Goal: Task Accomplishment & Management: Manage account settings

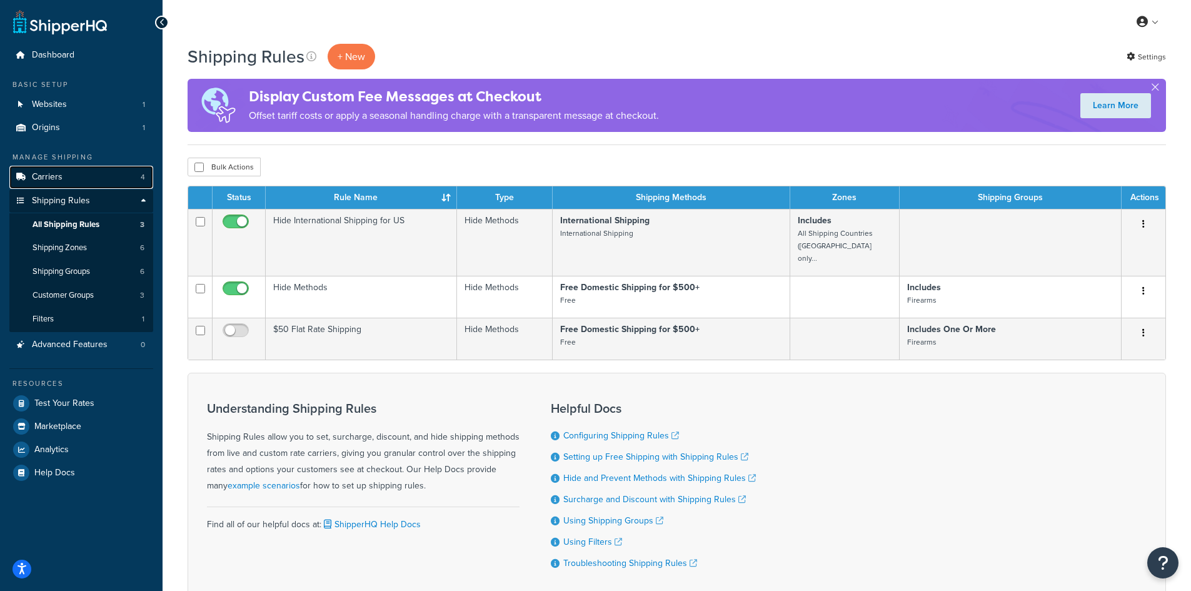
click at [139, 178] on link "Carriers 4" at bounding box center [81, 177] width 144 height 23
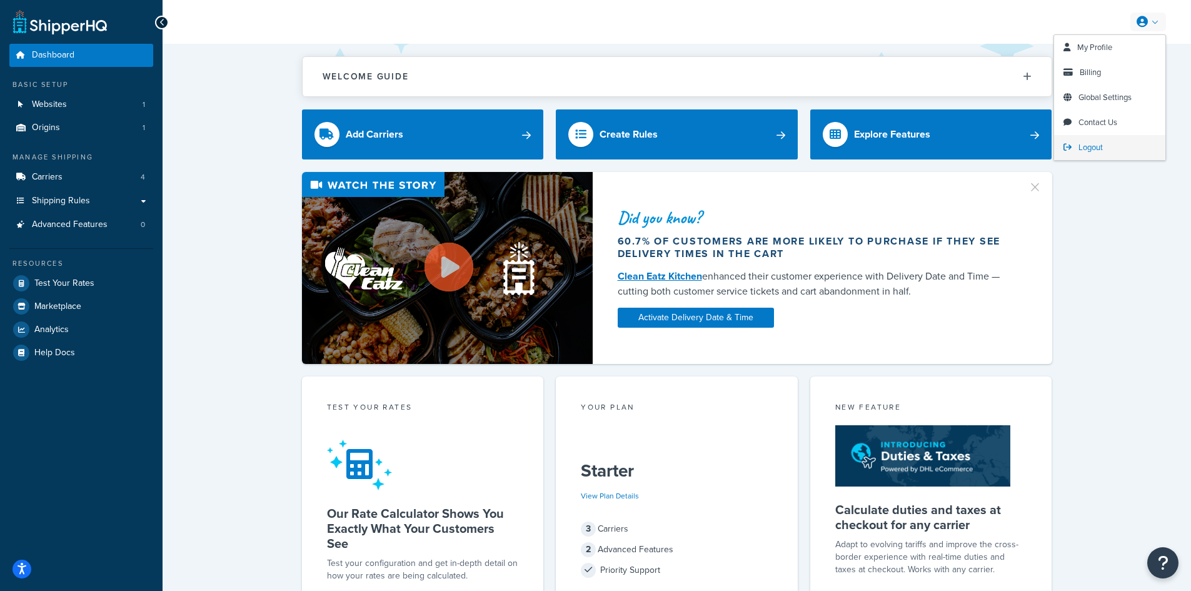
click at [1087, 154] on link "Logout" at bounding box center [1109, 147] width 111 height 25
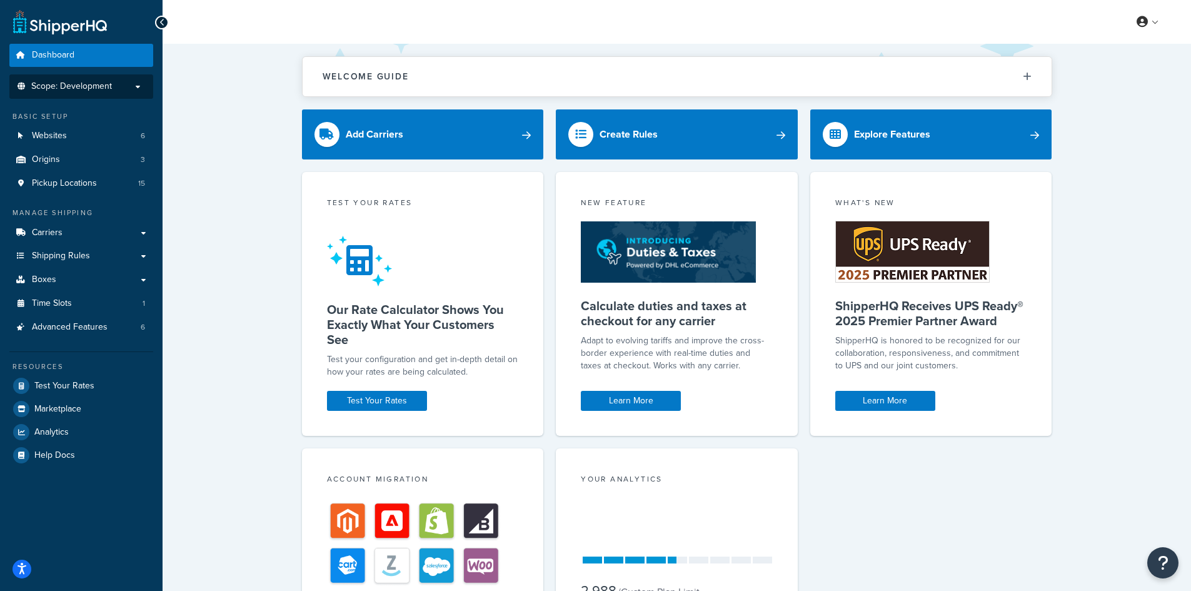
click at [132, 89] on p "Scope: Development" at bounding box center [81, 86] width 133 height 11
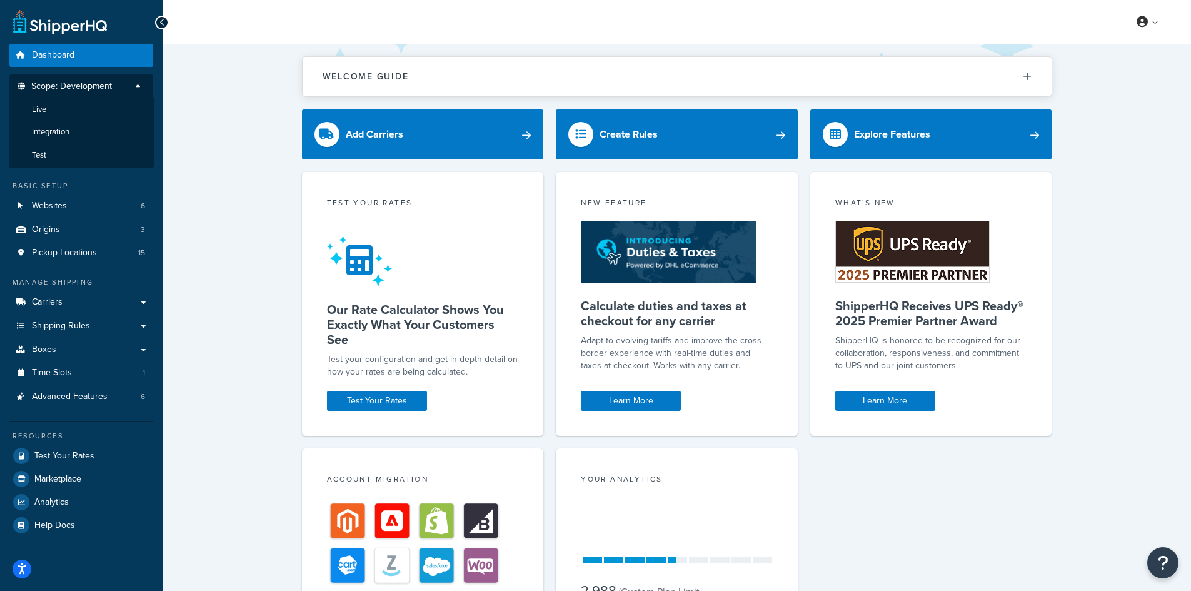
click at [105, 86] on span "Scope: Development" at bounding box center [71, 86] width 81 height 11
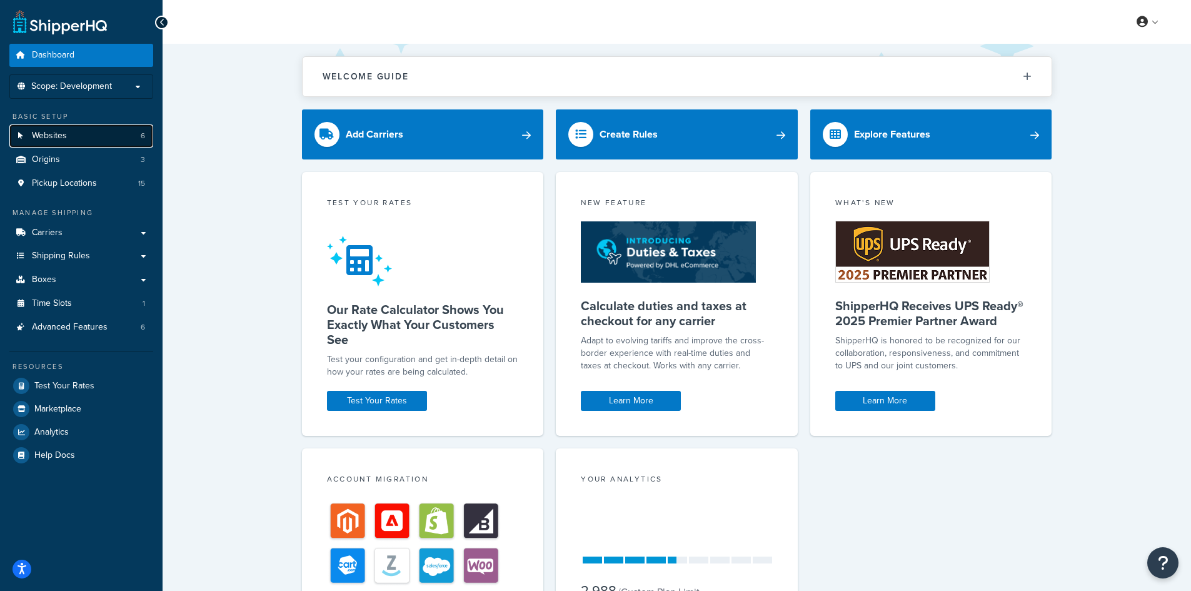
click at [76, 139] on link "Websites 6" at bounding box center [81, 135] width 144 height 23
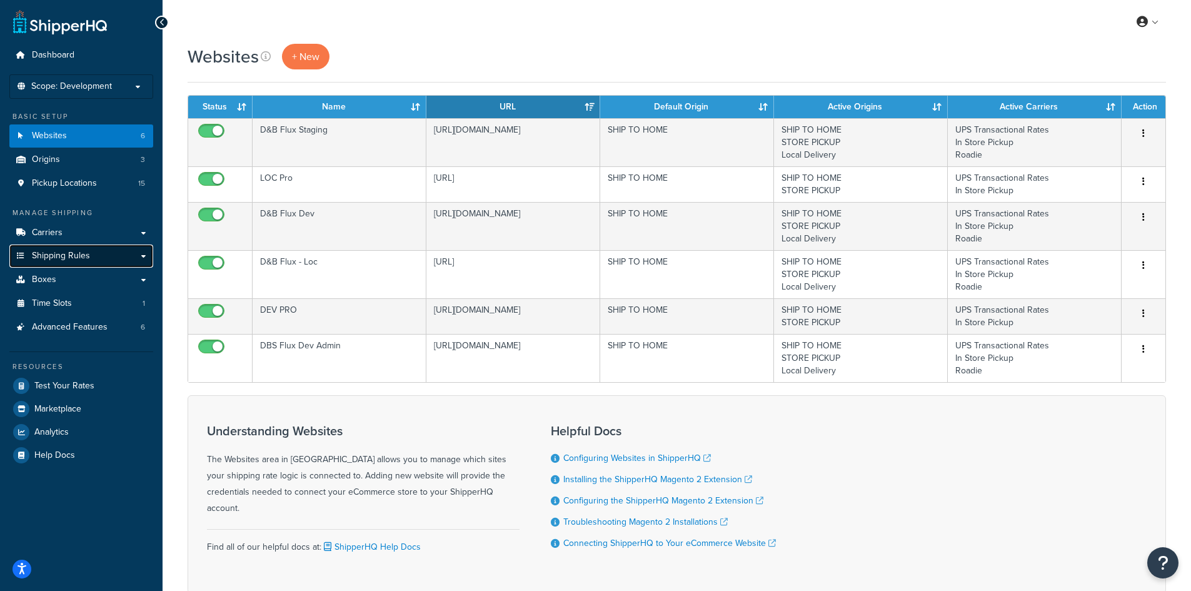
click at [103, 255] on link "Shipping Rules" at bounding box center [81, 256] width 144 height 23
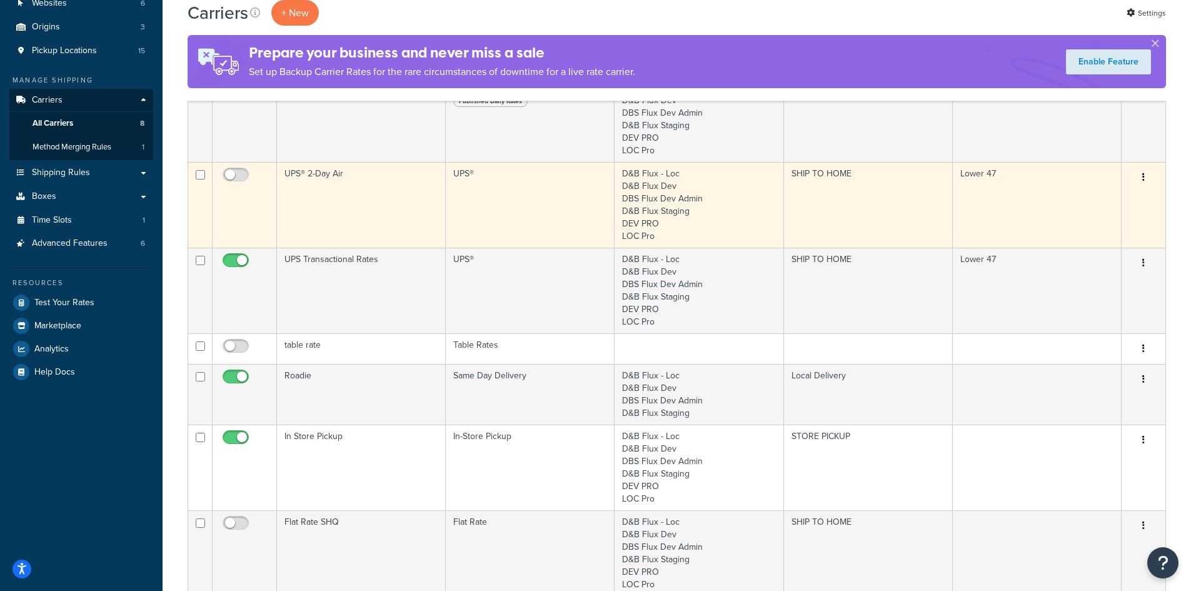
scroll to position [125, 0]
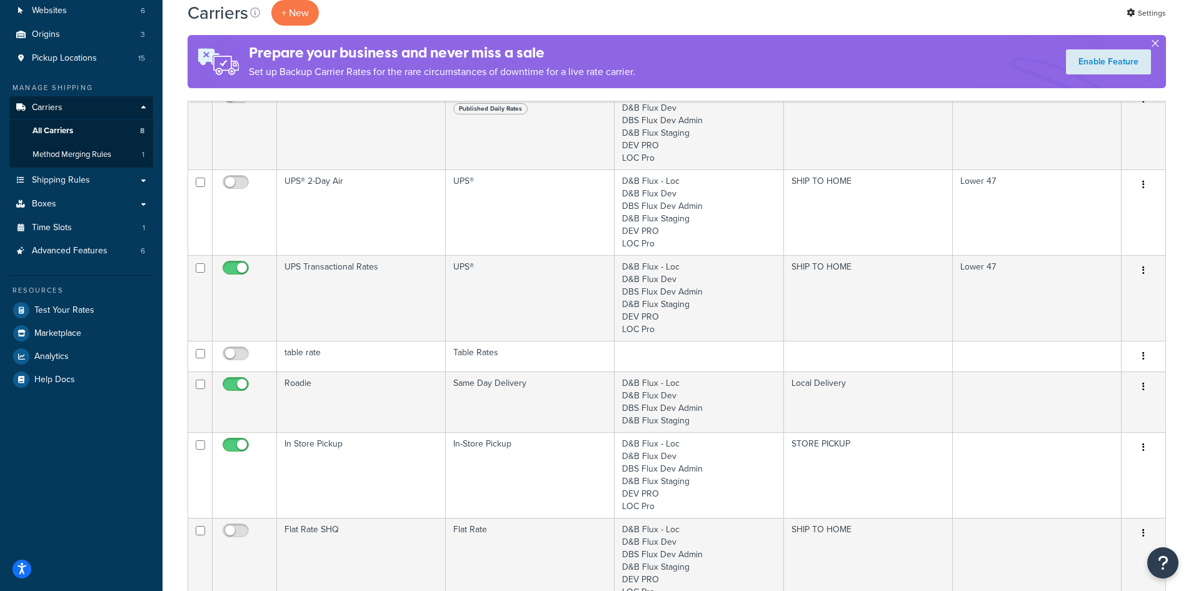
click at [1156, 44] on button "button" at bounding box center [1155, 45] width 3 height 3
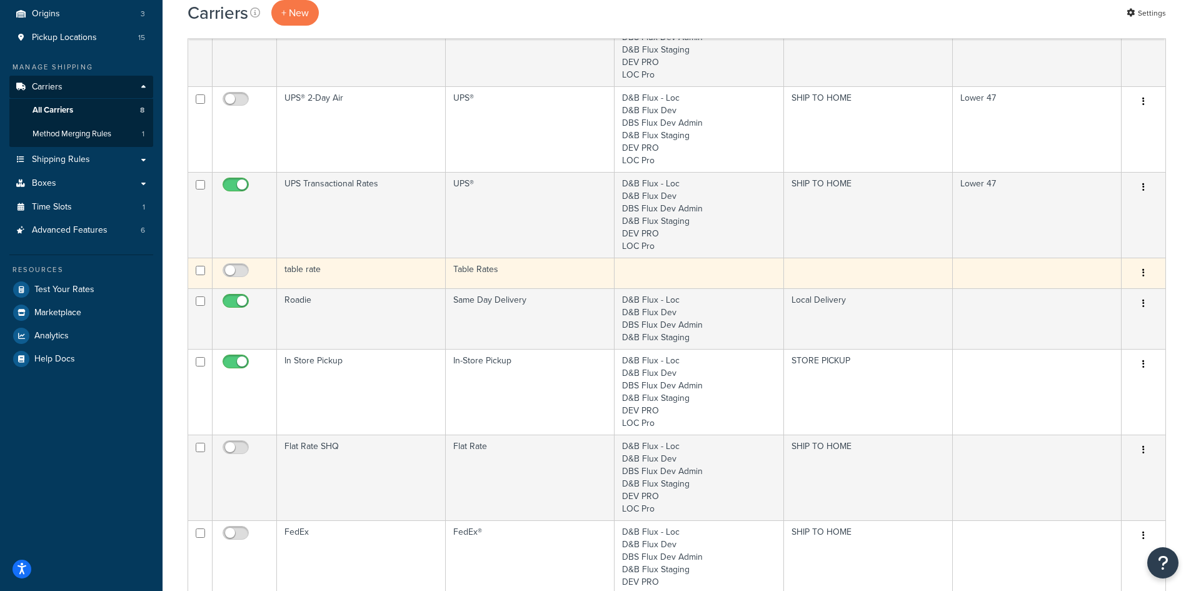
scroll to position [188, 0]
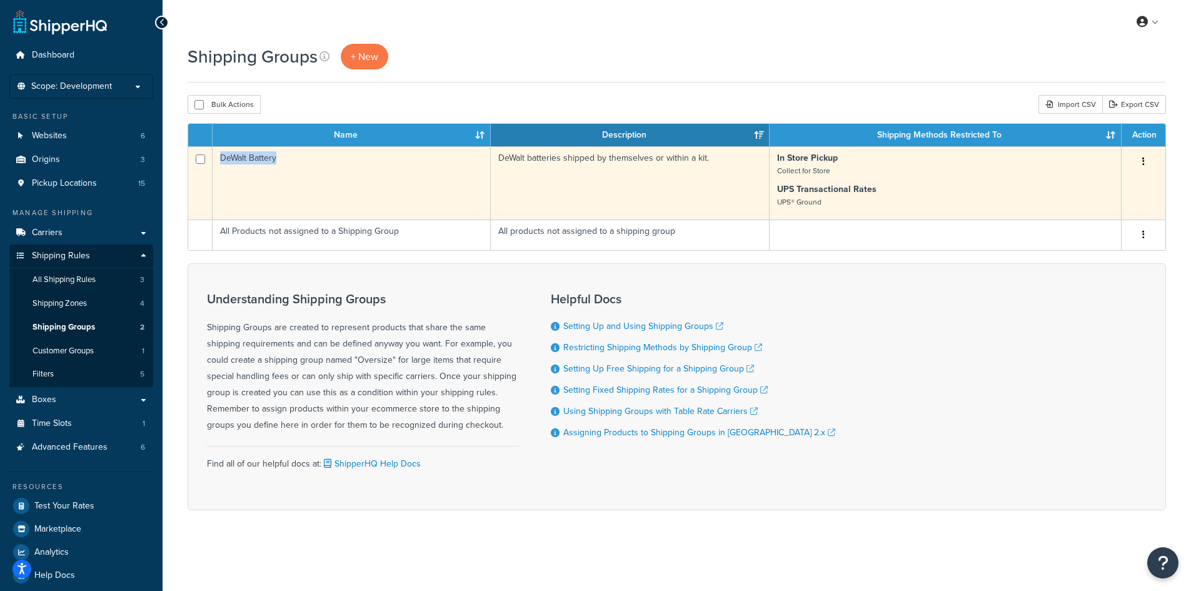
copy td "DeWalt Battery"
drag, startPoint x: 220, startPoint y: 161, endPoint x: 276, endPoint y: 161, distance: 56.3
click at [276, 161] on td "DeWalt Battery" at bounding box center [352, 182] width 278 height 73
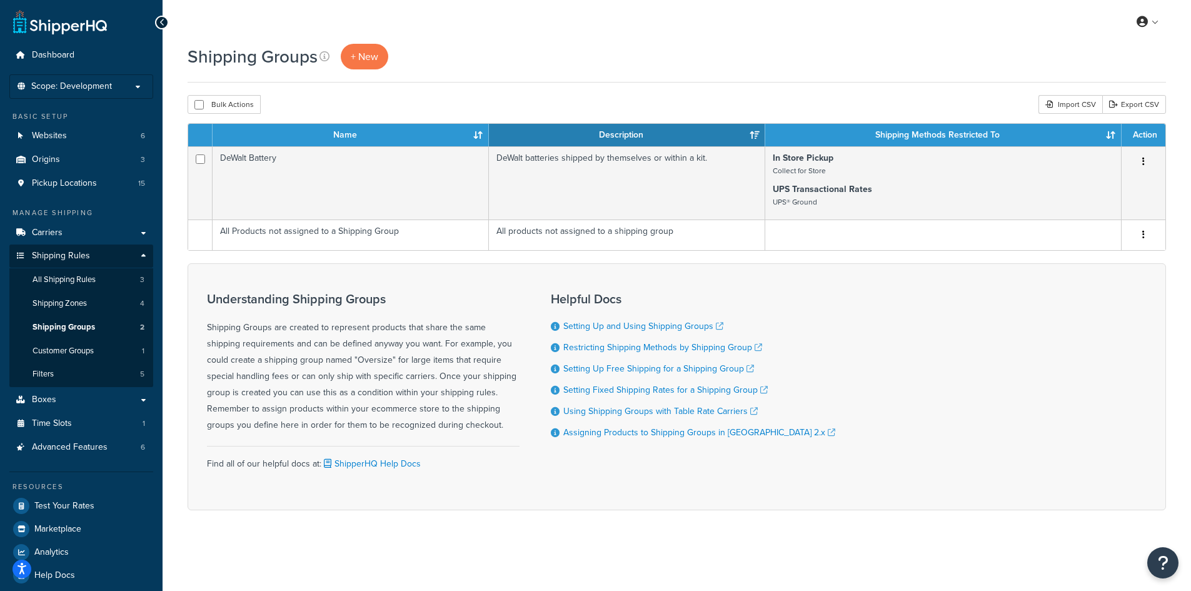
click at [1100, 527] on div "Shipping Groups + New Bulk Actions Duplicate [GEOGRAPHIC_DATA] Import CSV Expor…" at bounding box center [677, 299] width 1029 height 510
click at [324, 55] on icon at bounding box center [325, 56] width 10 height 10
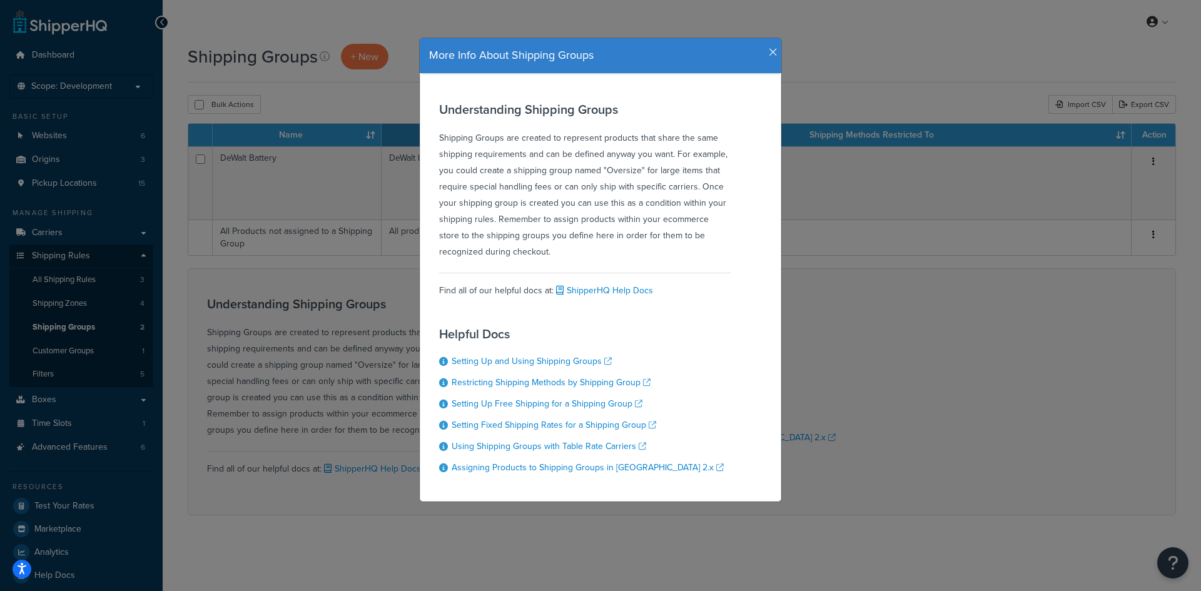
click at [769, 52] on icon "button" at bounding box center [773, 52] width 9 height 11
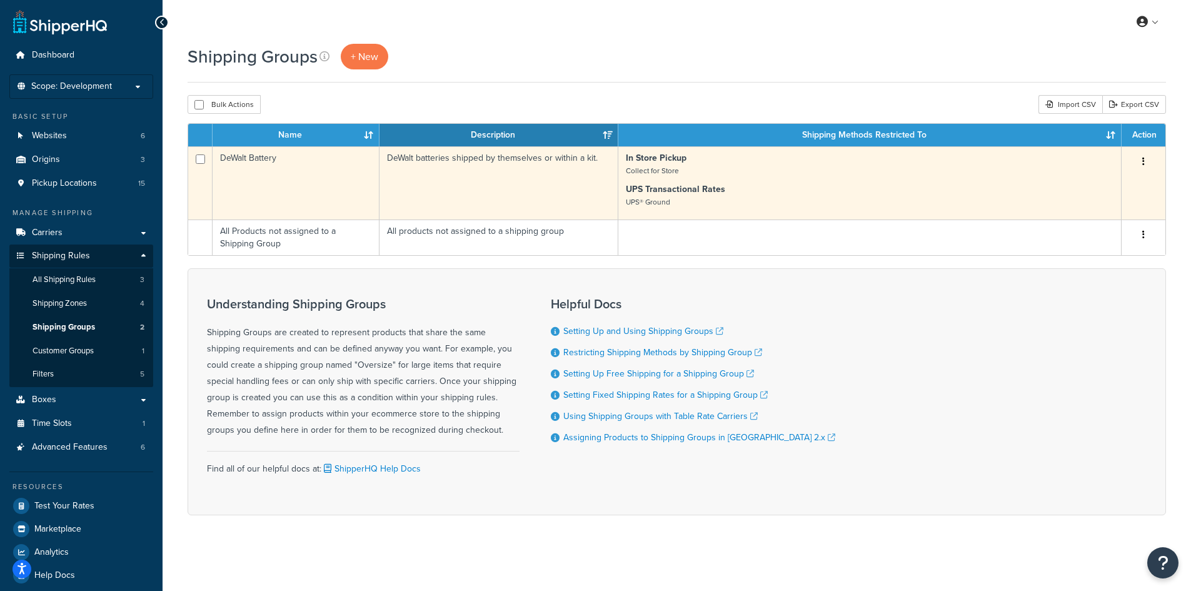
click at [1141, 163] on button "button" at bounding box center [1144, 162] width 18 height 20
click at [1091, 186] on link "Edit" at bounding box center [1093, 187] width 99 height 26
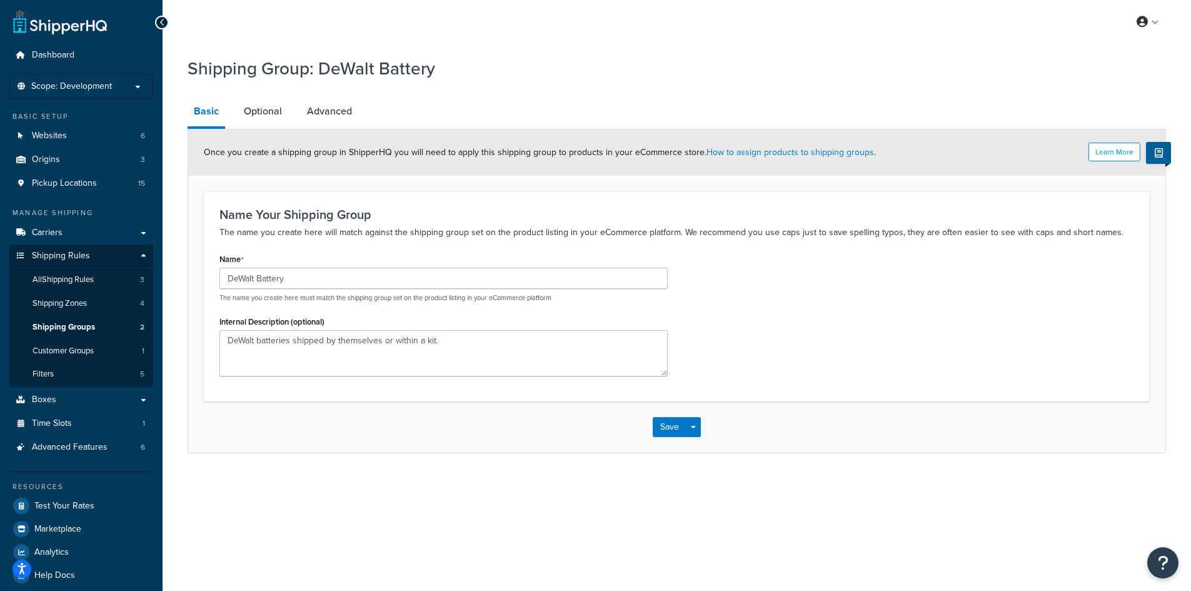
scroll to position [11, 0]
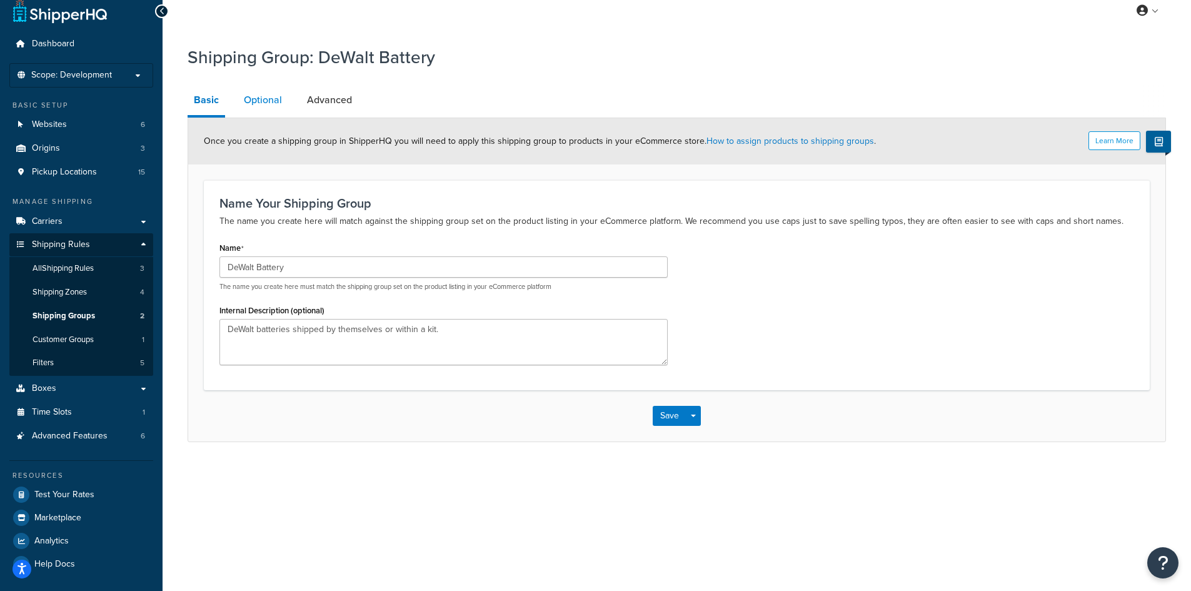
click at [266, 106] on link "Optional" at bounding box center [263, 100] width 51 height 30
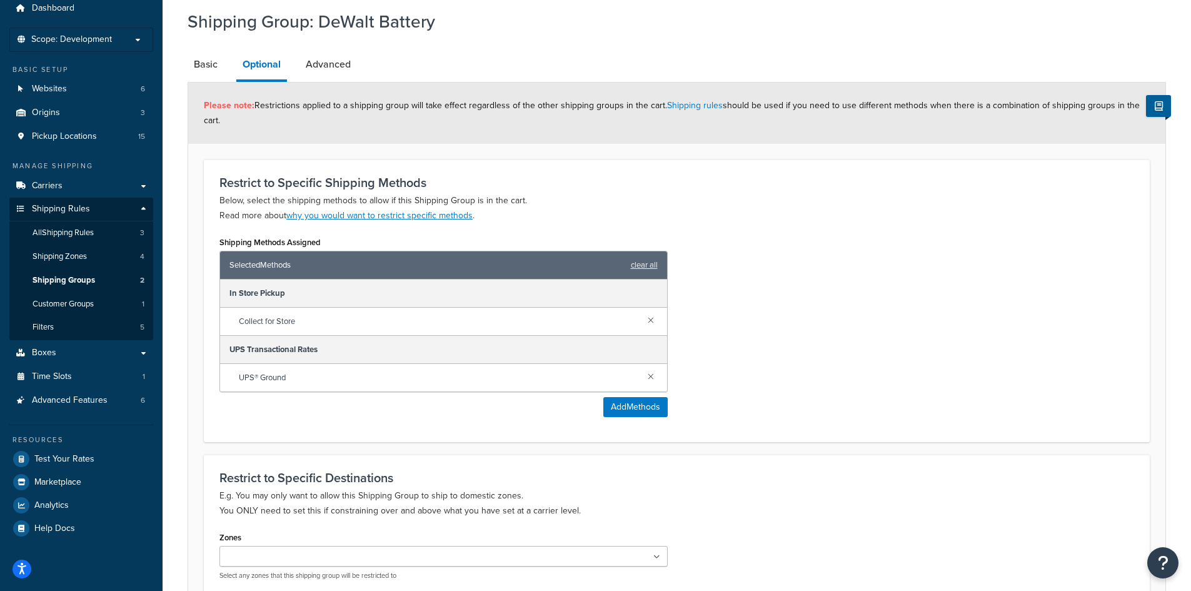
scroll to position [11, 0]
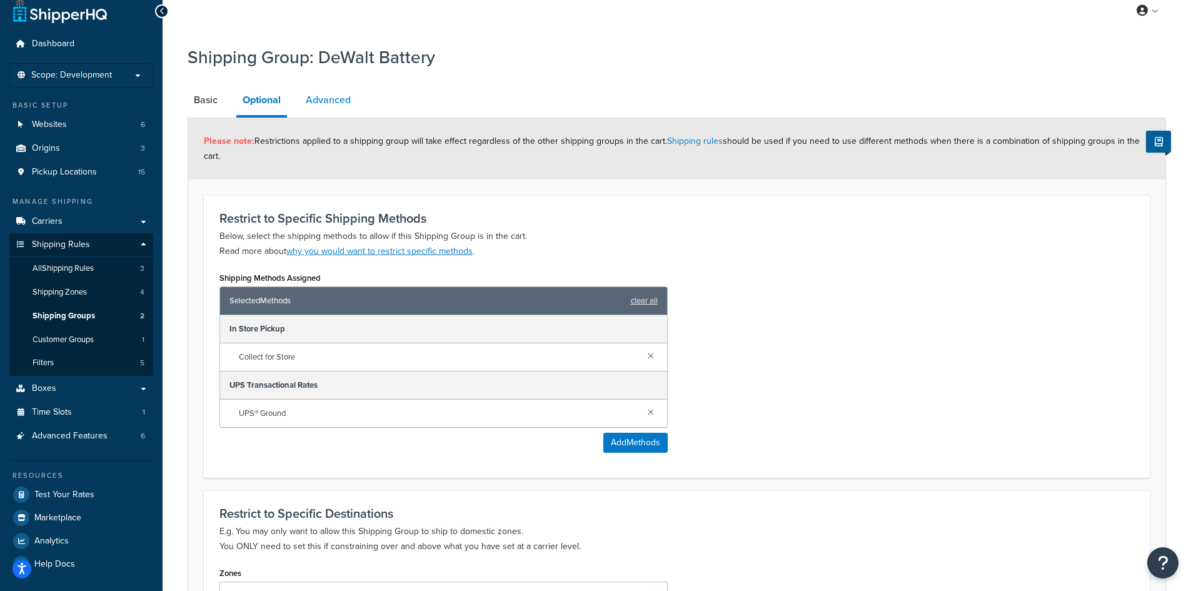
click at [337, 107] on link "Advanced" at bounding box center [329, 100] width 58 height 30
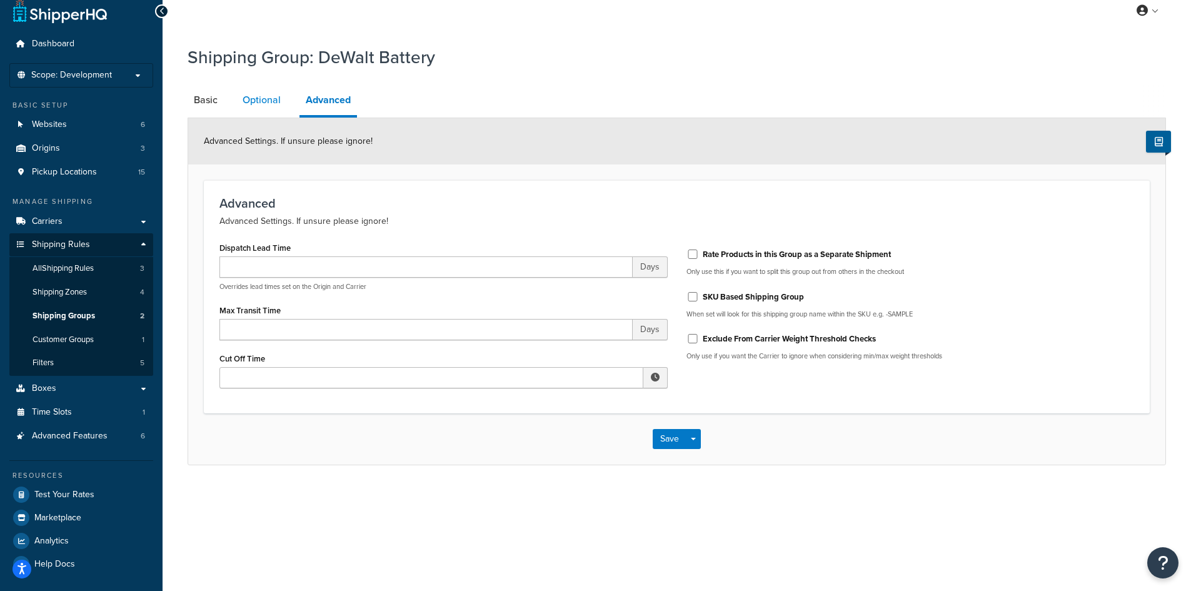
click at [275, 108] on link "Optional" at bounding box center [261, 100] width 51 height 30
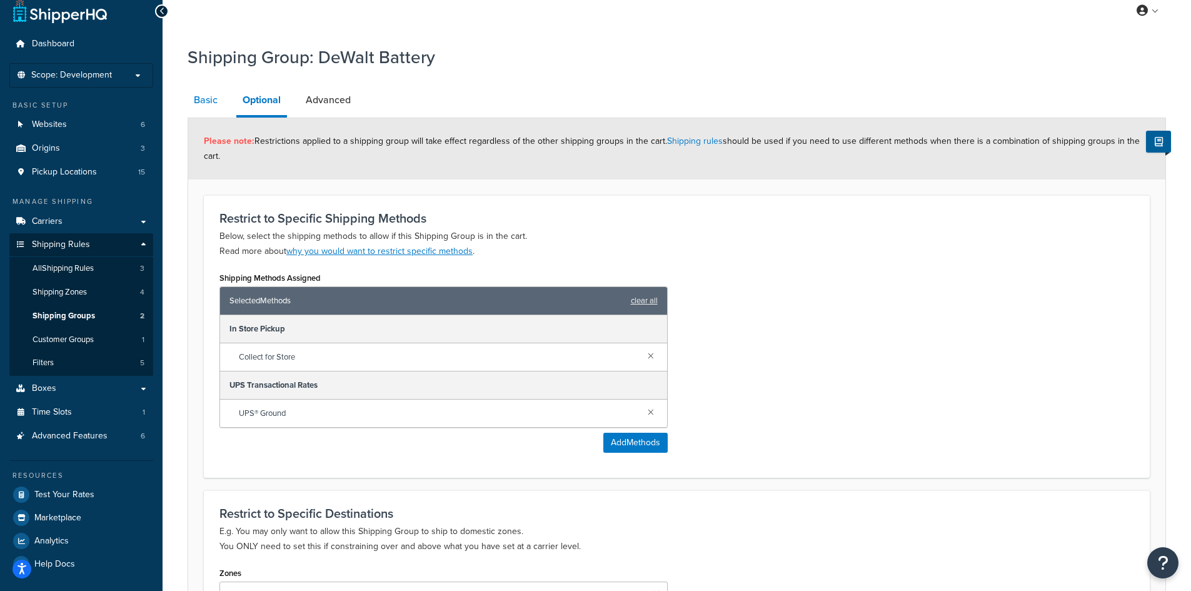
click at [212, 103] on link "Basic" at bounding box center [206, 100] width 36 height 30
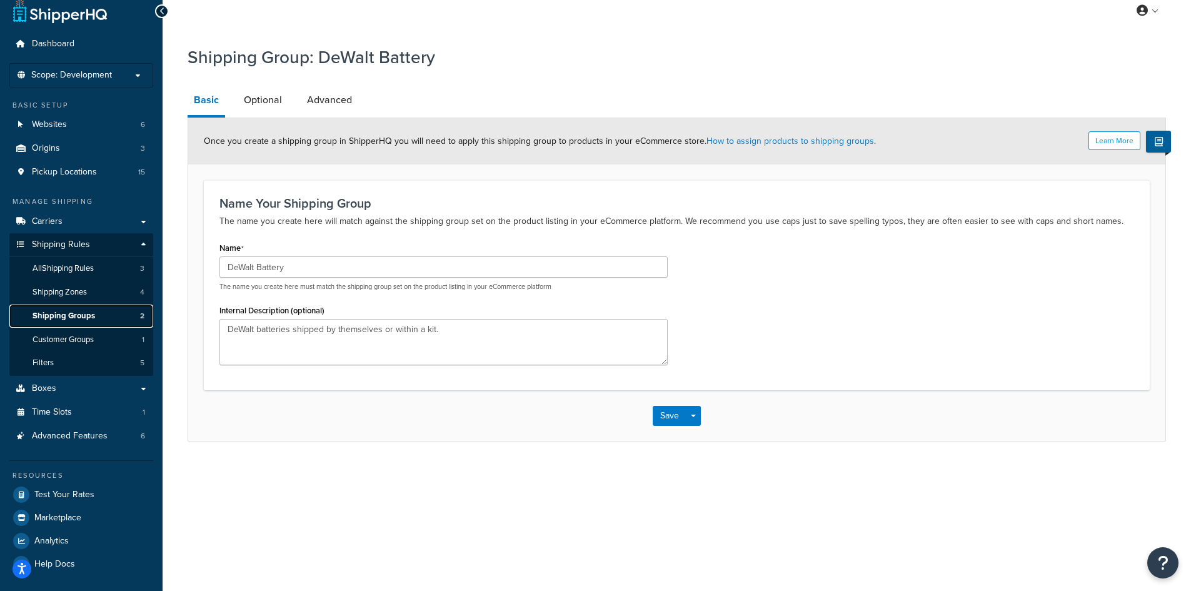
click at [66, 318] on span "Shipping Groups" at bounding box center [64, 316] width 63 height 11
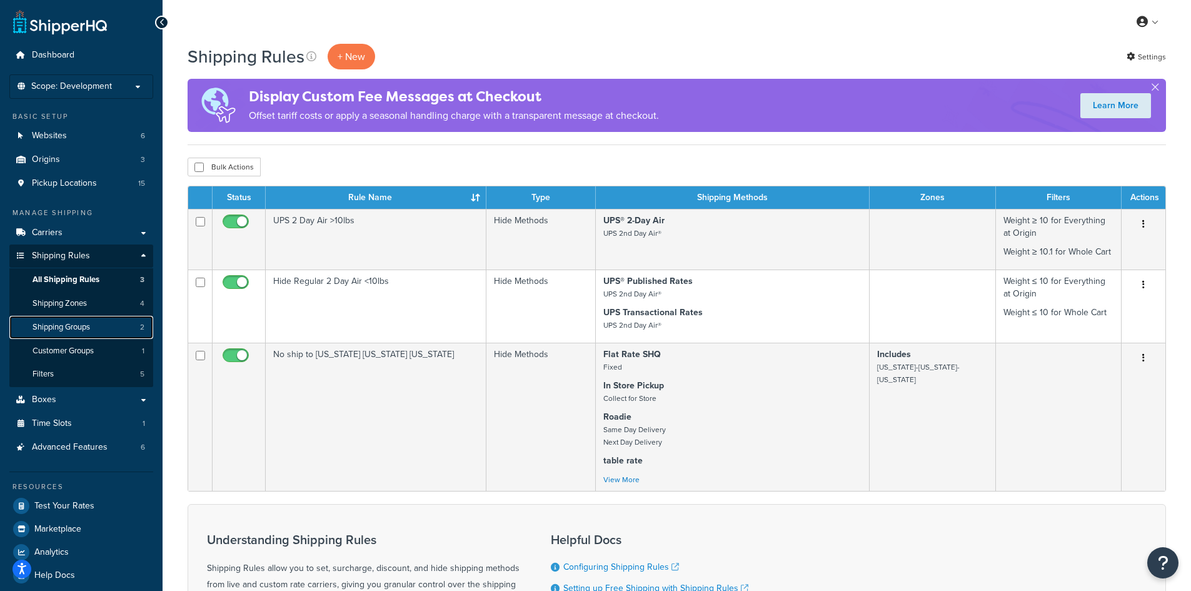
click at [73, 330] on span "Shipping Groups" at bounding box center [62, 327] width 58 height 11
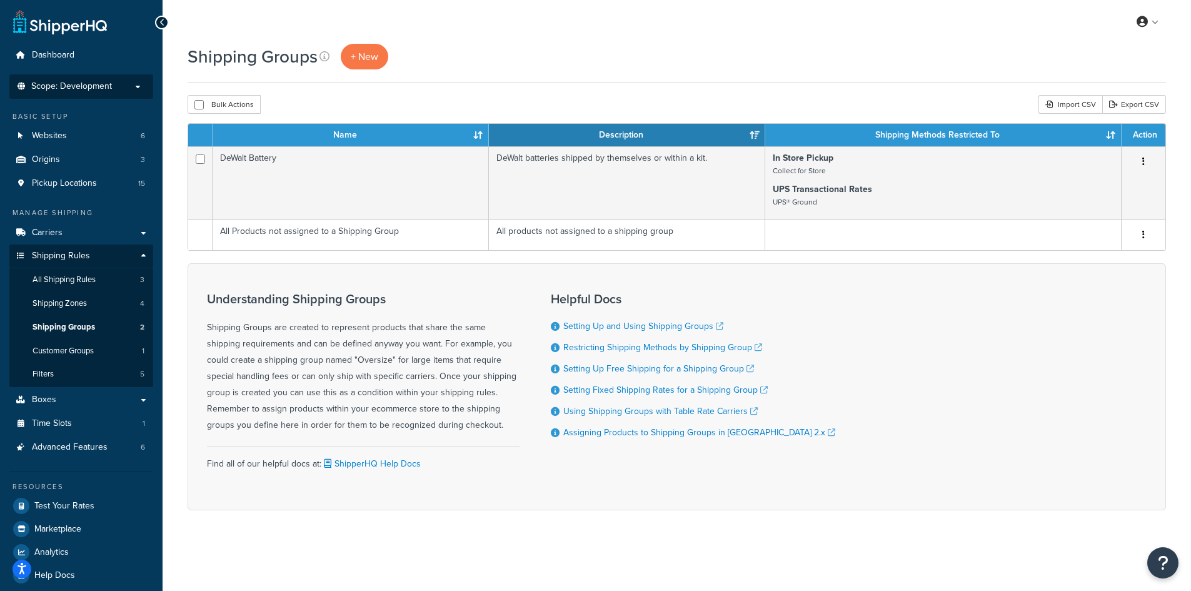
click at [124, 83] on p "Scope: Development" at bounding box center [81, 86] width 133 height 11
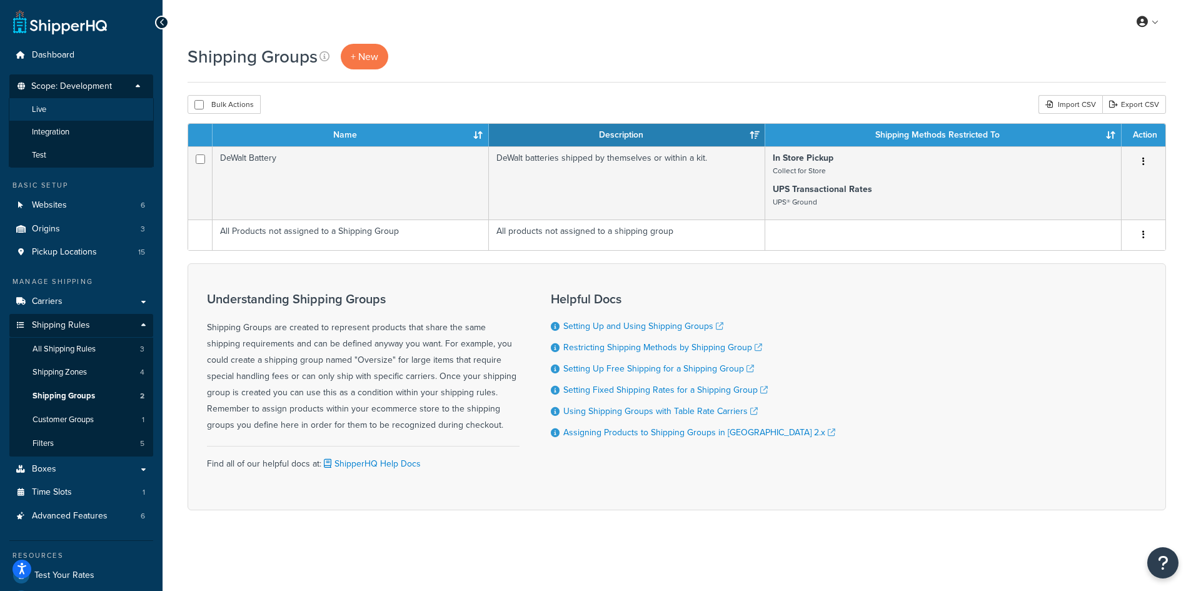
click at [60, 113] on li "Live" at bounding box center [81, 109] width 145 height 23
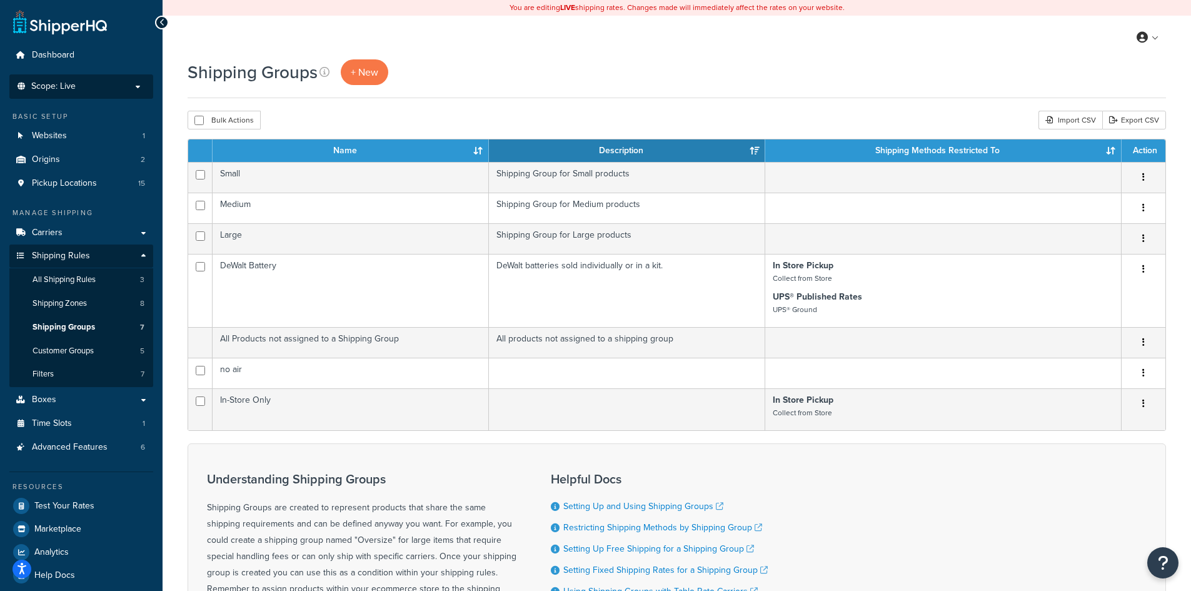
click at [88, 85] on p "Scope: Live" at bounding box center [81, 86] width 133 height 11
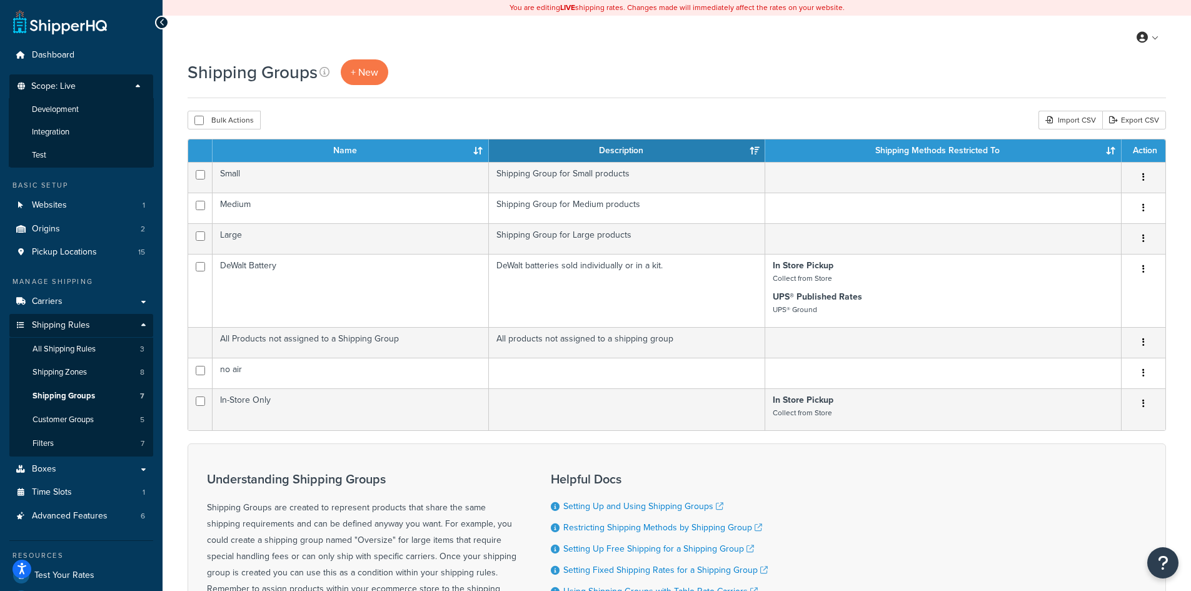
drag, startPoint x: 76, startPoint y: 109, endPoint x: 68, endPoint y: 113, distance: 9.8
click at [74, 109] on span "Development" at bounding box center [55, 109] width 47 height 11
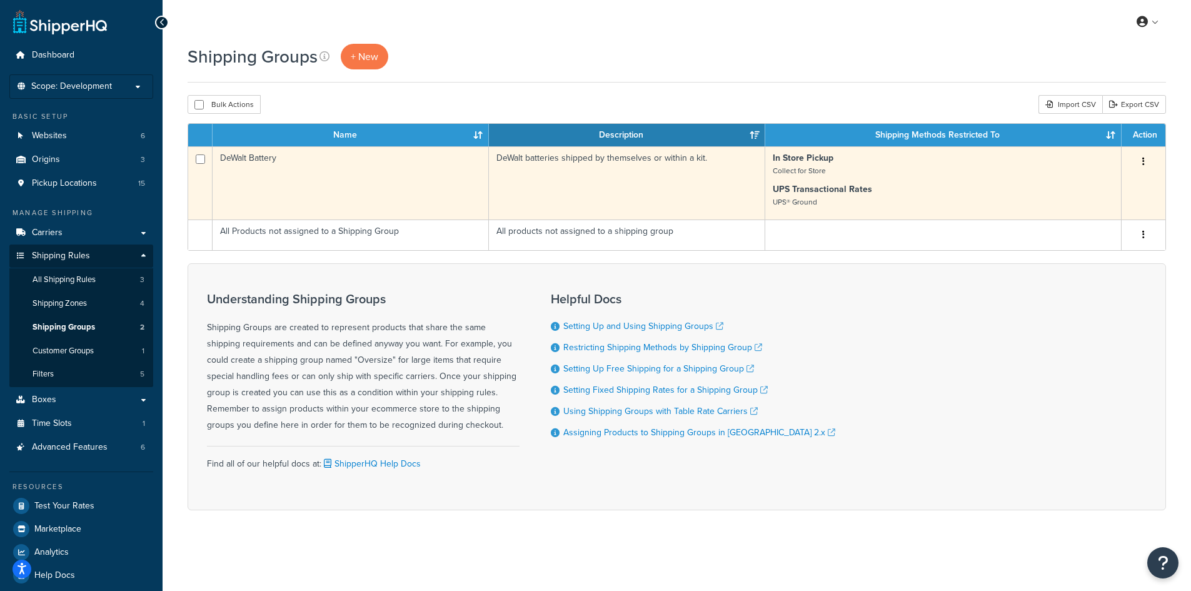
click at [1144, 163] on icon "button" at bounding box center [1144, 161] width 3 height 9
click at [1087, 186] on link "Edit" at bounding box center [1093, 187] width 99 height 26
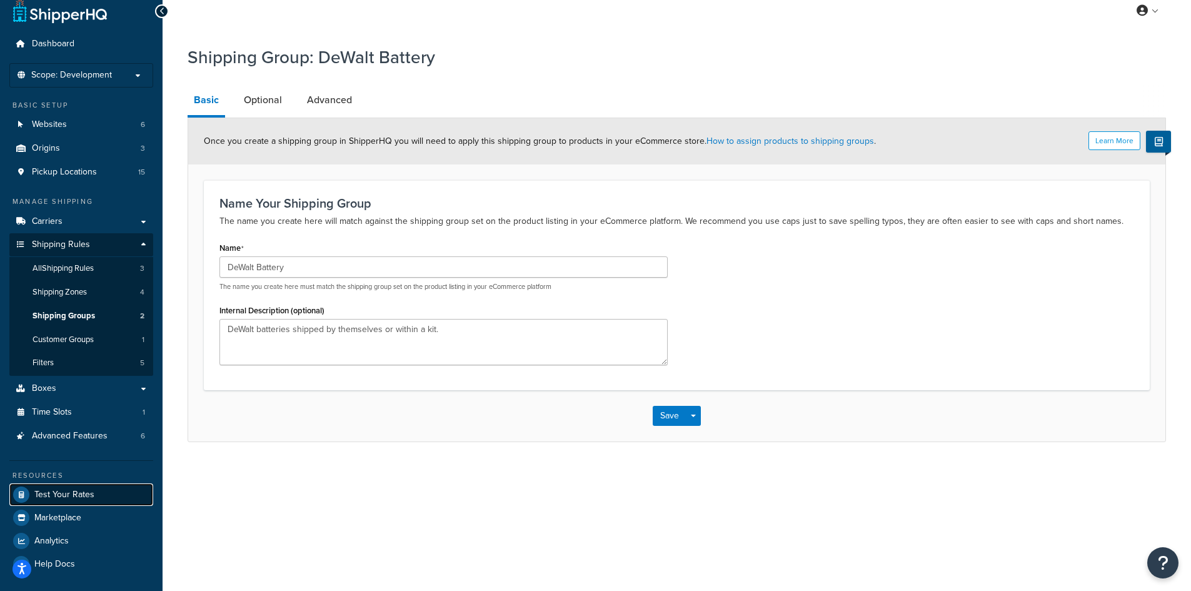
click at [68, 492] on span "Test Your Rates" at bounding box center [64, 495] width 60 height 11
click at [271, 106] on link "Optional" at bounding box center [263, 100] width 51 height 30
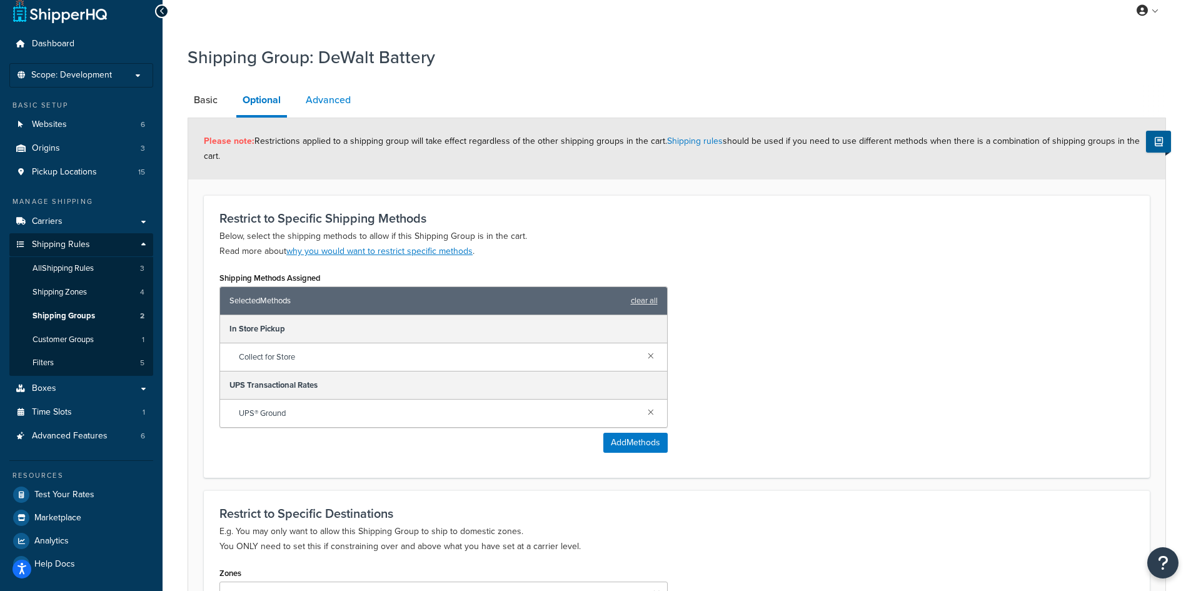
click at [320, 106] on link "Advanced" at bounding box center [329, 100] width 58 height 30
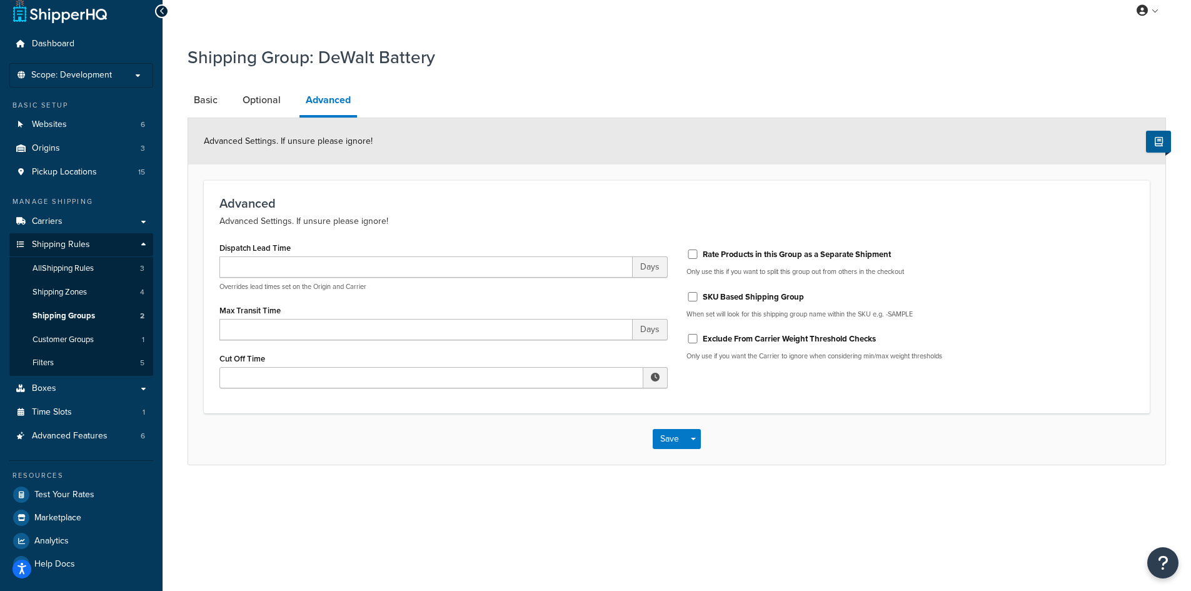
click at [218, 100] on link "Basic" at bounding box center [206, 100] width 36 height 30
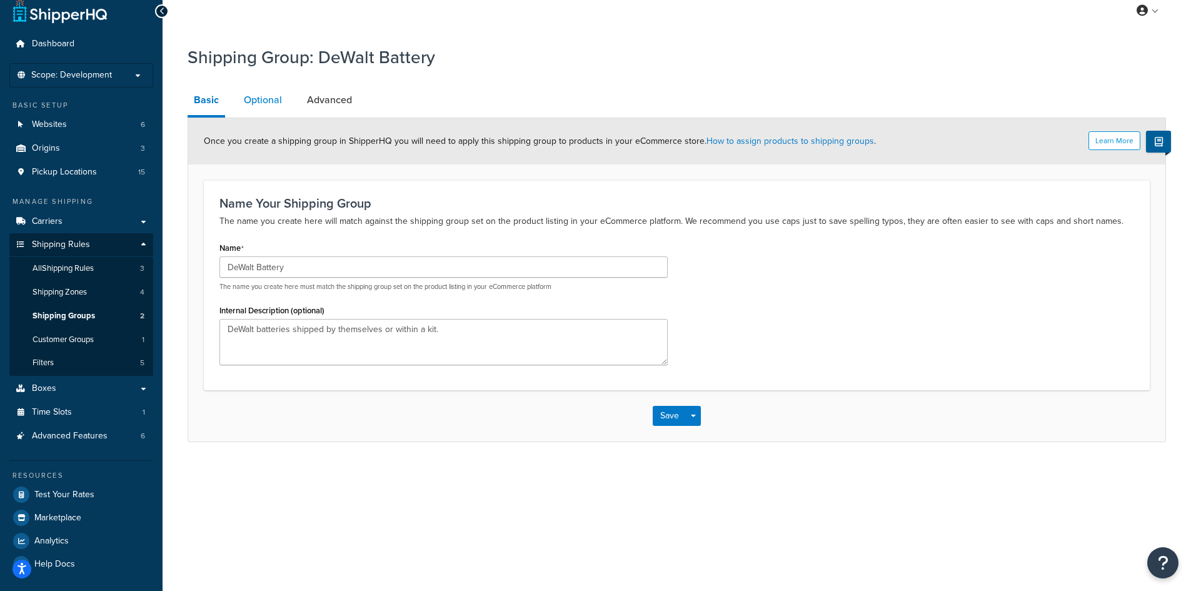
click at [260, 97] on link "Optional" at bounding box center [263, 100] width 51 height 30
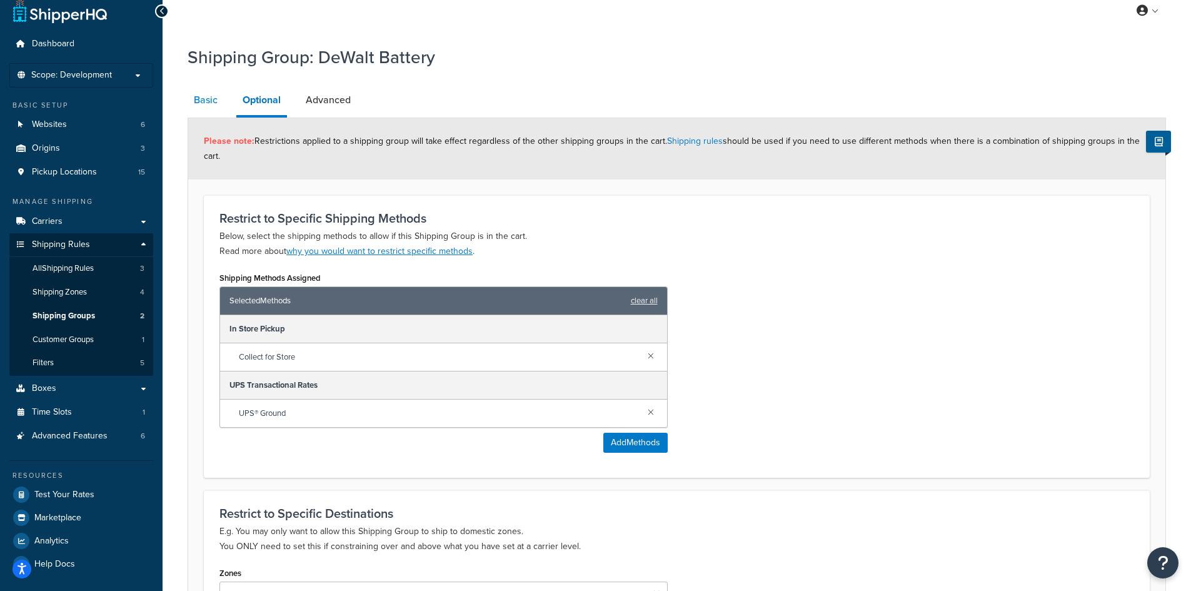
click at [194, 99] on link "Basic" at bounding box center [206, 100] width 36 height 30
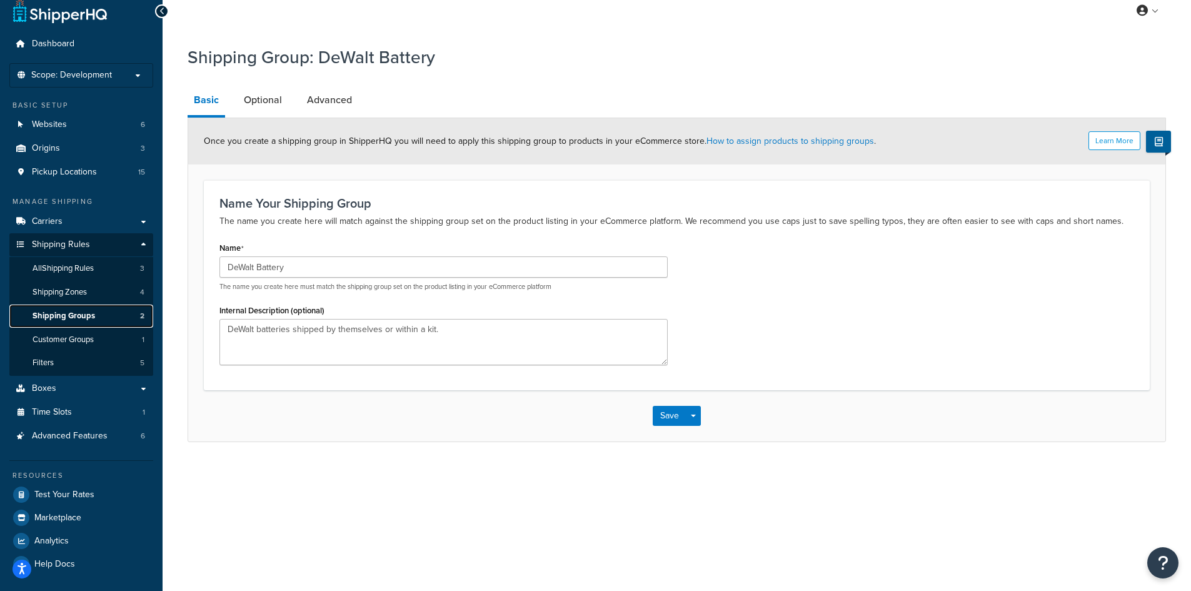
click at [56, 316] on span "Shipping Groups" at bounding box center [64, 316] width 63 height 11
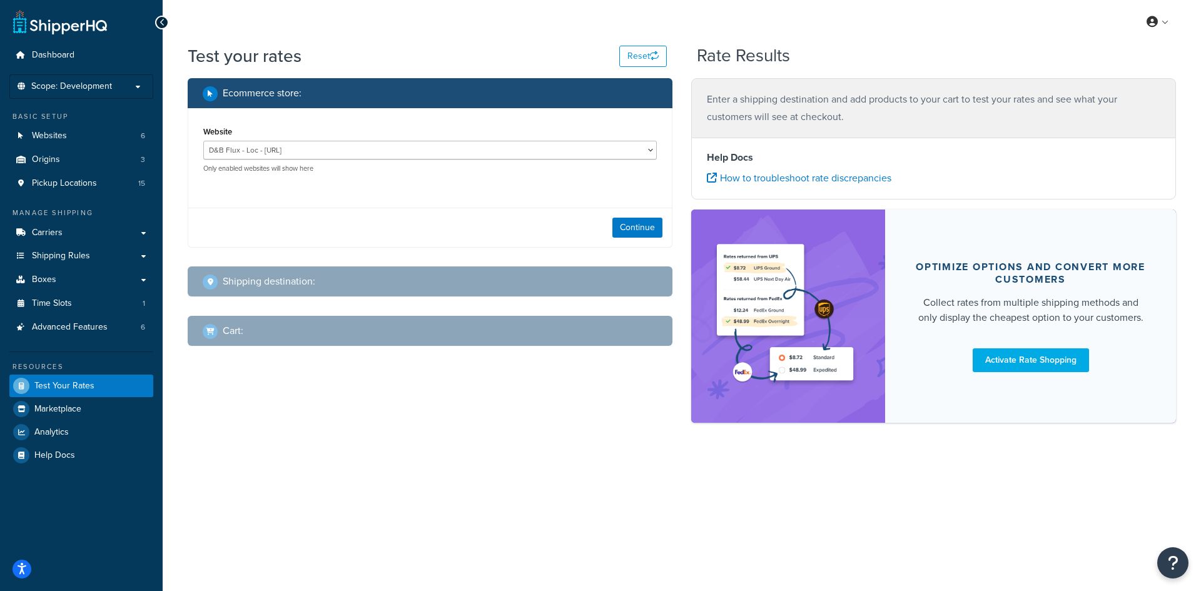
click at [355, 161] on div "D&B Flux - Loc - [URL] D&B Flux Dev - [URL][DOMAIN_NAME] D&B Flux Staging - [UR…" at bounding box center [429, 157] width 453 height 33
click at [353, 145] on select "D&B Flux - Loc - [URL] D&B Flux Dev - [URL][DOMAIN_NAME] D&B Flux Staging - [UR…" at bounding box center [429, 150] width 453 height 19
select select "efb9e4a35ddbd73bb49710cebb0d27b3"
click at [203, 141] on select "D&B Flux - Loc - https://dbsupply-flux.binaryanvil.test/ D&B Flux Dev - https:/…" at bounding box center [429, 150] width 453 height 19
click at [651, 227] on button "Continue" at bounding box center [637, 228] width 50 height 20
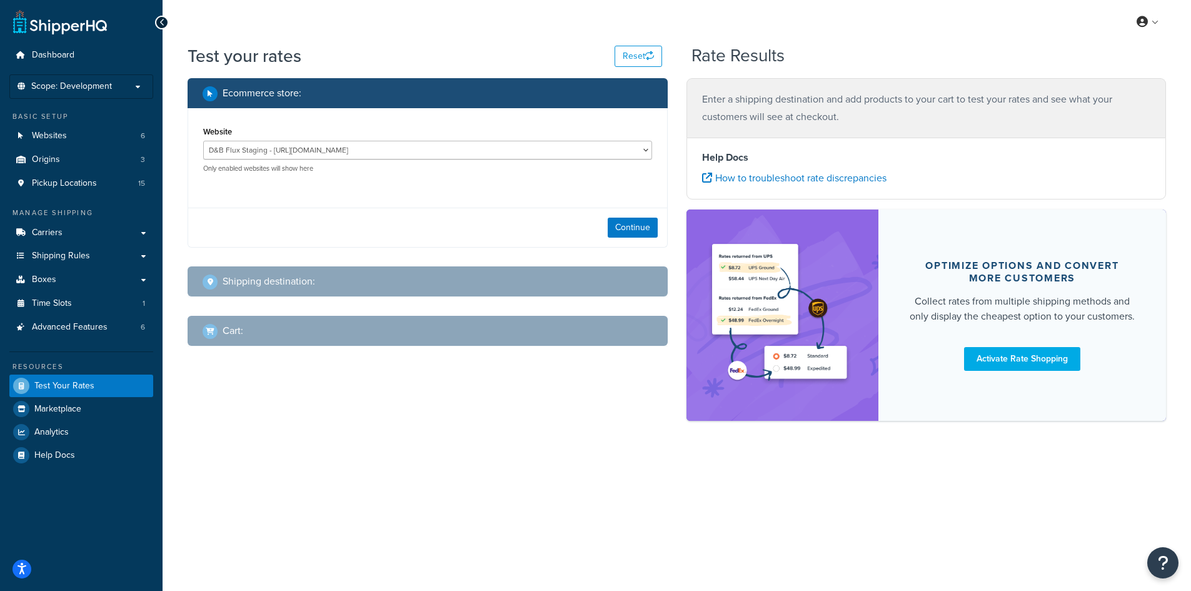
select select "TX"
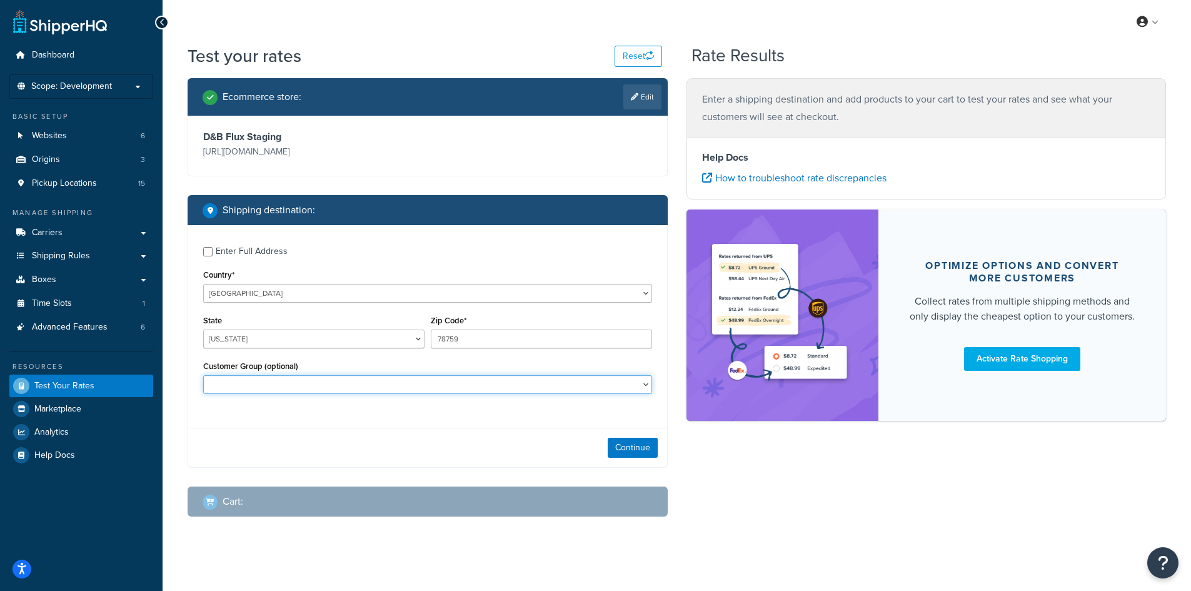
click at [228, 381] on select "Customer Group (optional)" at bounding box center [427, 384] width 449 height 19
click at [258, 380] on select "Customer Group (optional)" at bounding box center [427, 384] width 449 height 19
click at [310, 383] on select "Customer Group (optional)" at bounding box center [427, 384] width 449 height 19
click at [330, 381] on select "Customer Group (optional)" at bounding box center [427, 384] width 449 height 19
drag, startPoint x: 607, startPoint y: 439, endPoint x: 618, endPoint y: 448, distance: 14.8
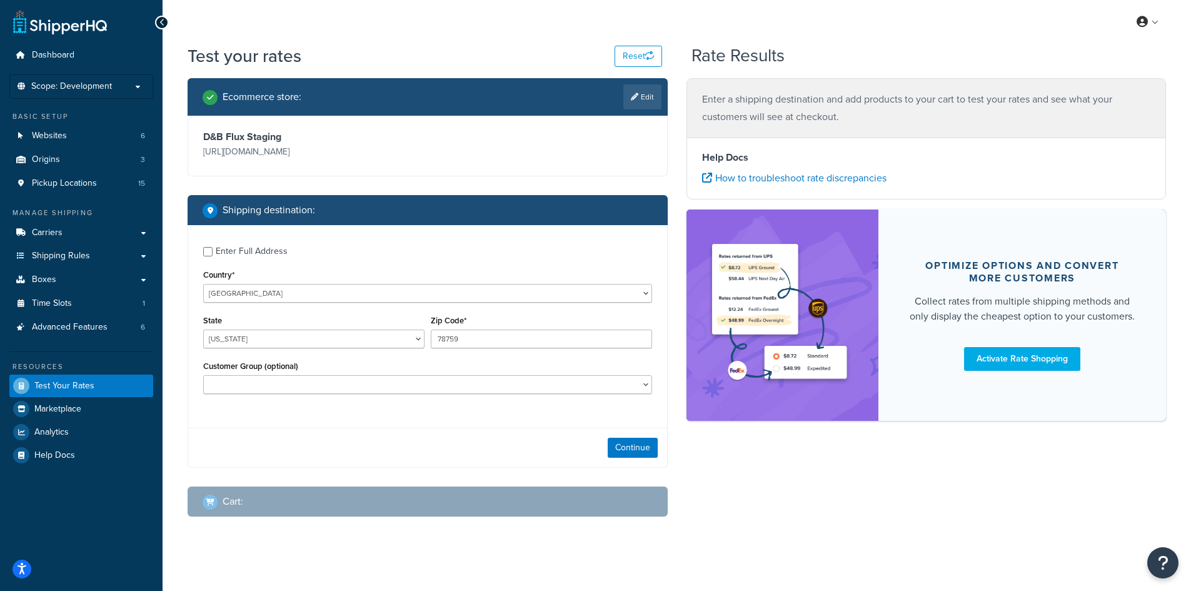
click at [607, 439] on div "Continue" at bounding box center [427, 447] width 479 height 39
click at [623, 450] on button "Continue" at bounding box center [633, 448] width 50 height 20
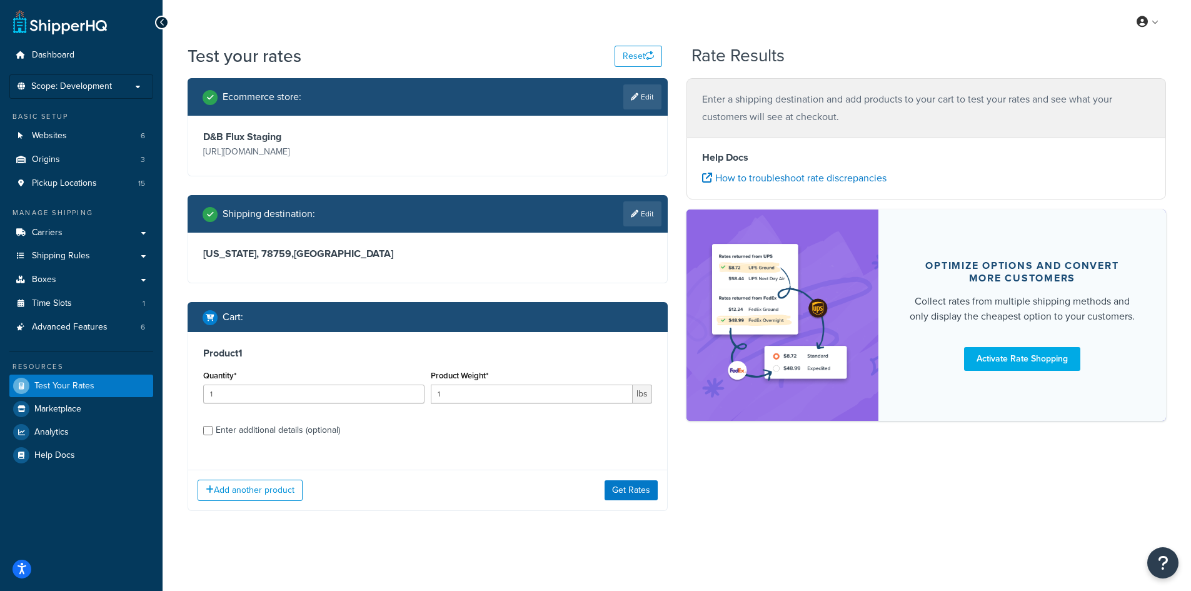
click at [232, 432] on div "Enter additional details (optional)" at bounding box center [278, 430] width 124 height 18
click at [213, 432] on input "Enter additional details (optional)" at bounding box center [207, 430] width 9 height 9
checkbox input "true"
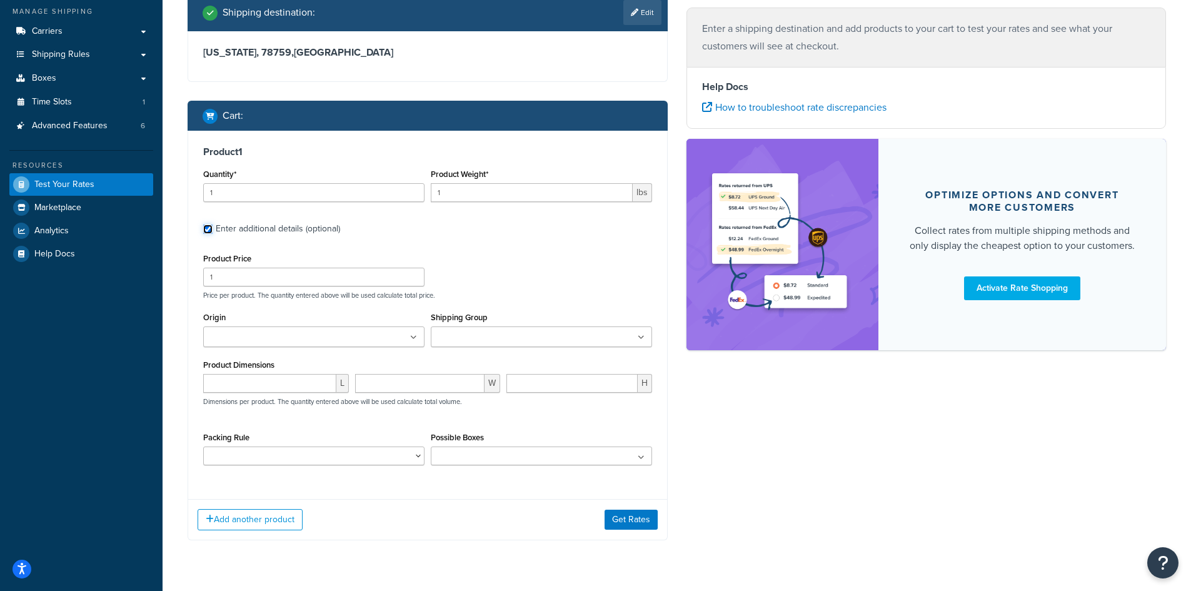
scroll to position [222, 0]
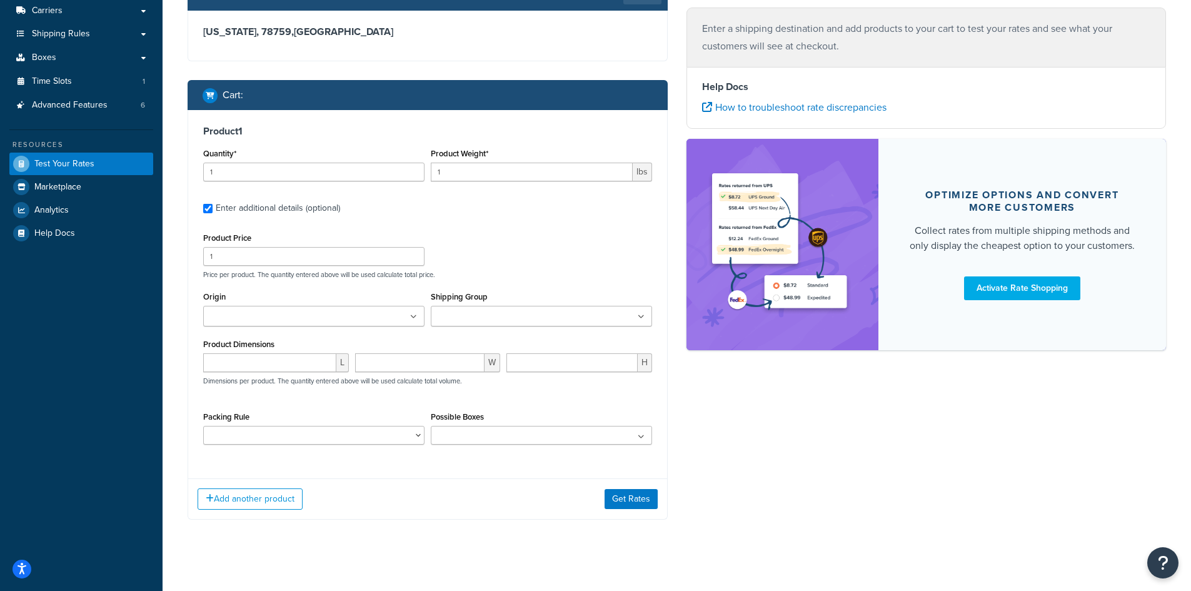
click at [475, 323] on input "Shipping Group" at bounding box center [490, 317] width 111 height 14
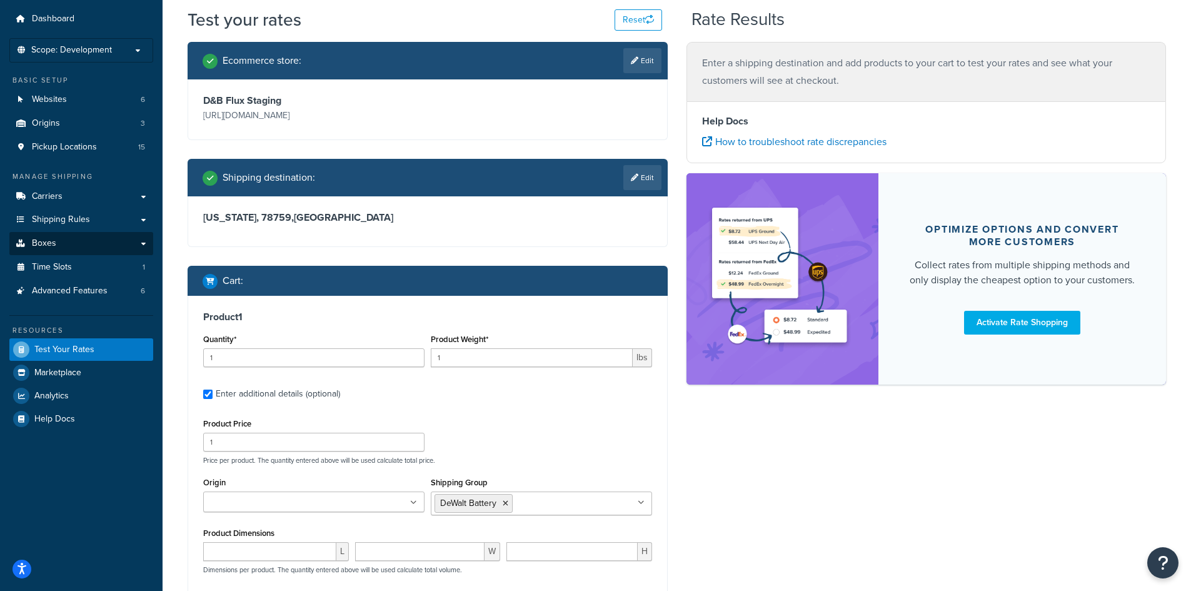
scroll to position [34, 0]
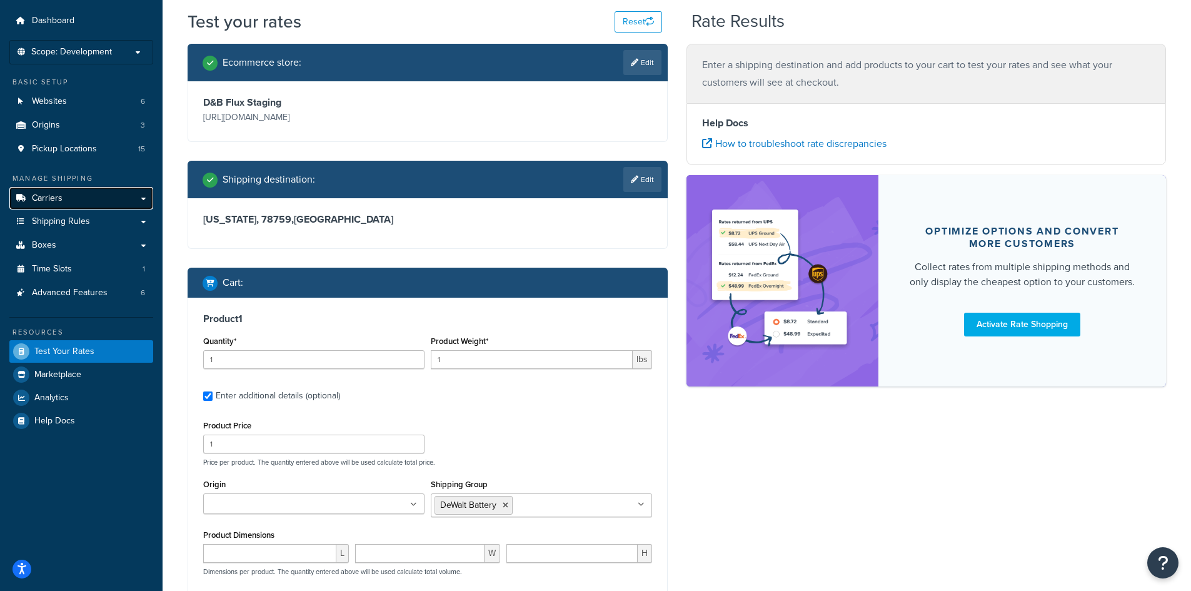
click at [91, 203] on link "Carriers" at bounding box center [81, 198] width 144 height 23
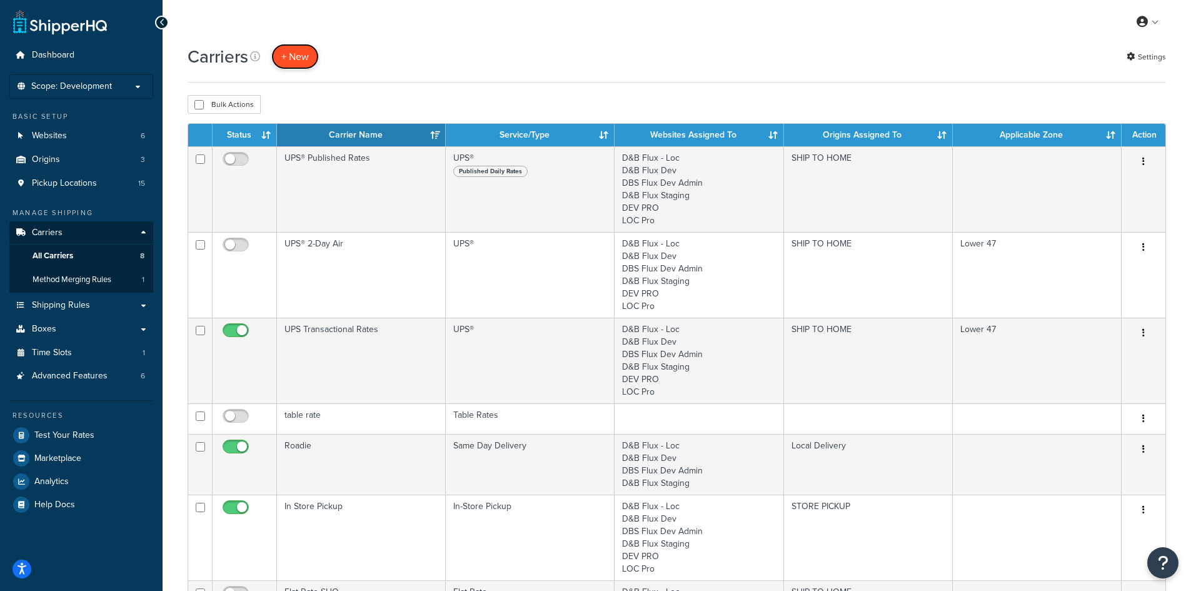
click at [305, 64] on button "+ New" at bounding box center [295, 57] width 48 height 26
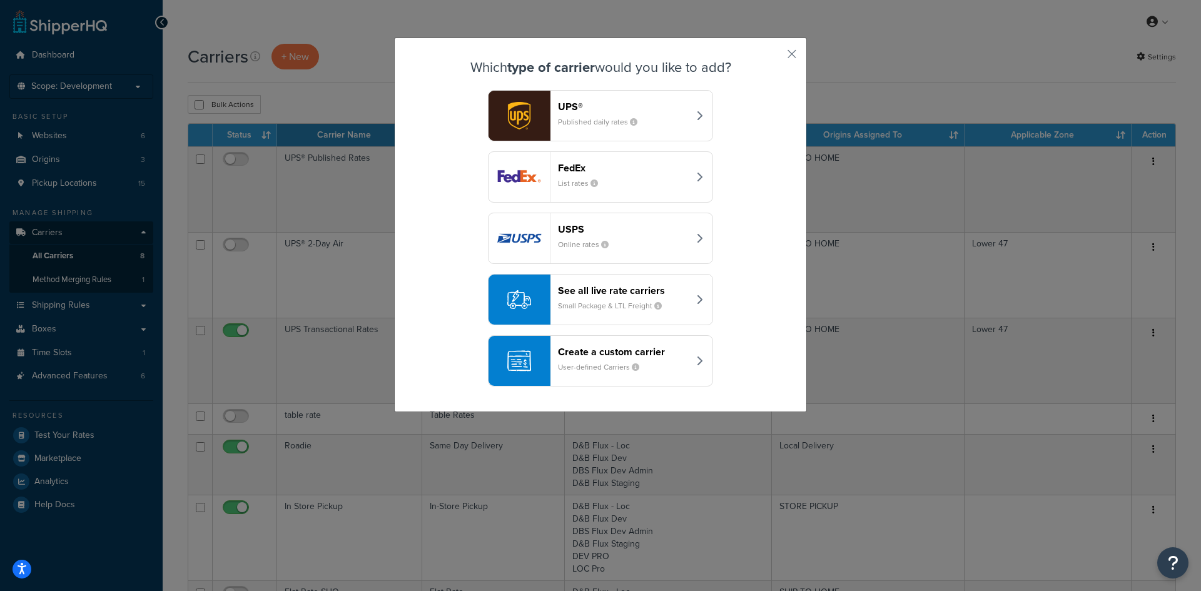
click at [700, 308] on button "See all live rate carriers Small Package & LTL Freight" at bounding box center [600, 299] width 225 height 51
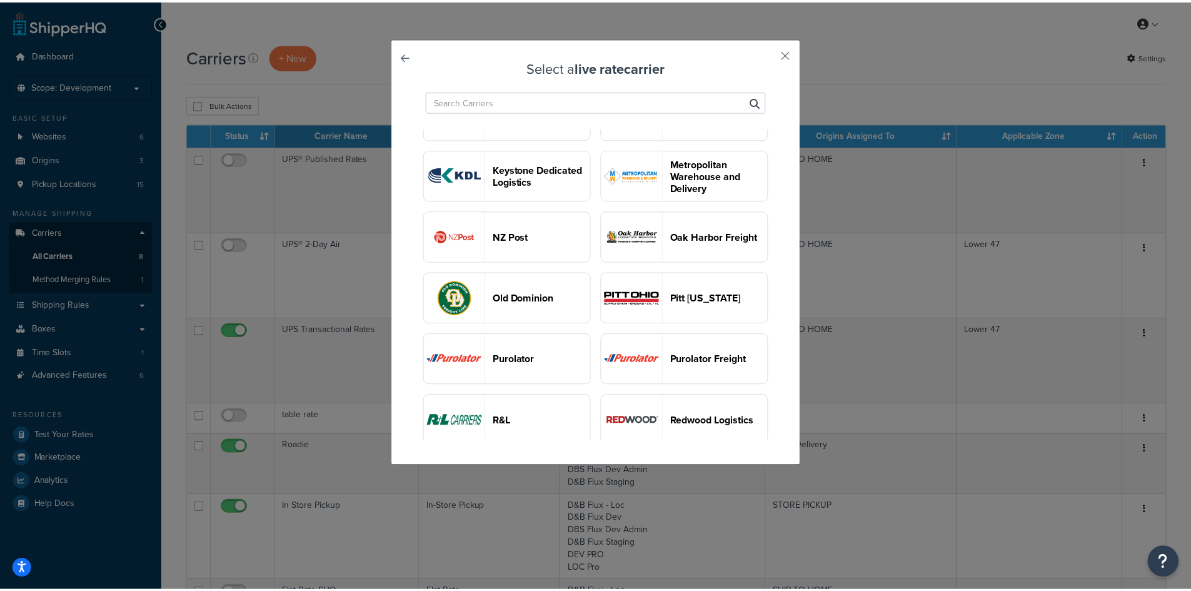
scroll to position [688, 0]
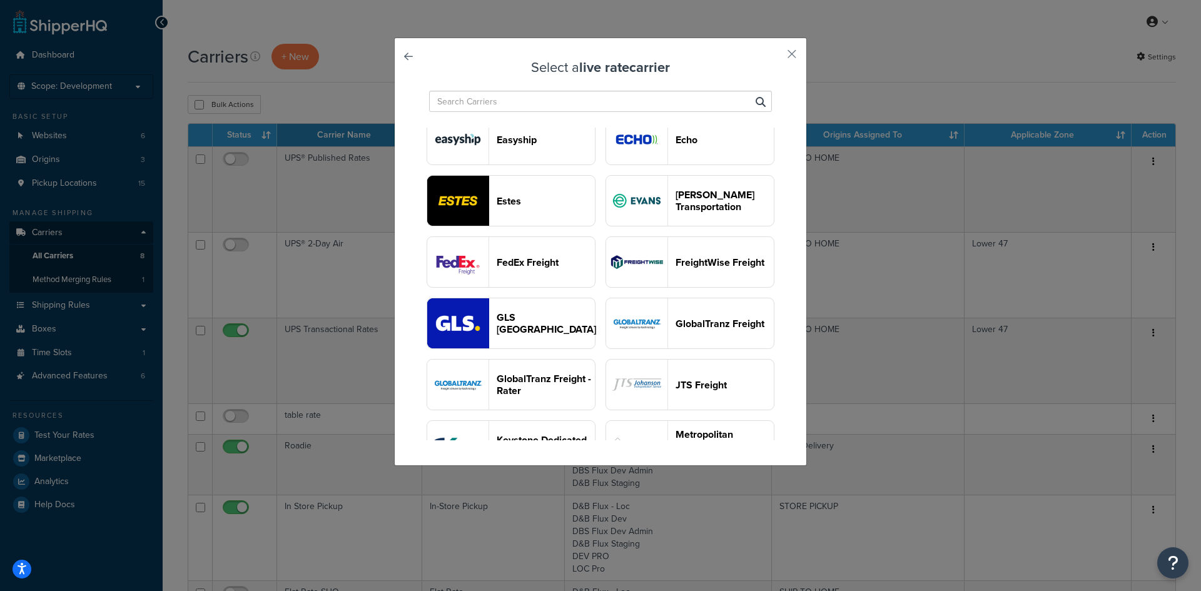
click at [426, 60] on link at bounding box center [426, 60] width 0 height 0
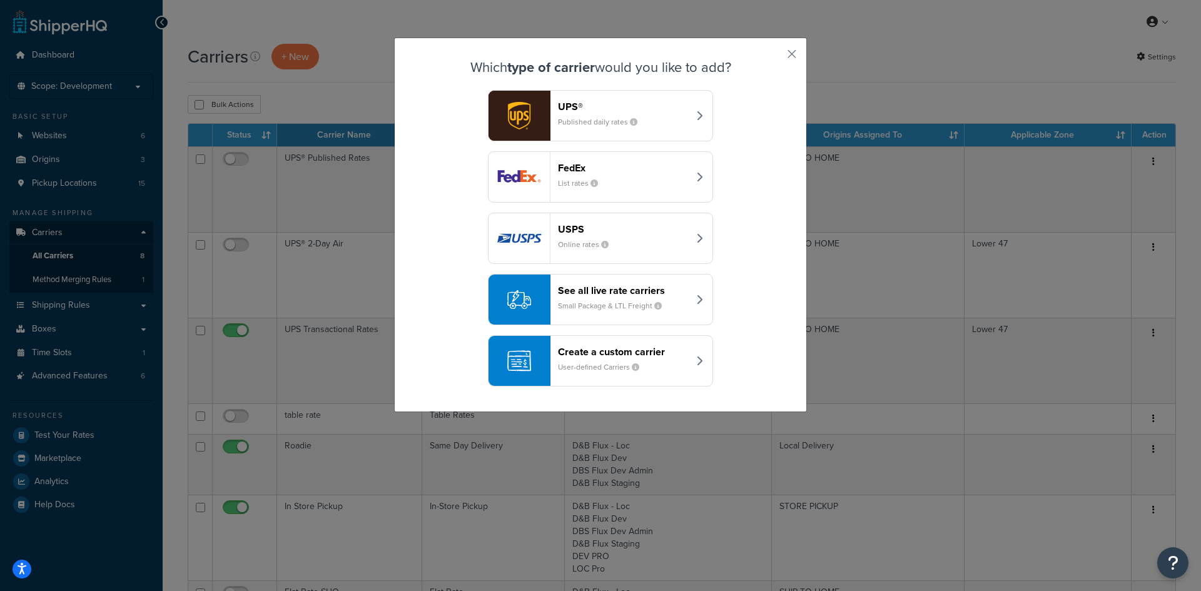
click at [654, 354] on header "Create a custom carrier" at bounding box center [623, 352] width 131 height 12
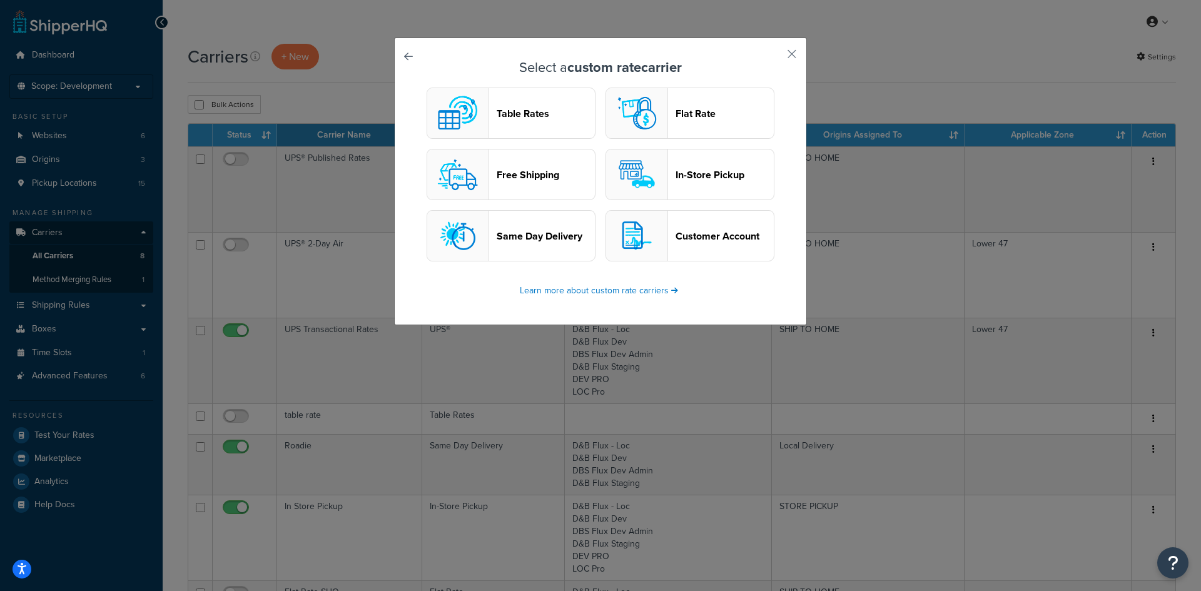
click at [720, 115] on header "Flat Rate" at bounding box center [724, 114] width 98 height 12
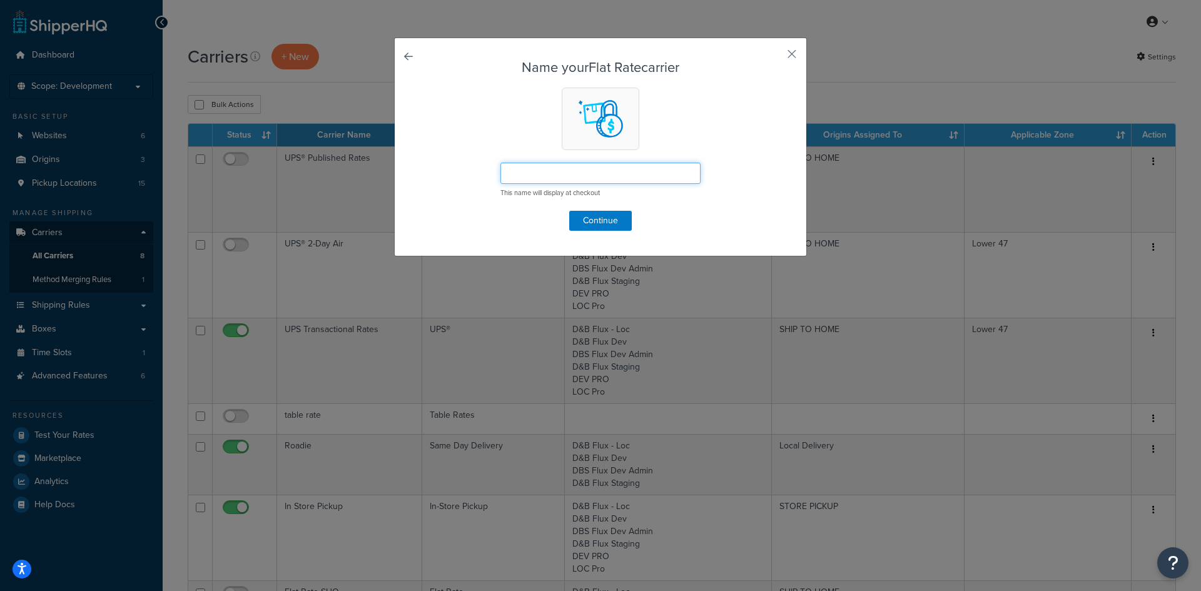
click at [590, 170] on input "text" at bounding box center [600, 173] width 200 height 21
type input "Flat Rate Test"
click at [775, 57] on button "button" at bounding box center [773, 58] width 3 height 3
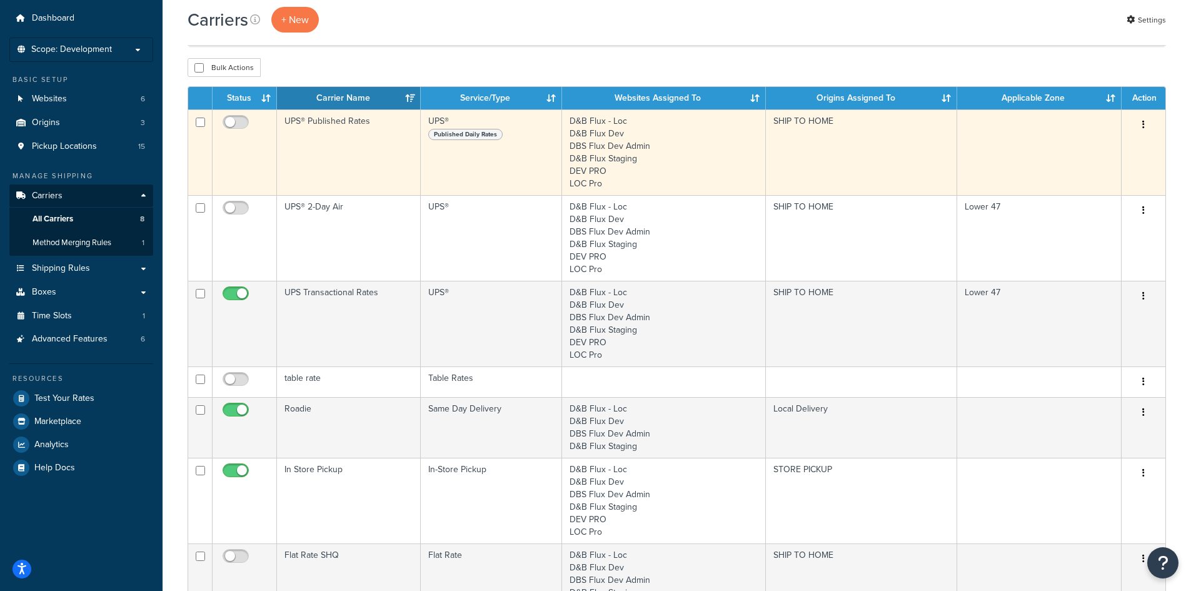
scroll to position [125, 0]
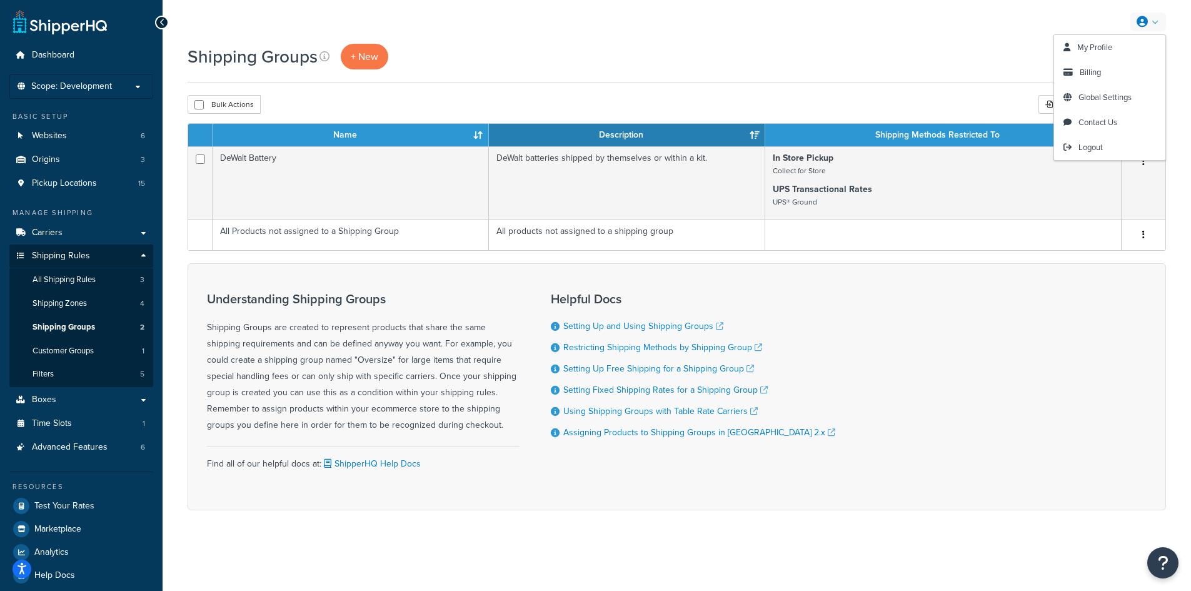
click at [1148, 20] on icon at bounding box center [1142, 21] width 11 height 11
click at [1088, 152] on span "Logout" at bounding box center [1091, 147] width 24 height 12
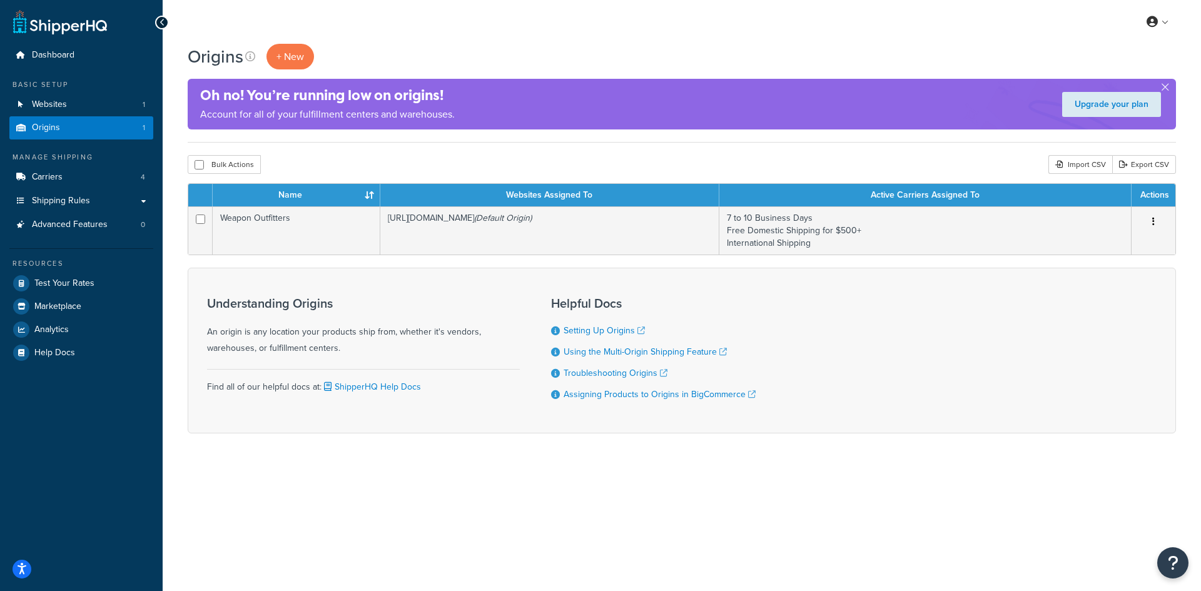
click at [749, 33] on div "My Profile Billing Global Settings Contact Us Logout" at bounding box center [682, 22] width 1038 height 44
click at [58, 182] on span "Carriers" at bounding box center [47, 177] width 31 height 11
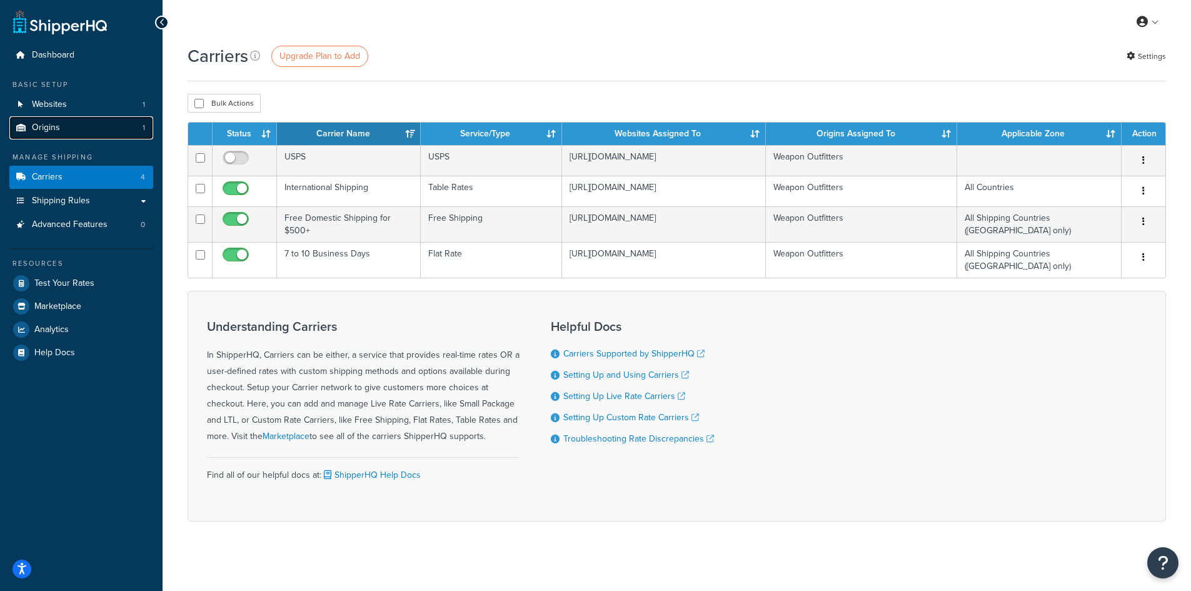
click at [66, 132] on link "Origins 1" at bounding box center [81, 127] width 144 height 23
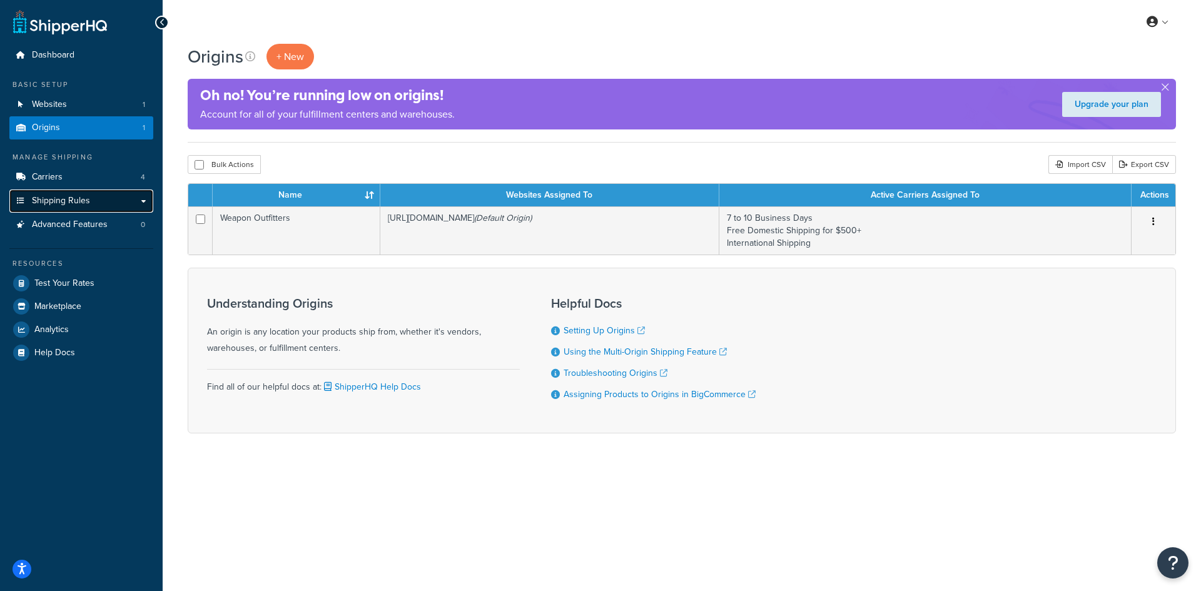
click at [61, 207] on link "Shipping Rules" at bounding box center [81, 200] width 144 height 23
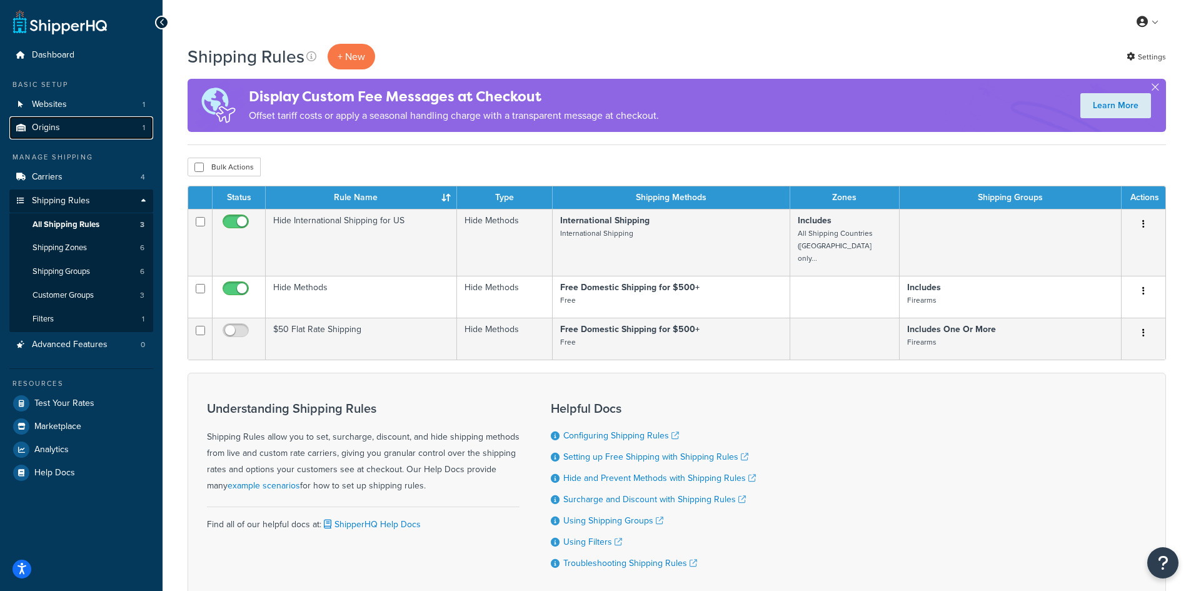
click at [51, 129] on span "Origins" at bounding box center [46, 128] width 28 height 11
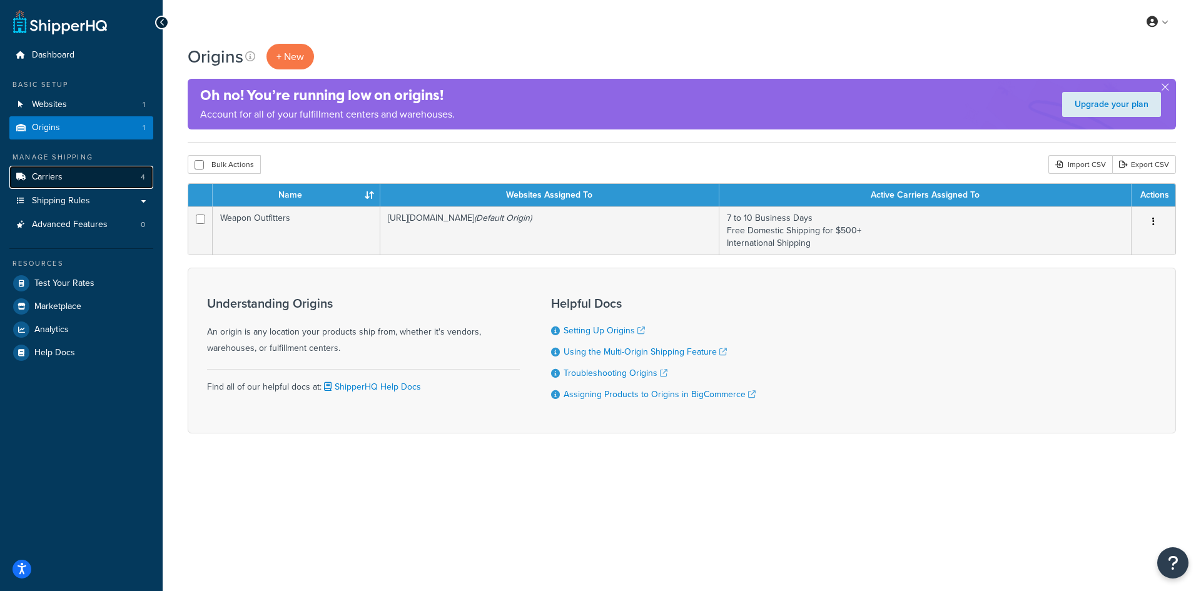
click at [69, 184] on link "Carriers 4" at bounding box center [81, 177] width 144 height 23
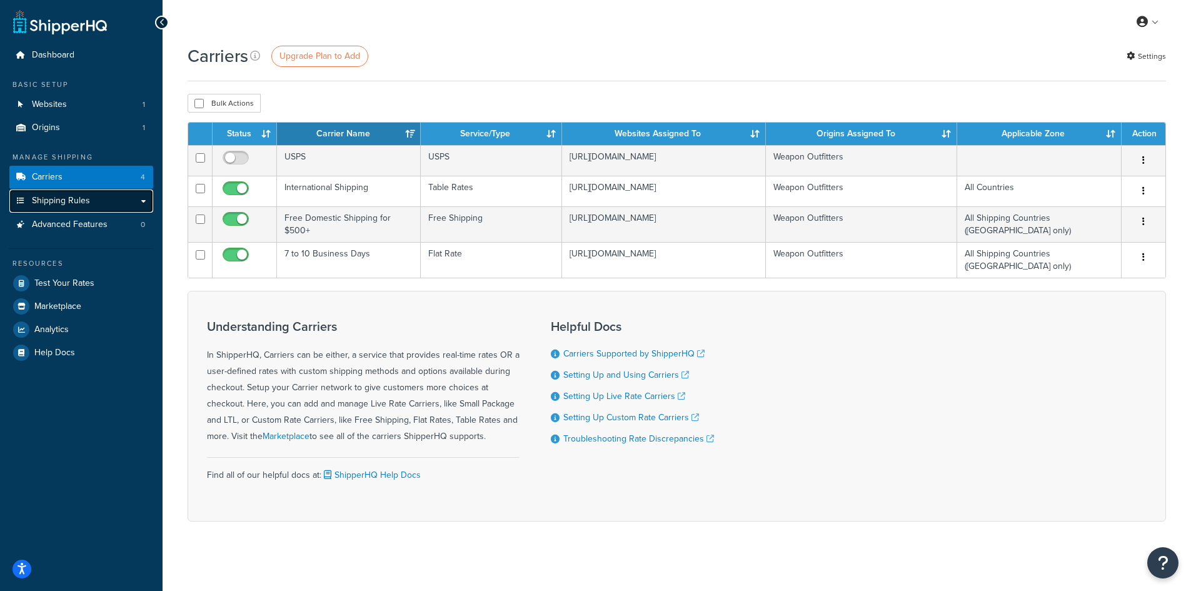
click at [81, 204] on span "Shipping Rules" at bounding box center [61, 201] width 58 height 11
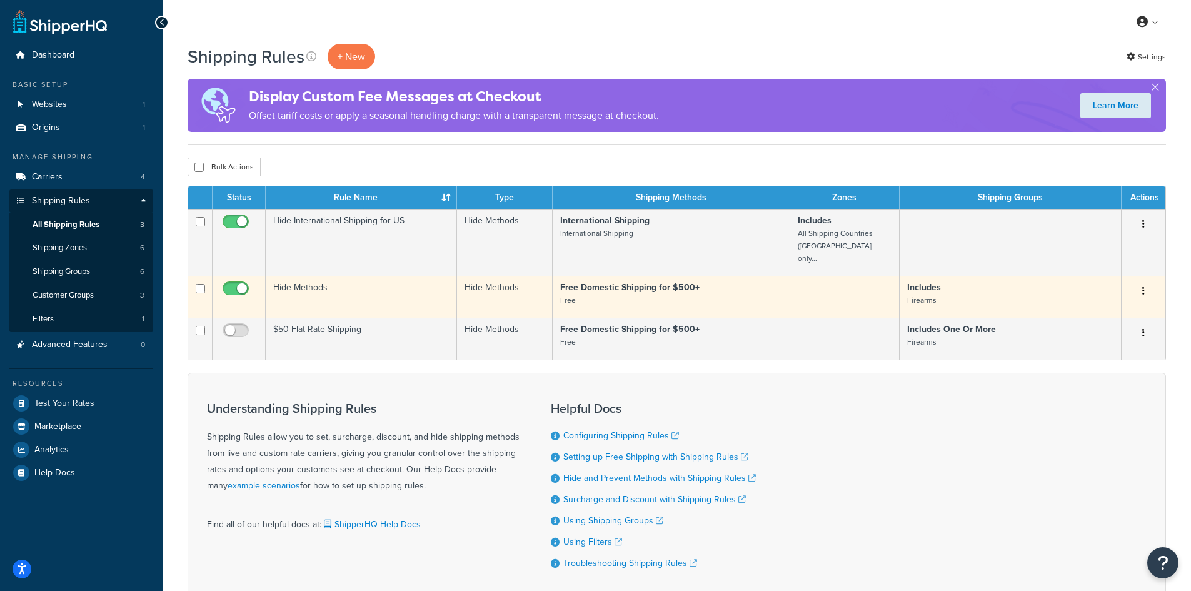
click at [1146, 282] on button "button" at bounding box center [1144, 291] width 18 height 20
click at [1111, 303] on link "Edit" at bounding box center [1102, 315] width 99 height 26
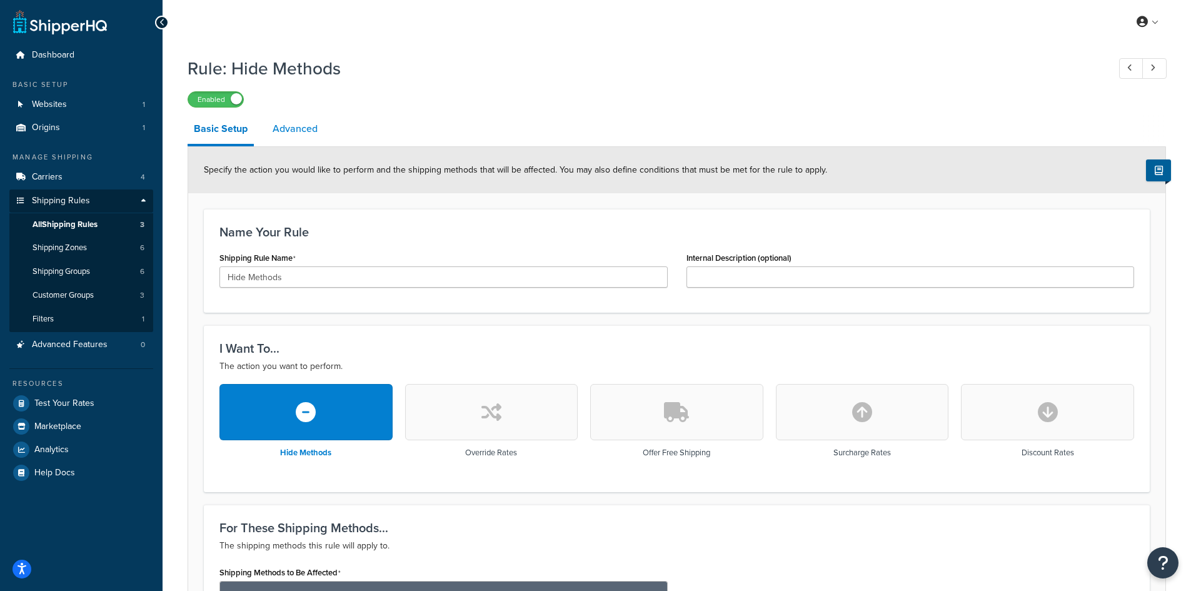
click at [295, 129] on link "Advanced" at bounding box center [295, 129] width 58 height 30
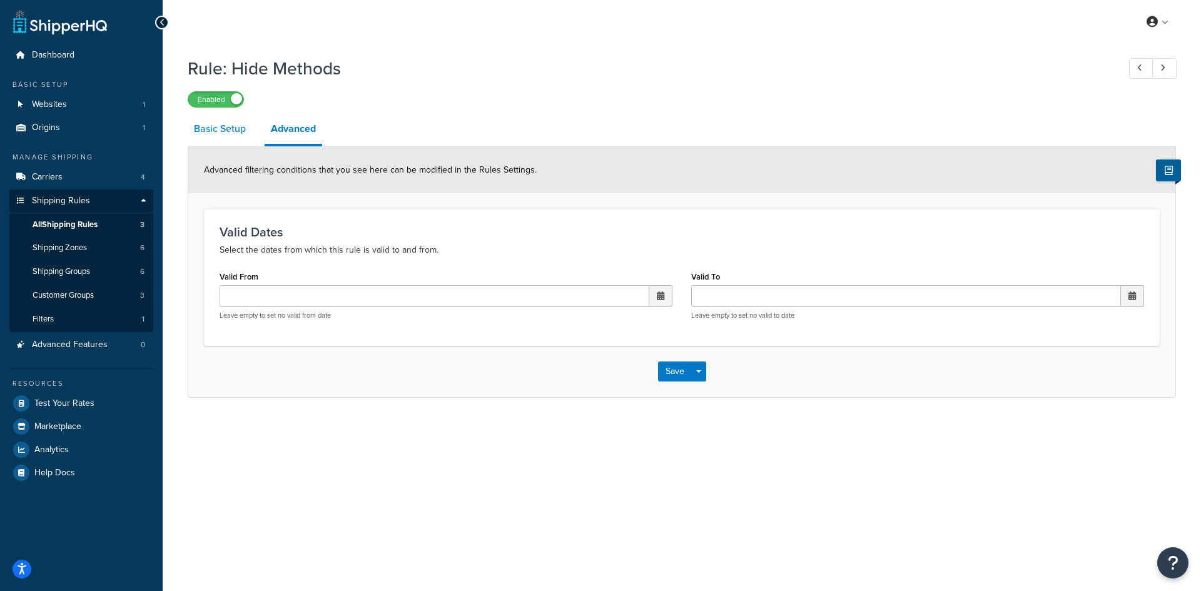
click at [211, 133] on link "Basic Setup" at bounding box center [220, 129] width 64 height 30
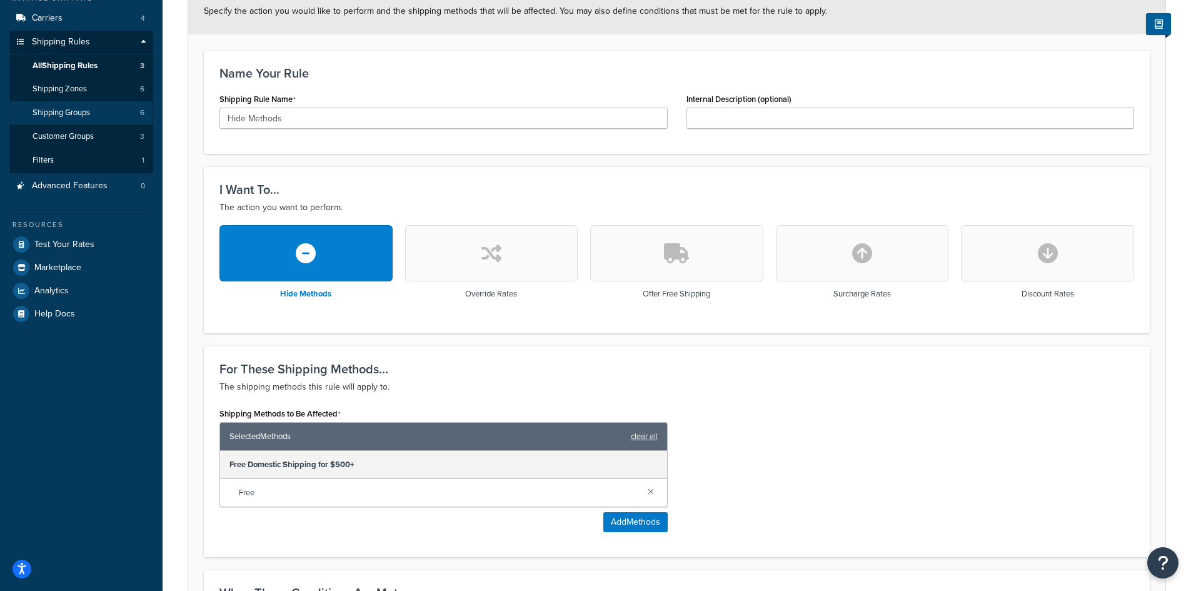
scroll to position [63, 0]
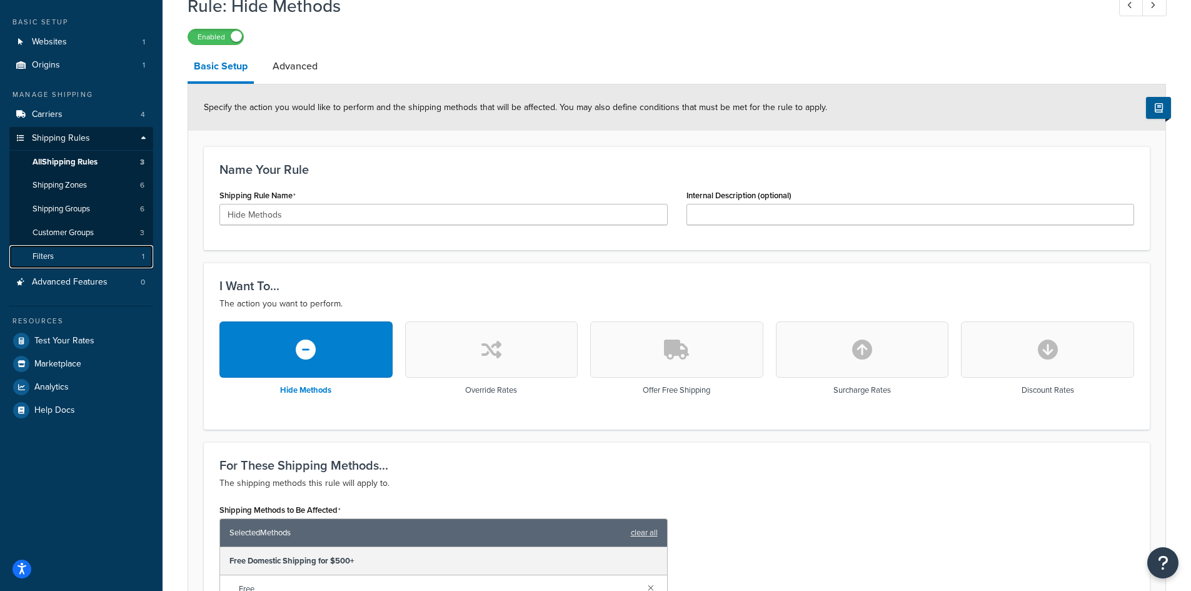
click at [65, 264] on link "Filters 1" at bounding box center [81, 256] width 144 height 23
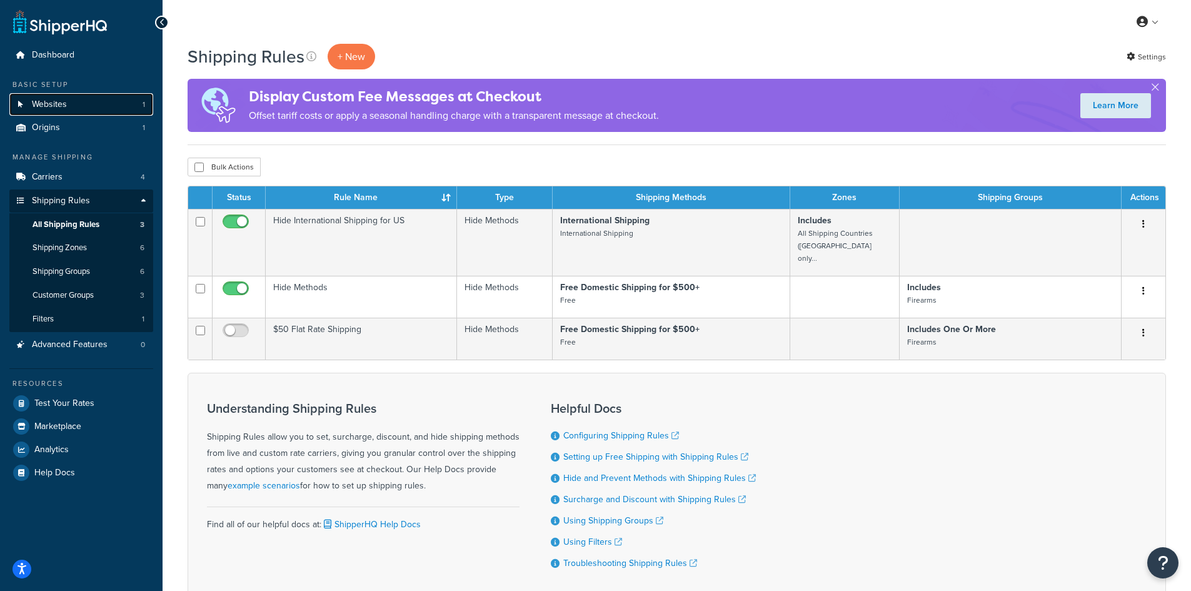
click at [88, 107] on link "Websites 1" at bounding box center [81, 104] width 144 height 23
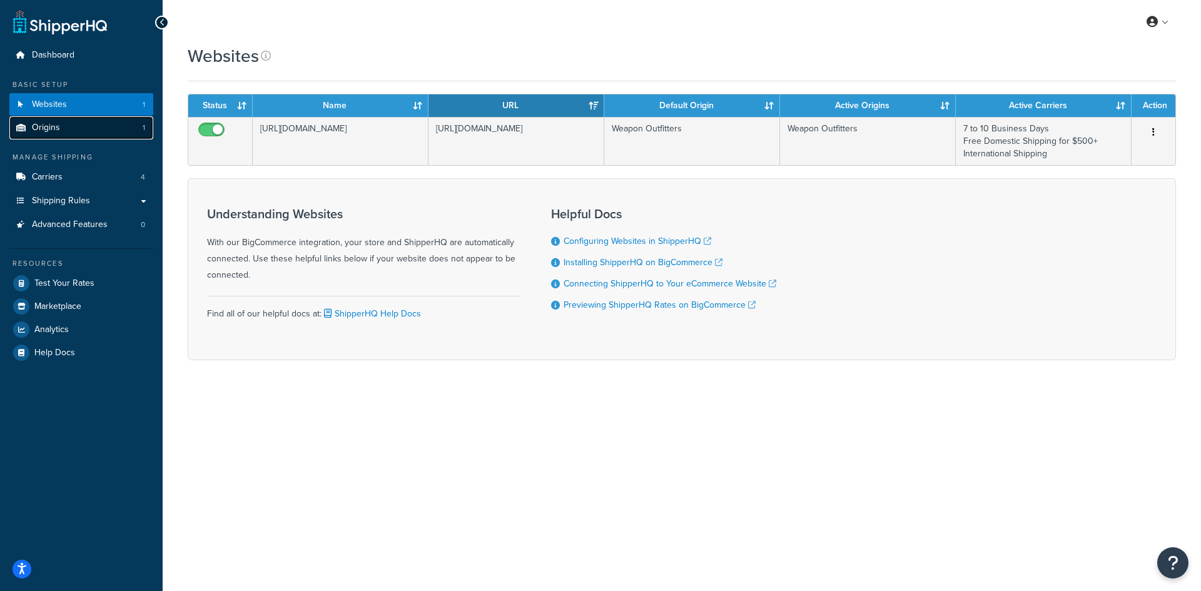
click at [66, 138] on link "Origins 1" at bounding box center [81, 127] width 144 height 23
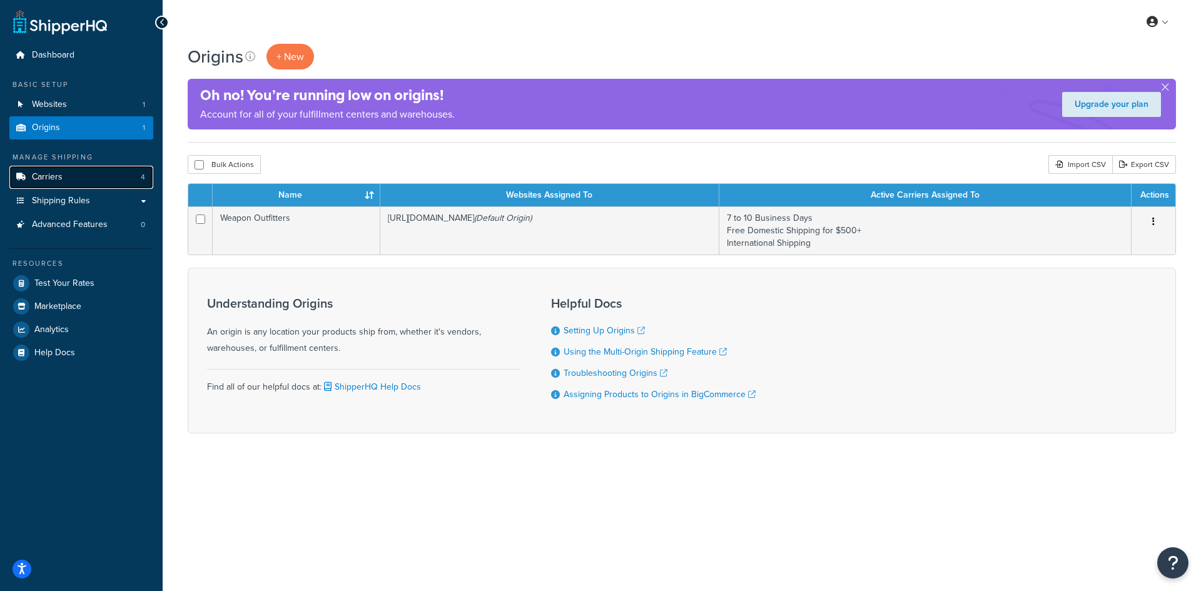
click at [63, 180] on link "Carriers 4" at bounding box center [81, 177] width 144 height 23
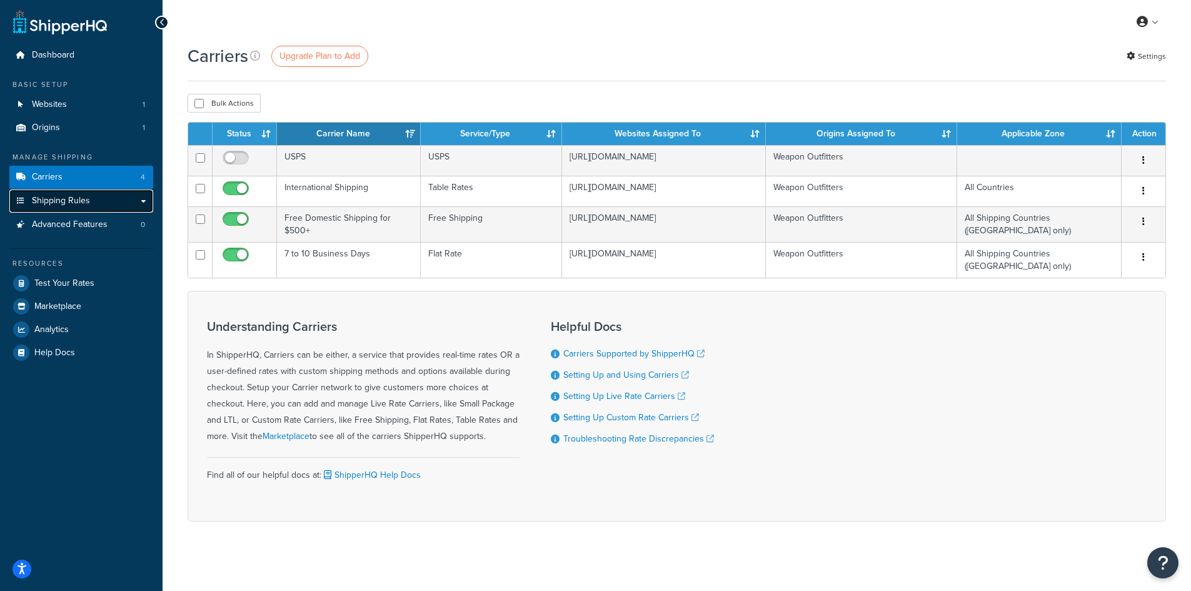
click at [72, 198] on span "Shipping Rules" at bounding box center [61, 201] width 58 height 11
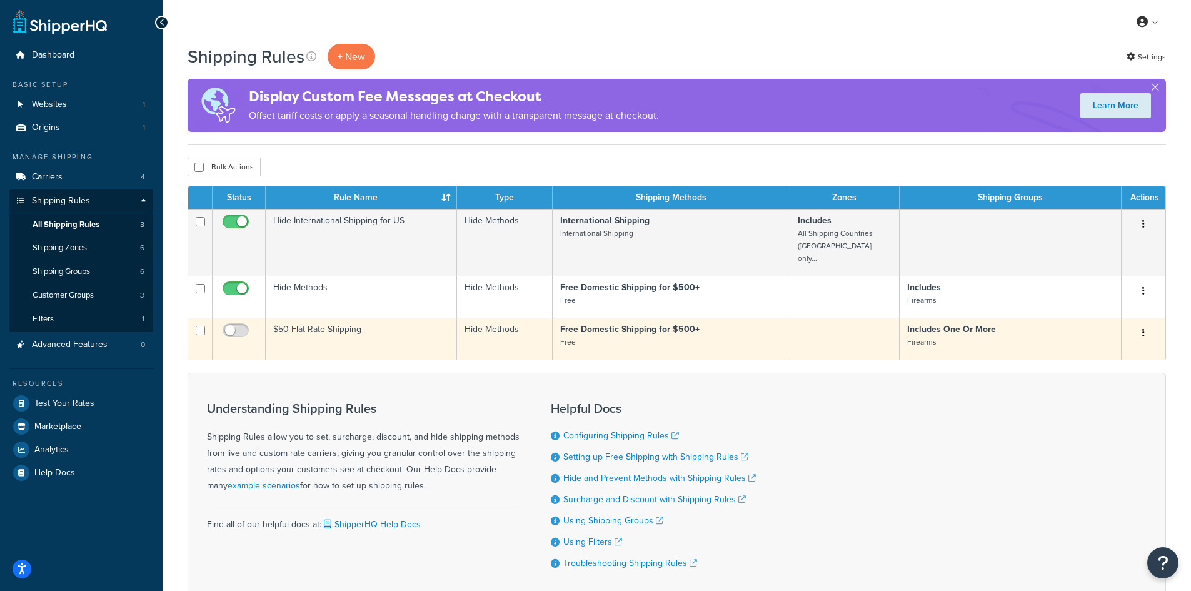
click at [1144, 328] on icon "button" at bounding box center [1144, 332] width 3 height 9
click at [1086, 345] on link "Edit" at bounding box center [1102, 357] width 99 height 26
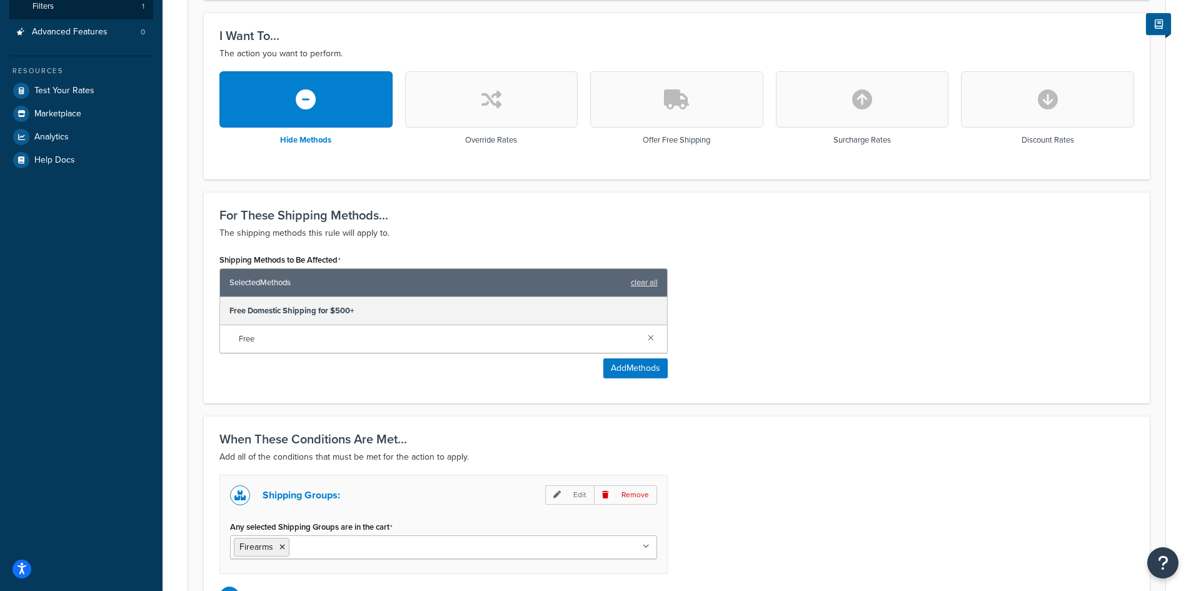
click at [493, 106] on icon "button" at bounding box center [492, 99] width 20 height 20
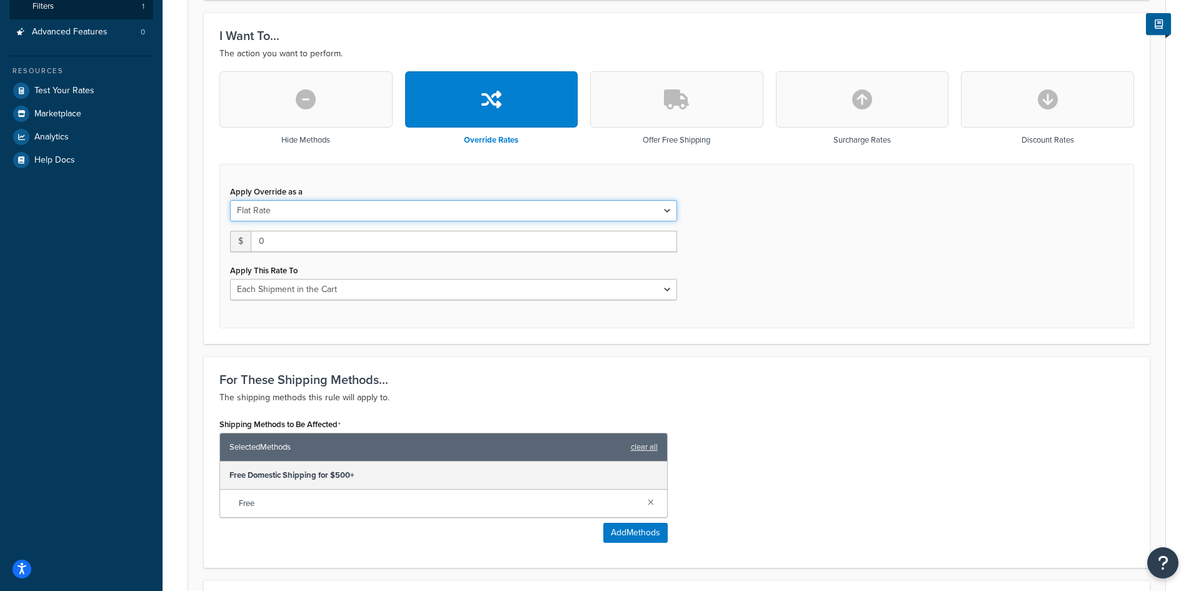
click at [293, 212] on select "Flat Rate Percentage Flat Rate & Percentage" at bounding box center [453, 210] width 447 height 21
click at [296, 209] on select "Flat Rate Percentage Flat Rate & Percentage" at bounding box center [453, 210] width 447 height 21
click at [248, 243] on div "$ 0" at bounding box center [453, 241] width 447 height 21
type input "5"
type input "50"
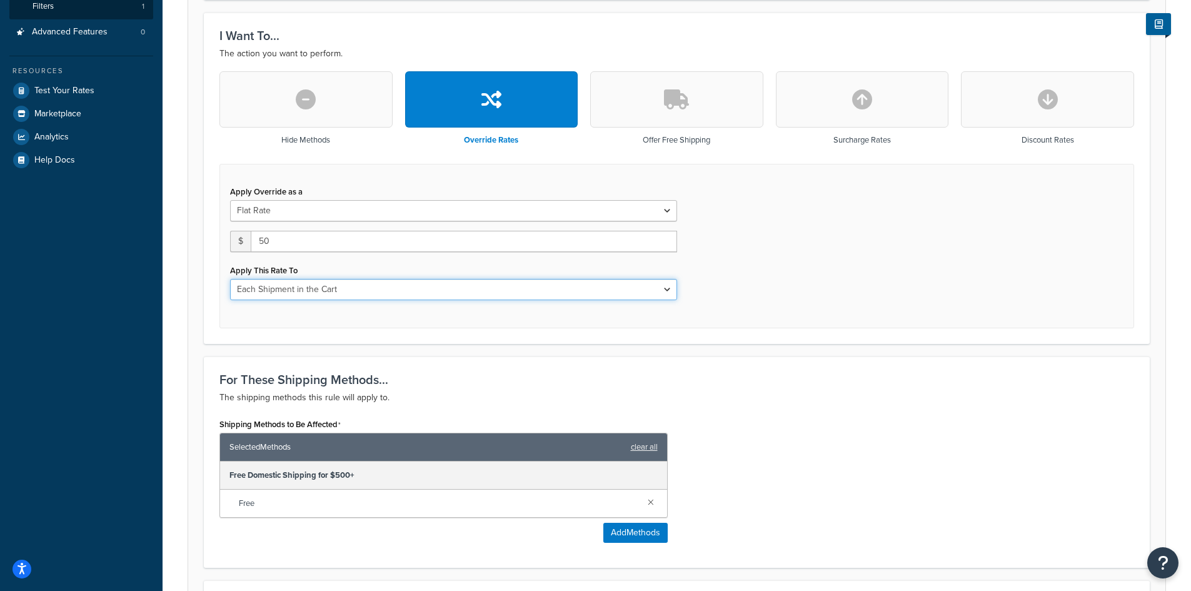
click at [345, 289] on select "Each Shipment in the Cart Each Shipping Group in the Cart Each Item within a Sh…" at bounding box center [453, 289] width 447 height 21
select select "SHIPPING_GROUP"
click at [230, 280] on select "Each Shipment in the Cart Each Shipping Group in the Cart Each Item within a Sh…" at bounding box center [453, 289] width 447 height 21
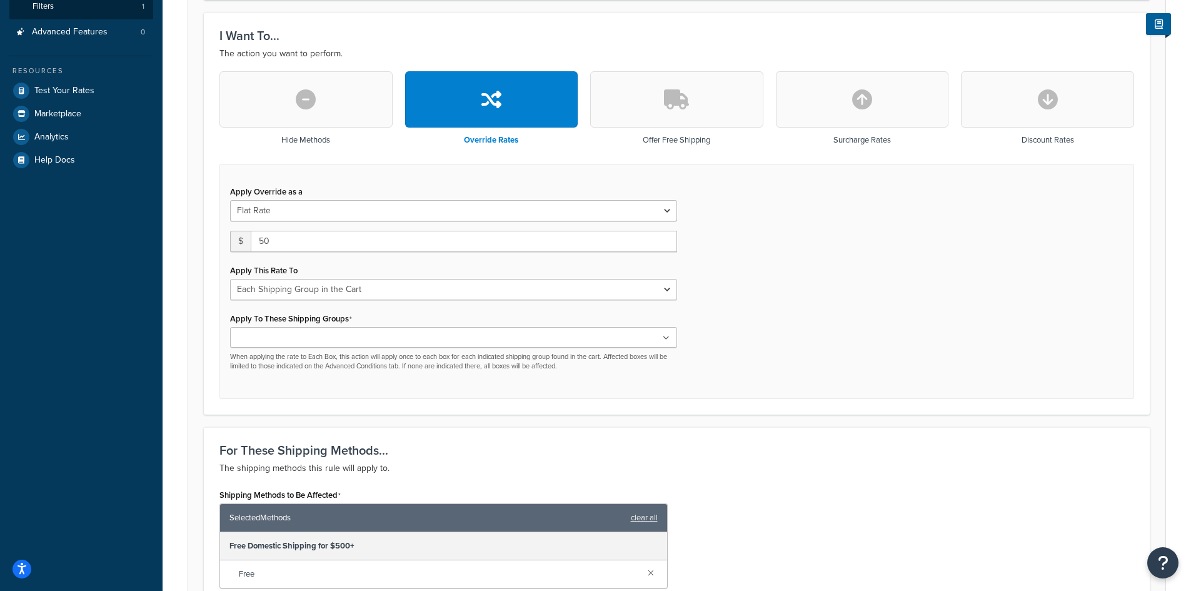
click at [295, 337] on input "Apply To These Shipping Groups" at bounding box center [289, 338] width 111 height 14
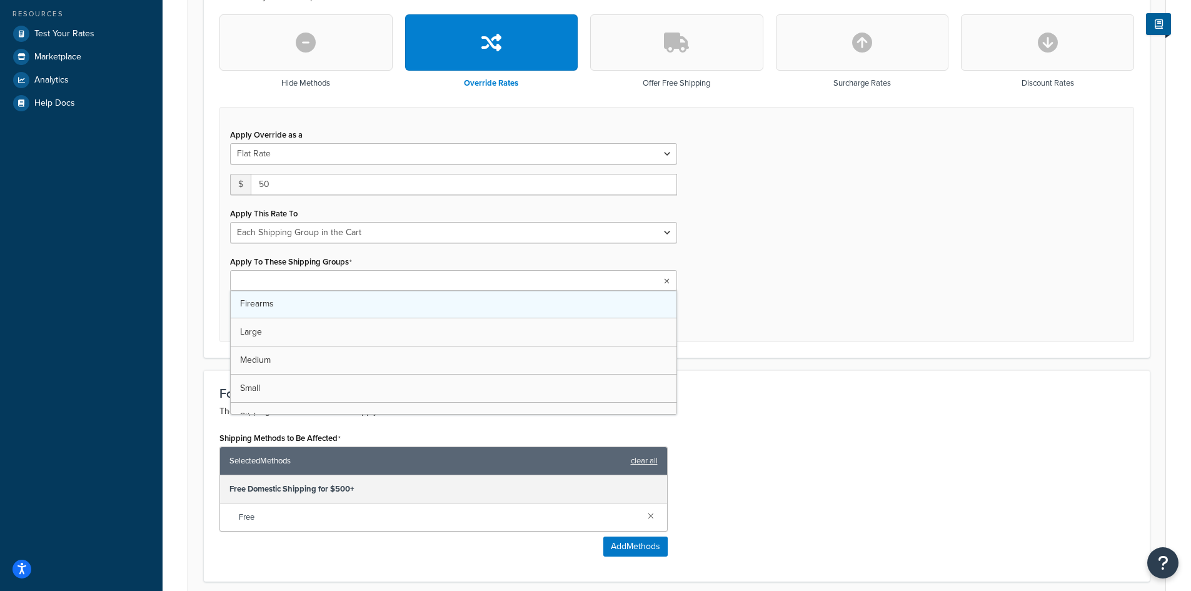
scroll to position [375, 0]
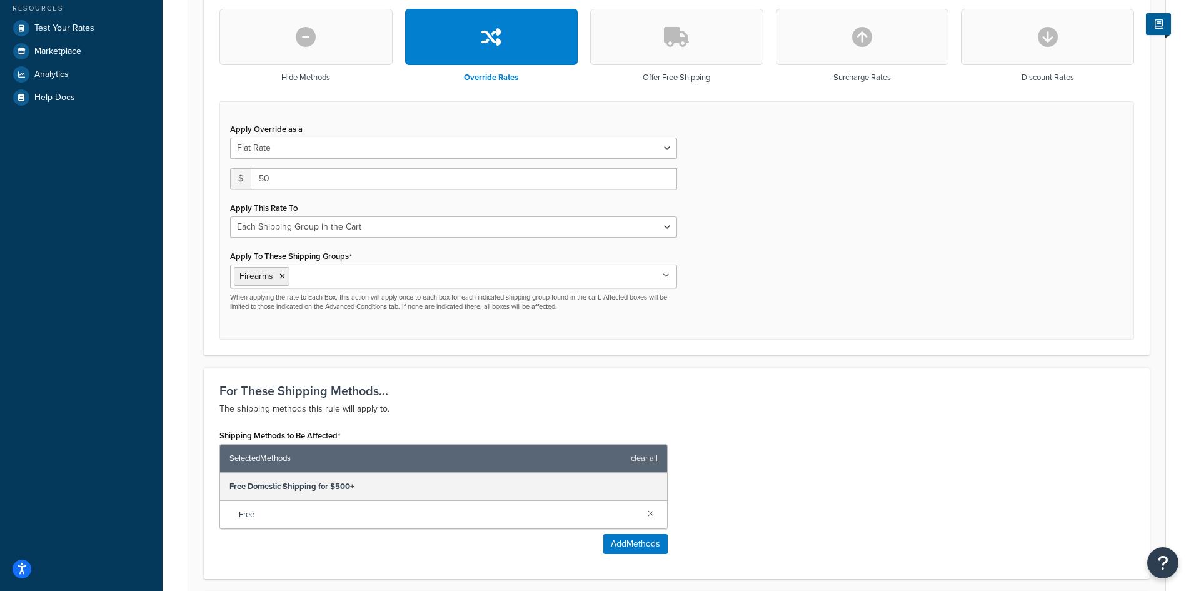
click at [774, 273] on div "Apply Override as a Flat Rate Percentage Flat Rate & Percentage $ 50 Apply This…" at bounding box center [676, 220] width 915 height 239
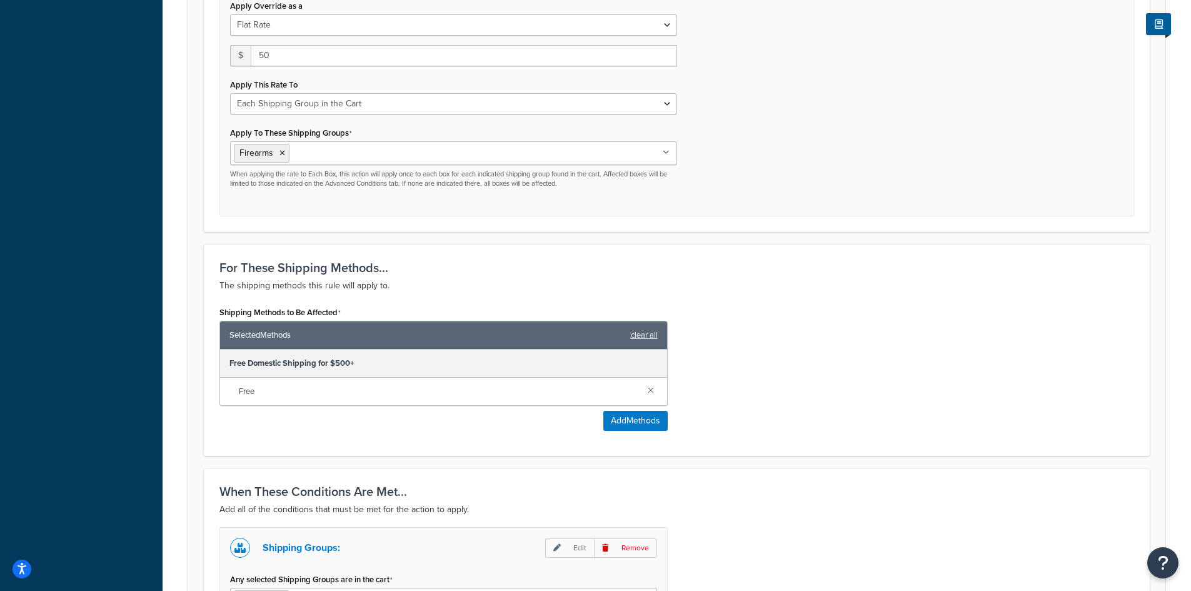
scroll to position [500, 0]
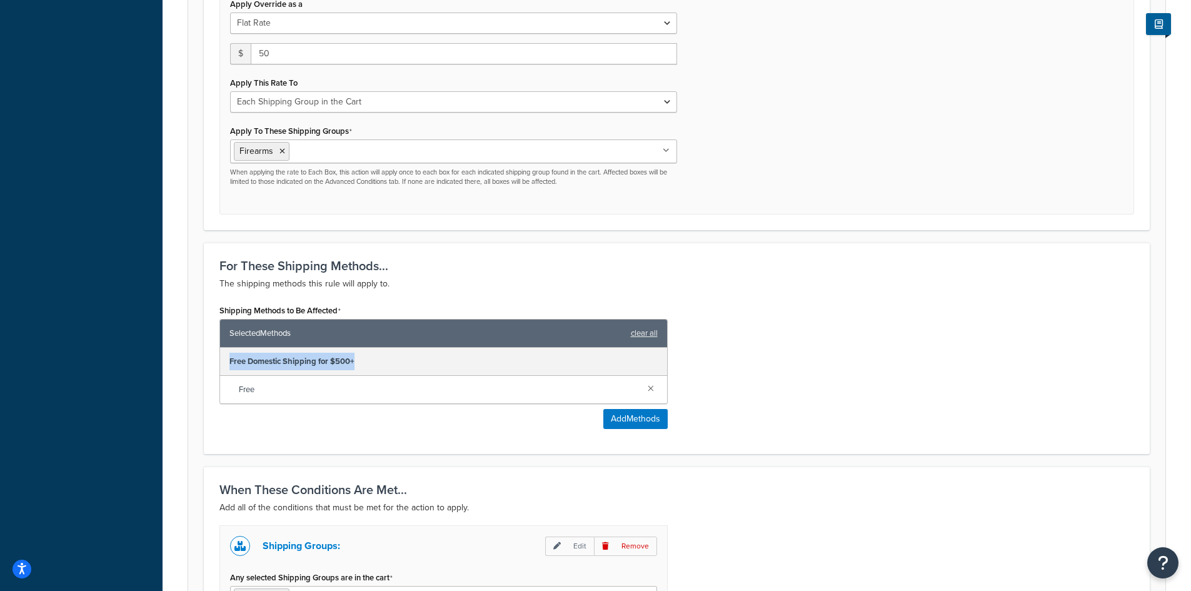
drag, startPoint x: 224, startPoint y: 365, endPoint x: 364, endPoint y: 362, distance: 140.1
click at [364, 362] on div "Free Domestic Shipping for $500+" at bounding box center [443, 362] width 447 height 28
click at [250, 416] on div "Shipping Methods to Be Affected Selected Methods clear all Free Domestic Shippi…" at bounding box center [443, 365] width 448 height 128
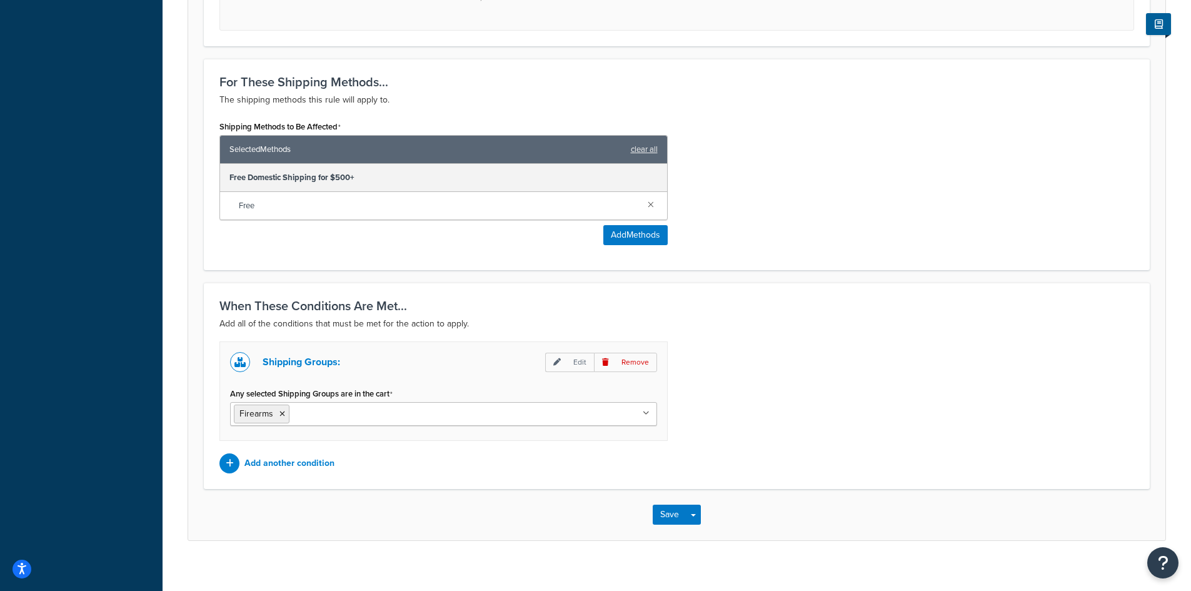
scroll to position [699, 0]
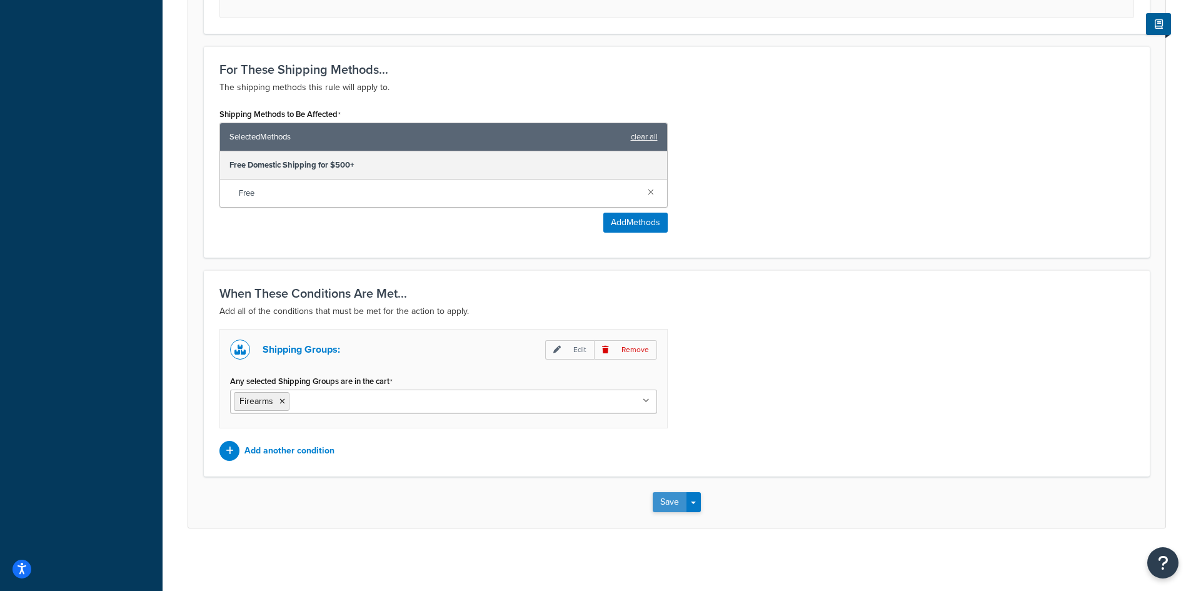
click at [668, 505] on button "Save" at bounding box center [670, 502] width 34 height 20
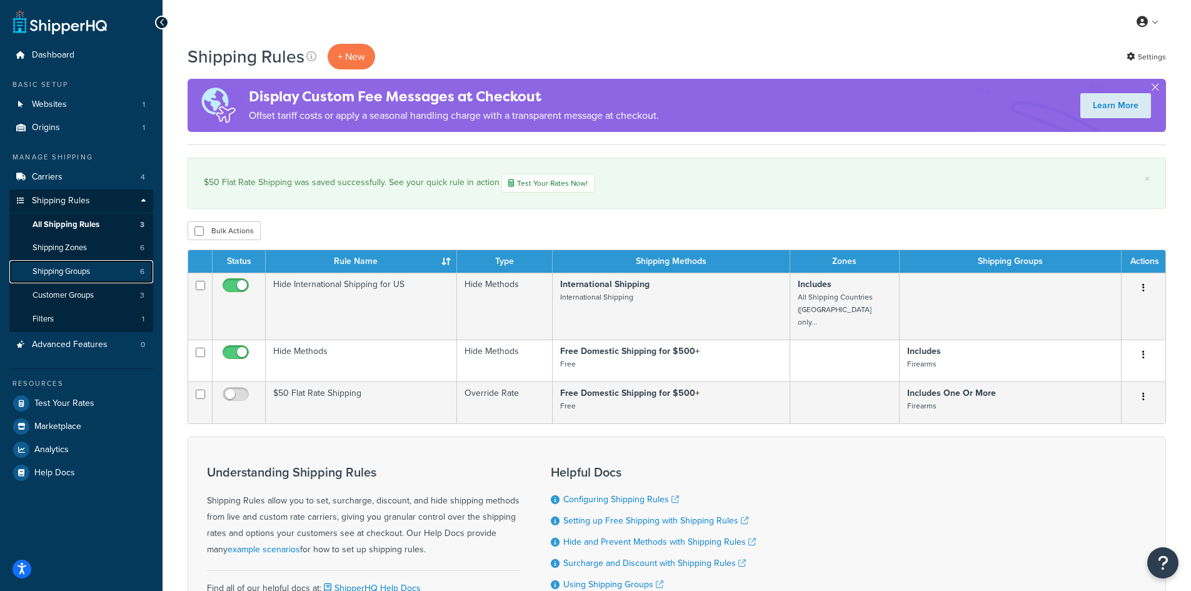
click at [61, 270] on span "Shipping Groups" at bounding box center [62, 271] width 58 height 11
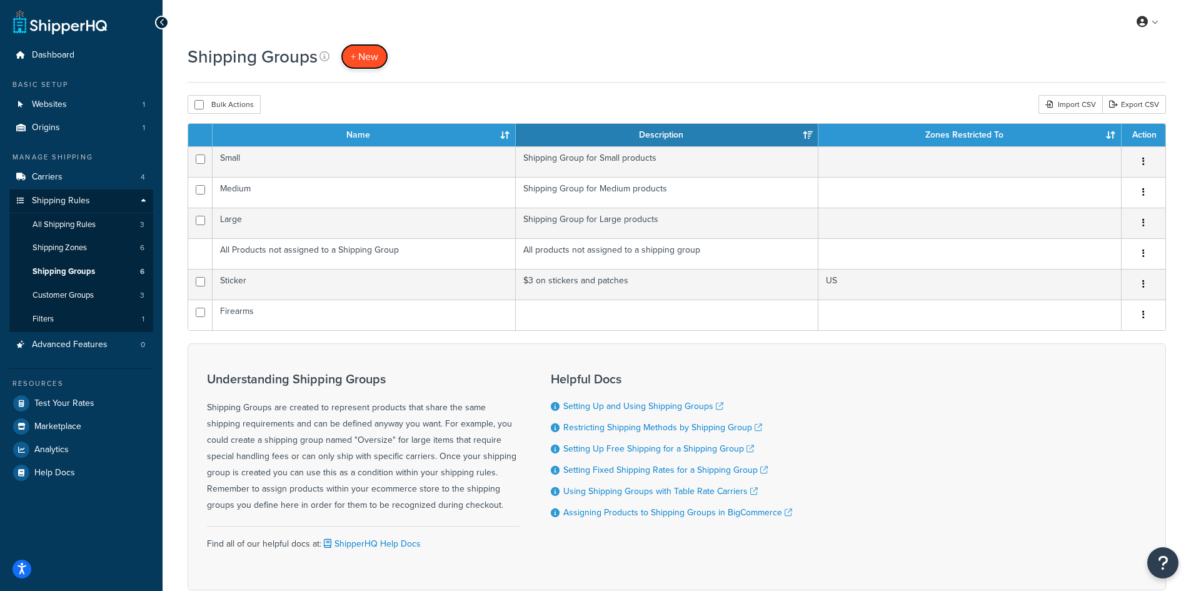
click at [355, 51] on span "+ New" at bounding box center [365, 56] width 28 height 14
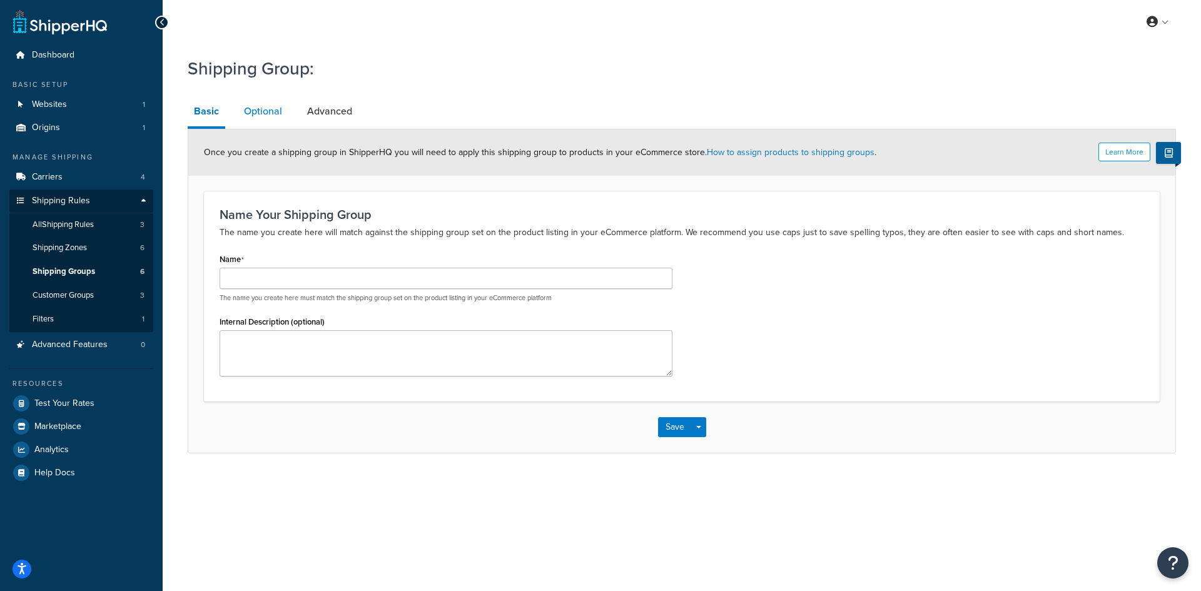
drag, startPoint x: 269, startPoint y: 131, endPoint x: 243, endPoint y: 106, distance: 36.3
click at [267, 131] on div "Learn More Once you create a shipping group in ShipperHQ you will need to apply…" at bounding box center [681, 152] width 987 height 46
click at [243, 106] on link "Optional" at bounding box center [263, 111] width 51 height 30
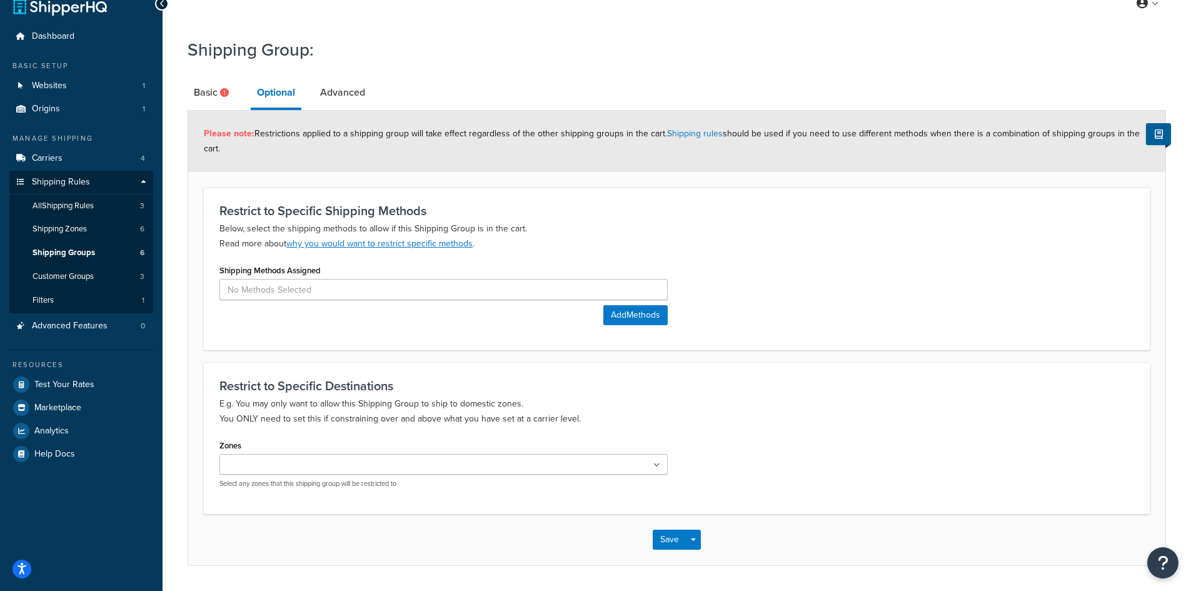
scroll to position [57, 0]
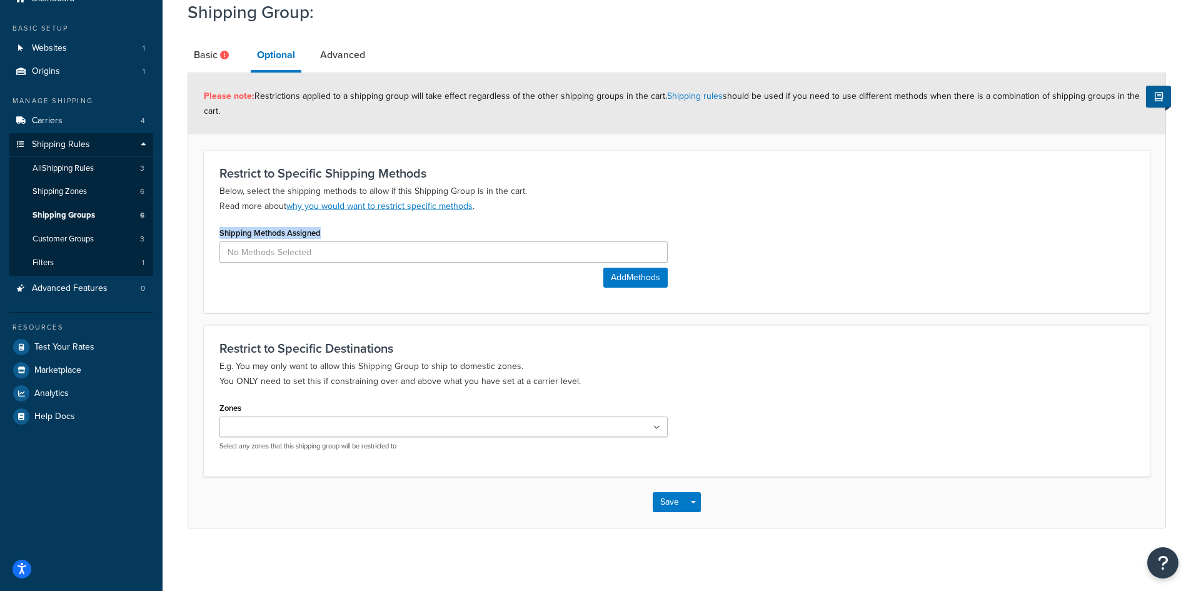
drag, startPoint x: 220, startPoint y: 233, endPoint x: 338, endPoint y: 233, distance: 118.2
click at [338, 233] on div "Shipping Methods Assigned Add Methods" at bounding box center [443, 260] width 467 height 73
click at [315, 251] on input at bounding box center [443, 251] width 448 height 21
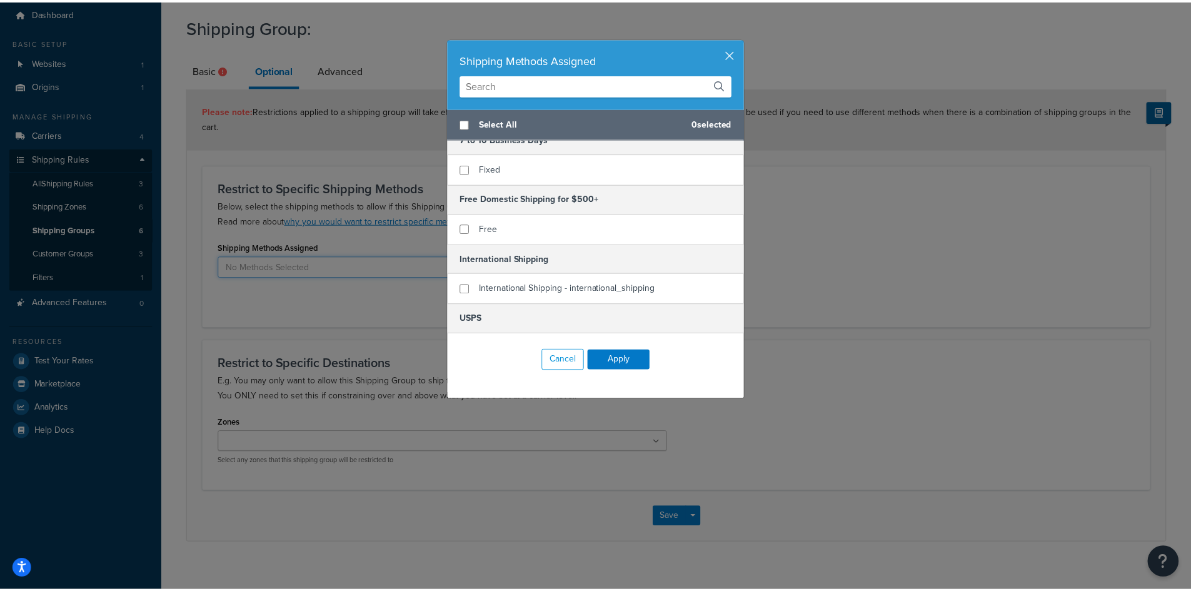
scroll to position [8, 0]
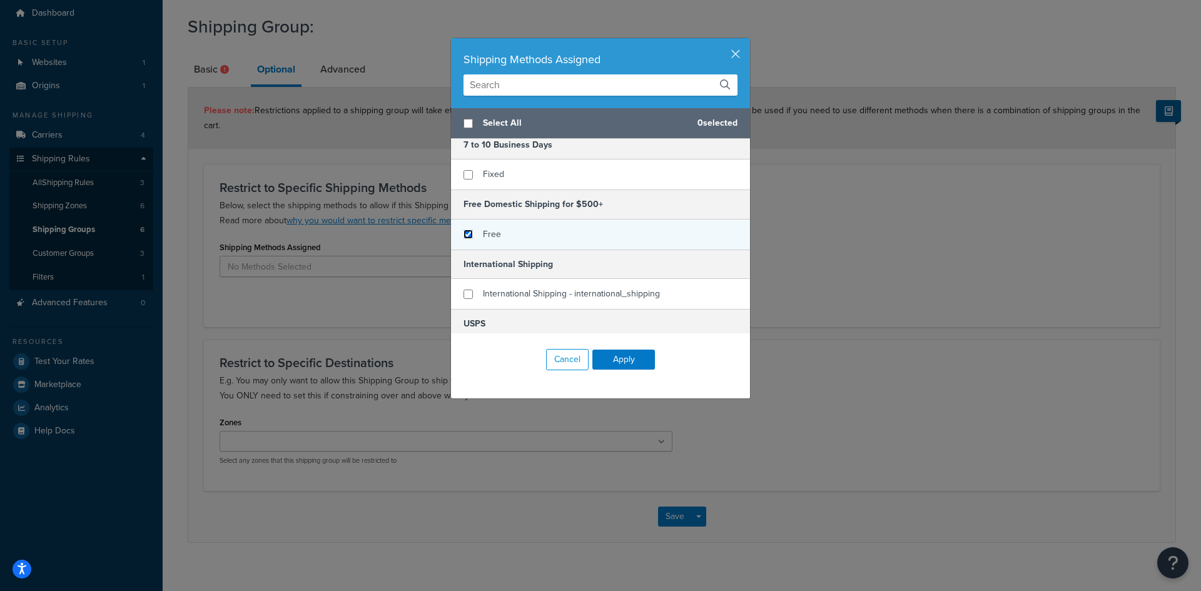
click at [463, 233] on input "checkbox" at bounding box center [467, 234] width 9 height 9
checkbox input "true"
click at [622, 361] on button "Apply" at bounding box center [623, 360] width 63 height 20
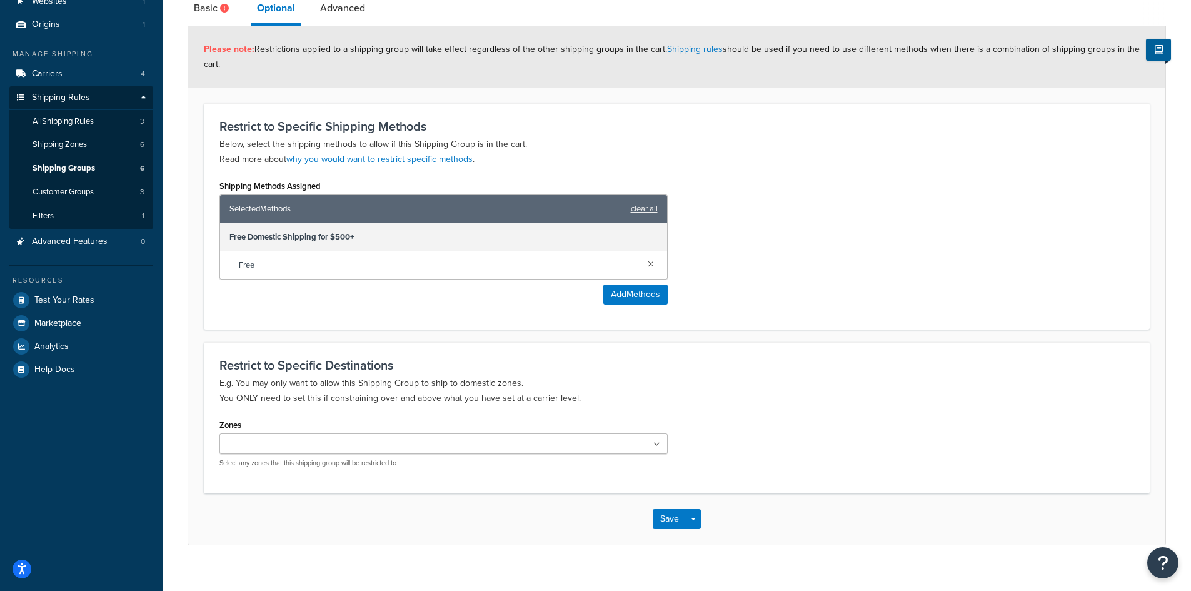
scroll to position [121, 0]
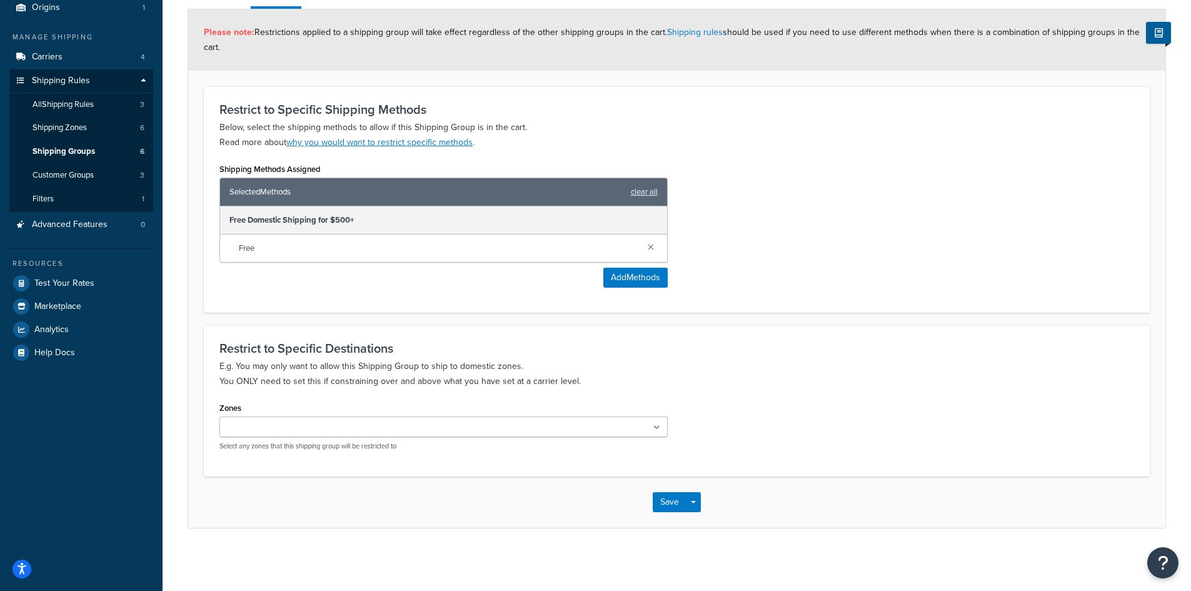
click at [293, 433] on input "Zones" at bounding box center [278, 428] width 111 height 14
click at [750, 368] on p "E.g. You may only want to allow this Shipping Group to ship to domestic zones. …" at bounding box center [676, 373] width 915 height 30
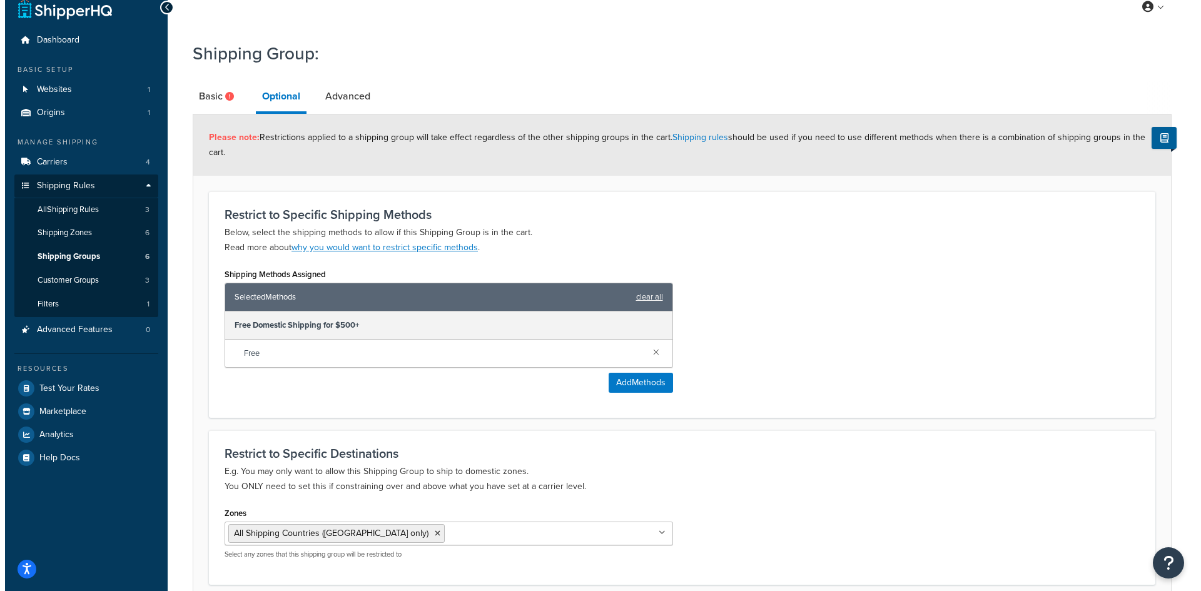
scroll to position [0, 0]
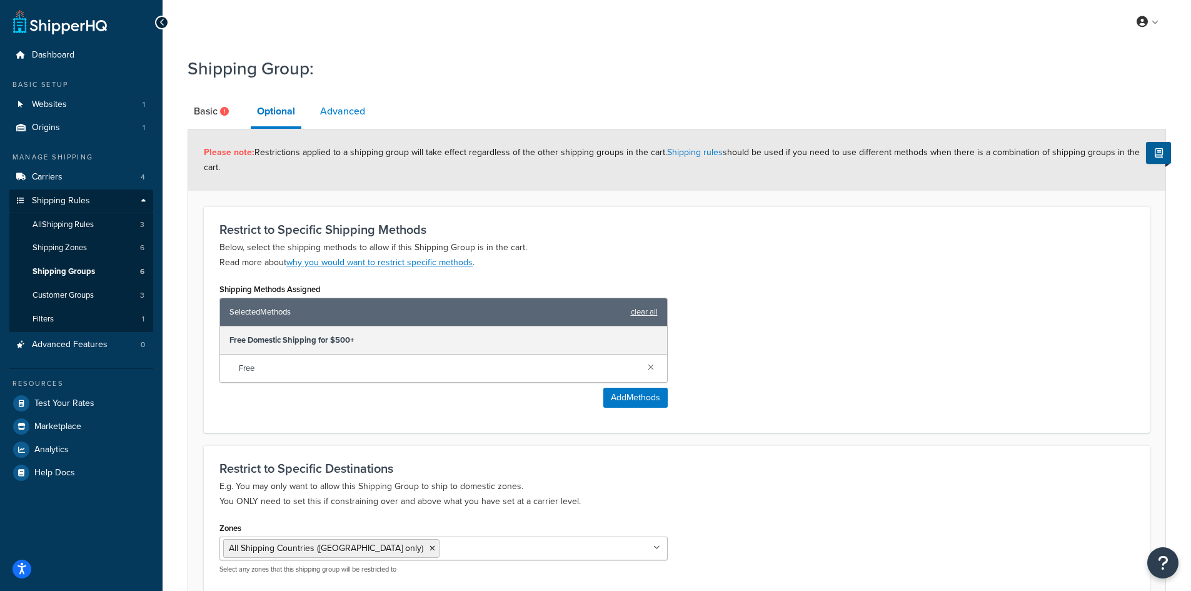
click at [365, 121] on link "Advanced" at bounding box center [343, 111] width 58 height 30
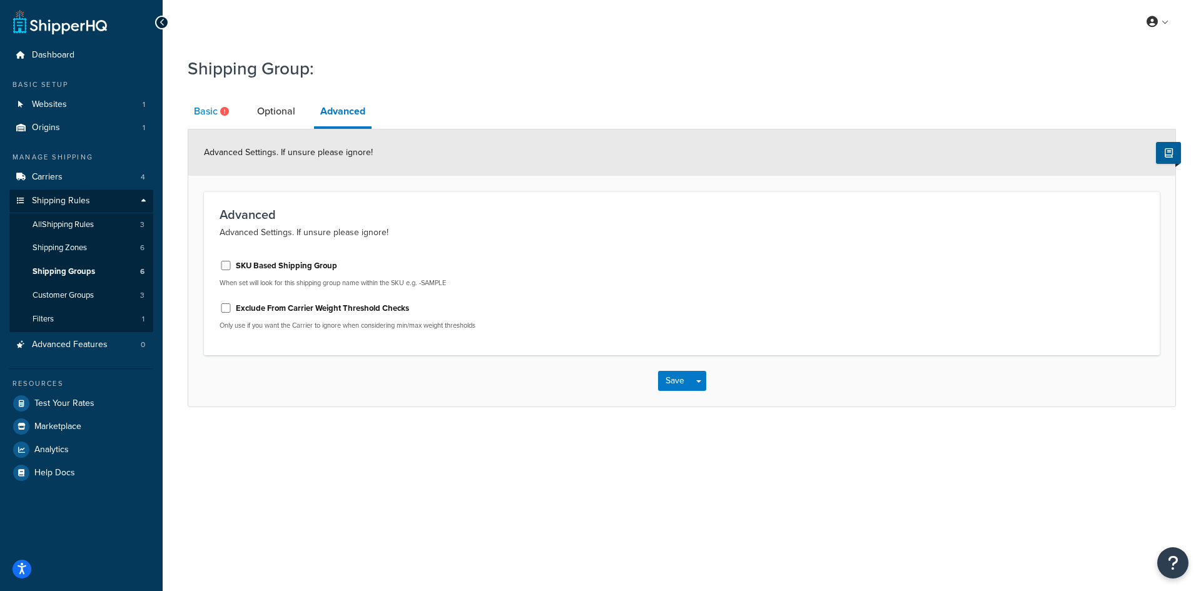
click at [203, 113] on link "Basic" at bounding box center [213, 111] width 51 height 30
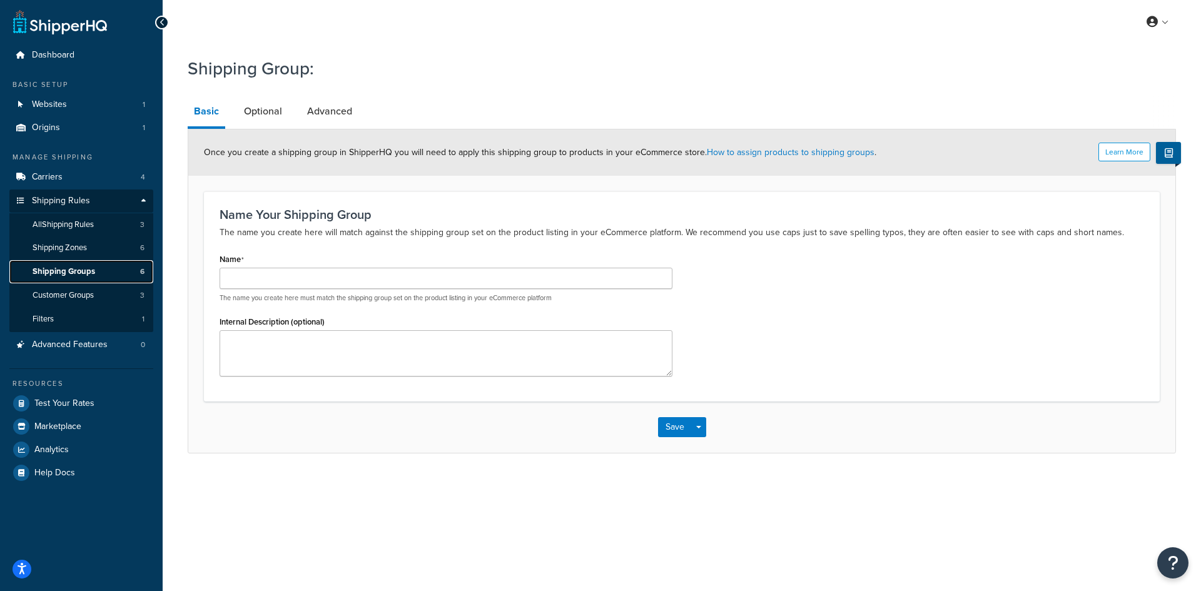
click at [80, 268] on span "Shipping Groups" at bounding box center [64, 271] width 63 height 11
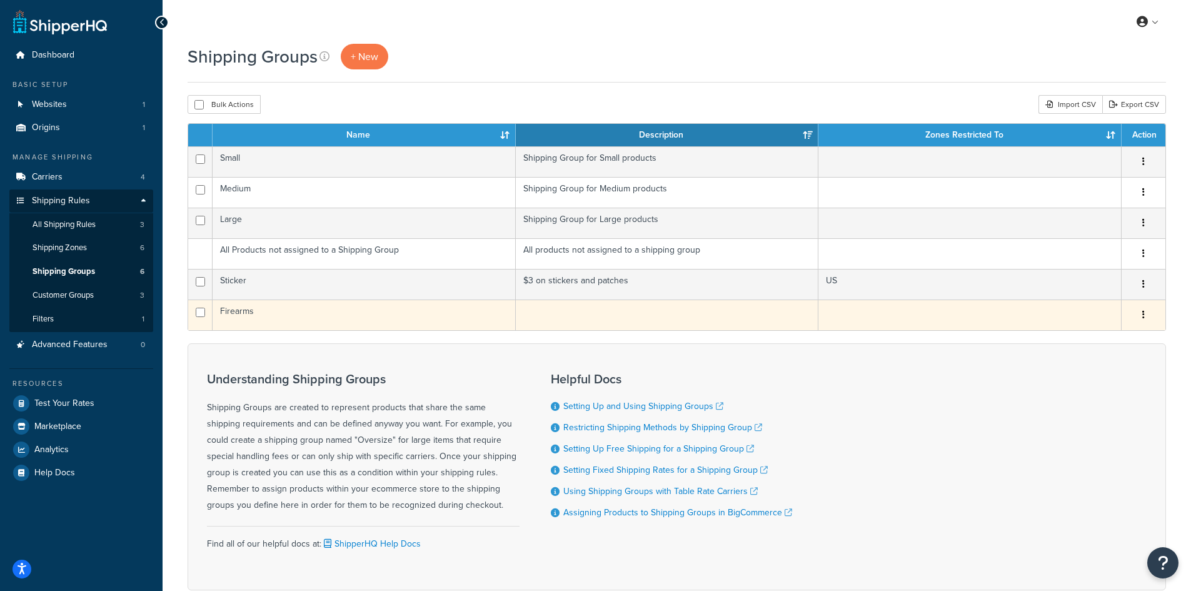
click at [259, 325] on td "Firearms" at bounding box center [364, 315] width 303 height 31
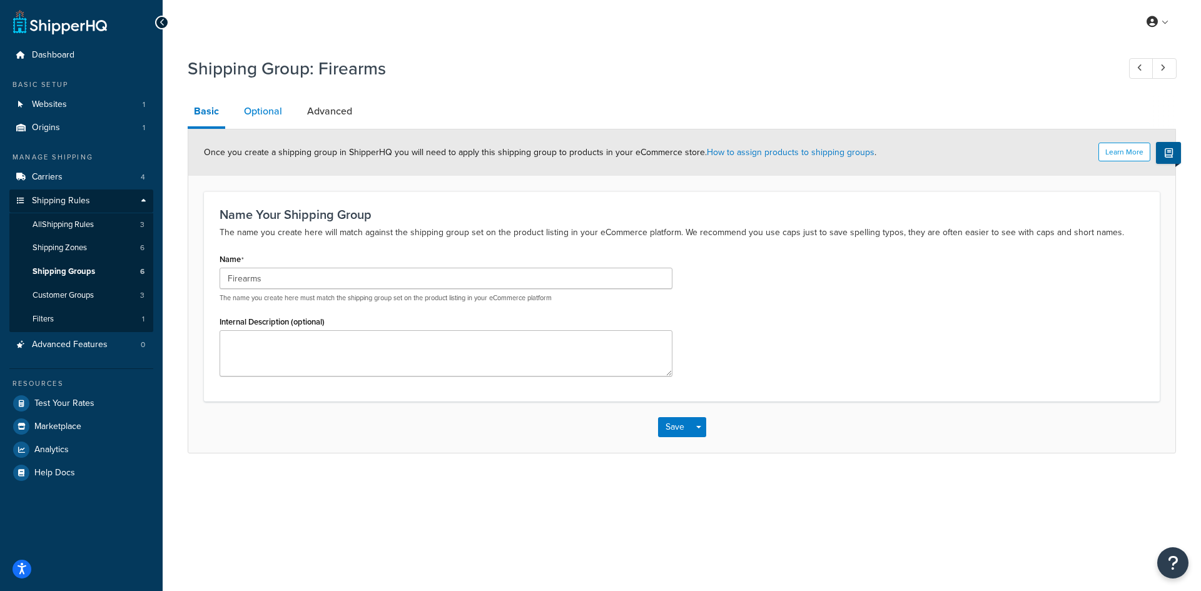
click at [265, 113] on link "Optional" at bounding box center [263, 111] width 51 height 30
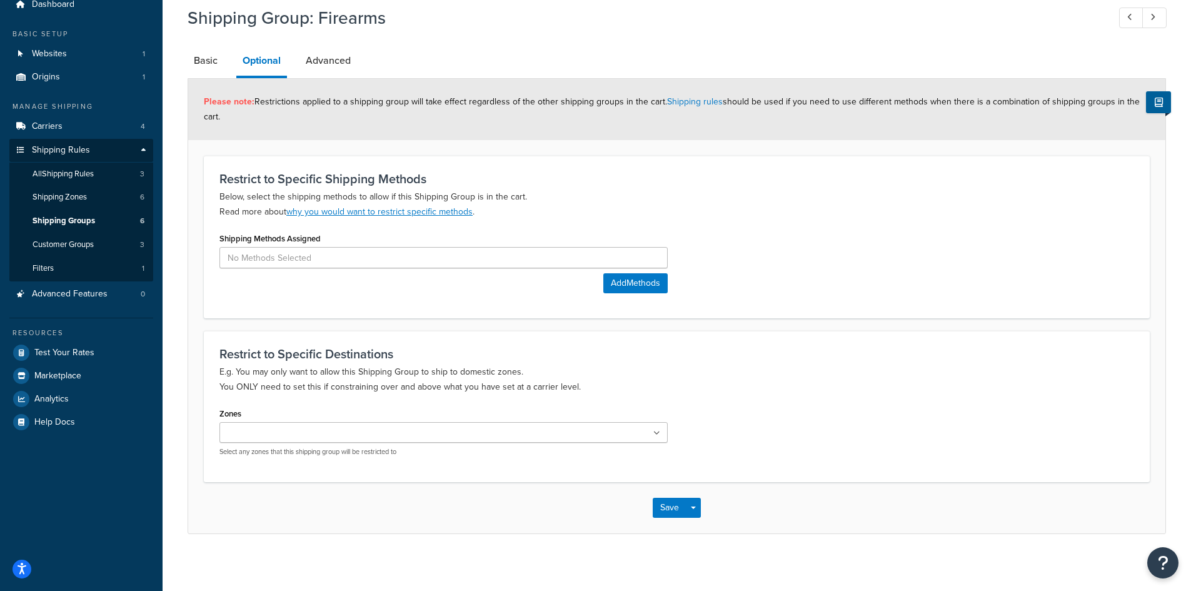
scroll to position [57, 0]
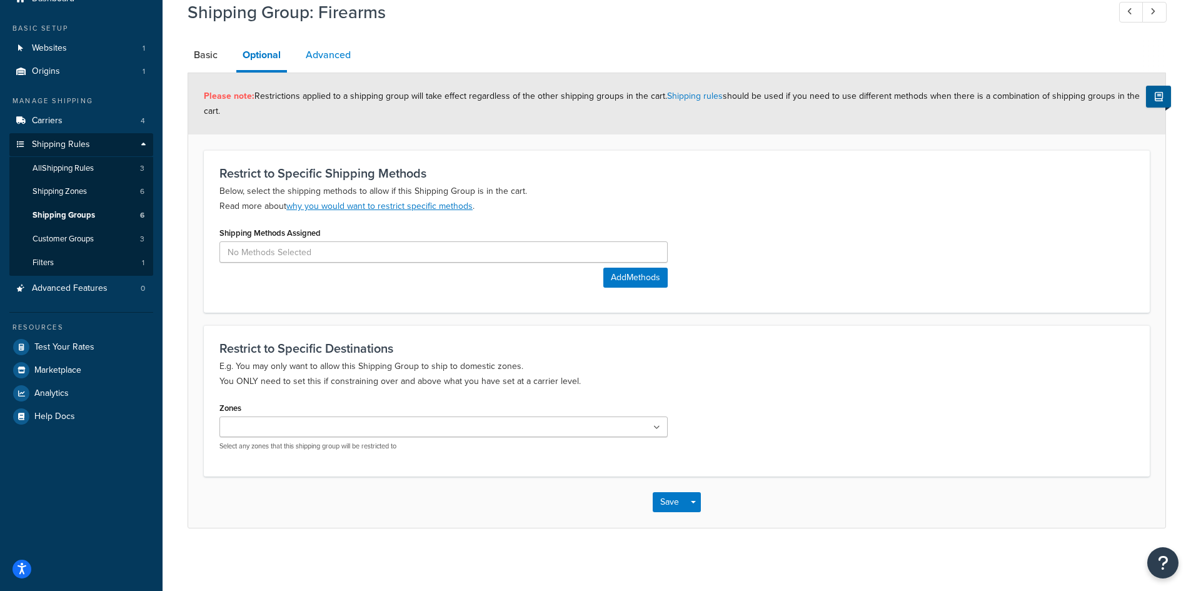
click at [342, 69] on link "Advanced" at bounding box center [329, 55] width 58 height 30
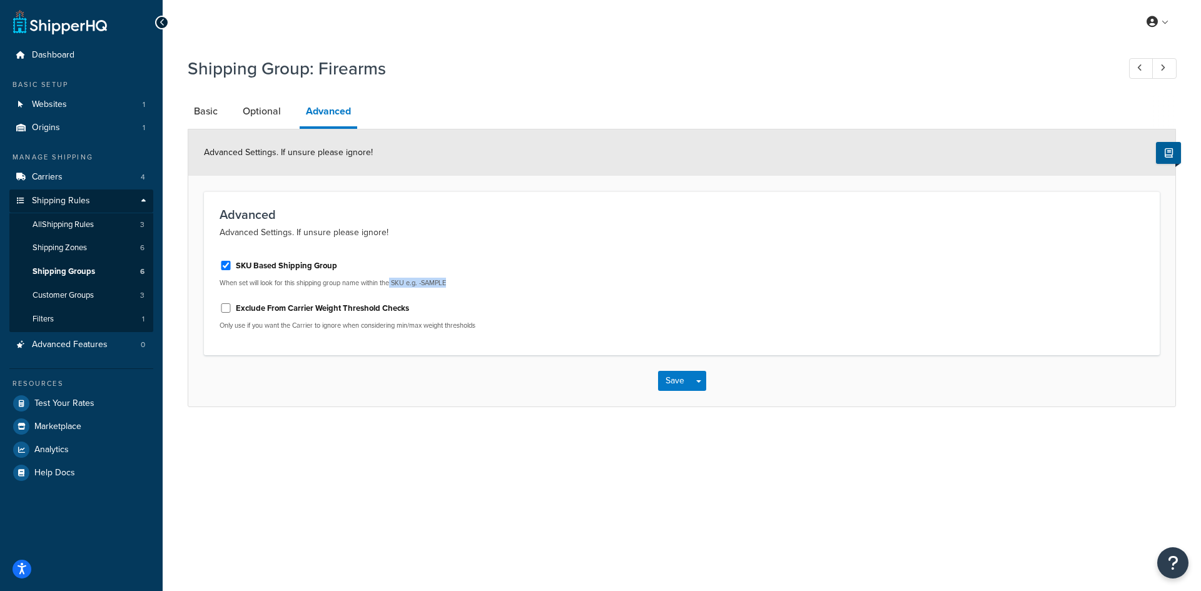
drag, startPoint x: 449, startPoint y: 282, endPoint x: 393, endPoint y: 278, distance: 55.8
click at [393, 278] on p "When set will look for this shipping group name within the SKU e.g. -SAMPLE" at bounding box center [445, 282] width 453 height 9
click at [65, 317] on link "Filters 1" at bounding box center [81, 319] width 144 height 23
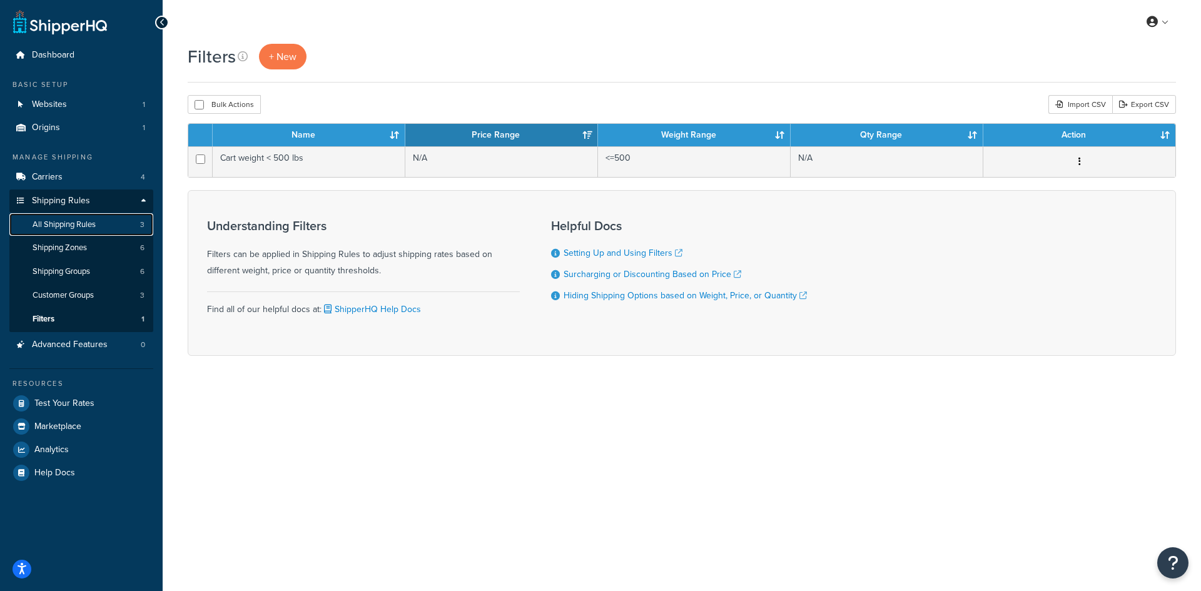
click at [68, 227] on span "All Shipping Rules" at bounding box center [64, 224] width 63 height 11
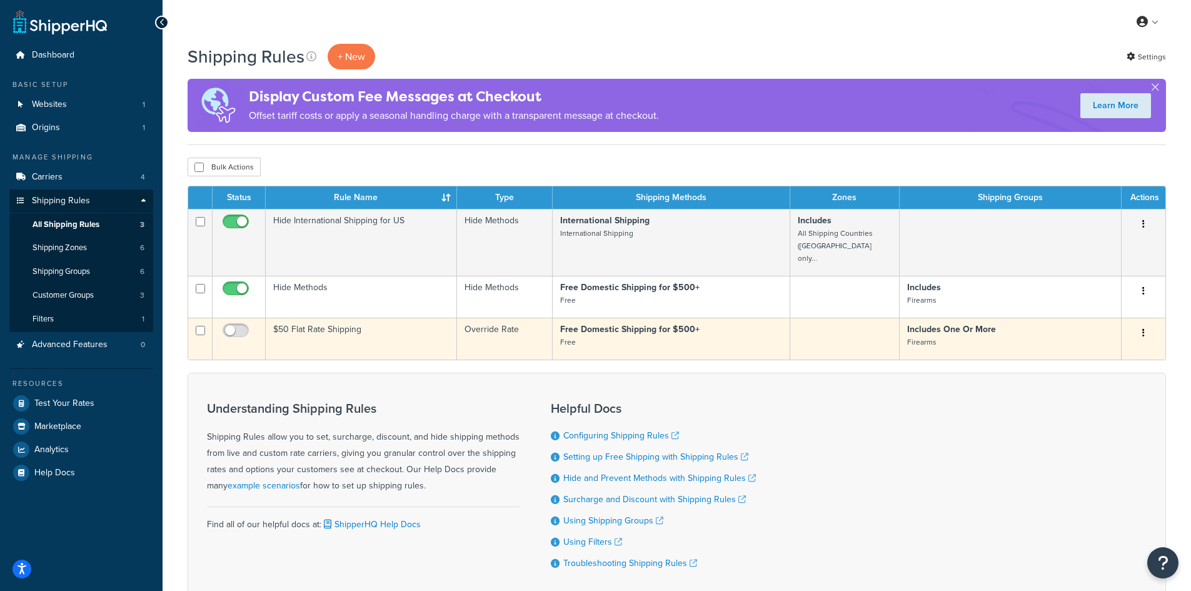
click at [1144, 328] on icon "button" at bounding box center [1144, 332] width 3 height 9
click at [1088, 344] on link "Edit" at bounding box center [1102, 357] width 99 height 26
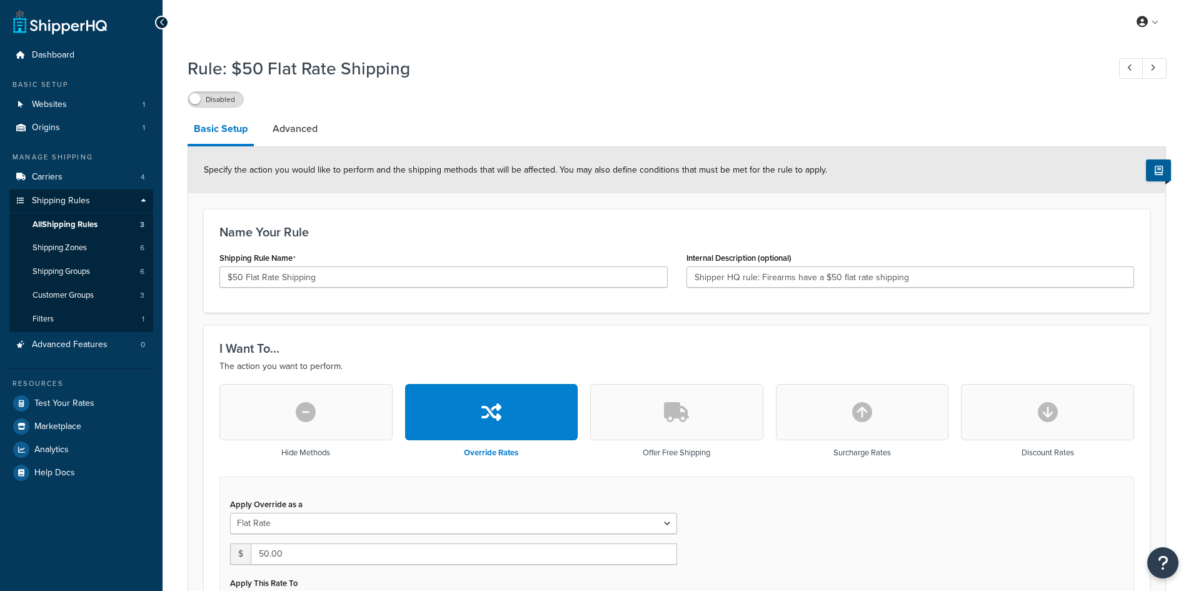
select select "SHIPPING_GROUP"
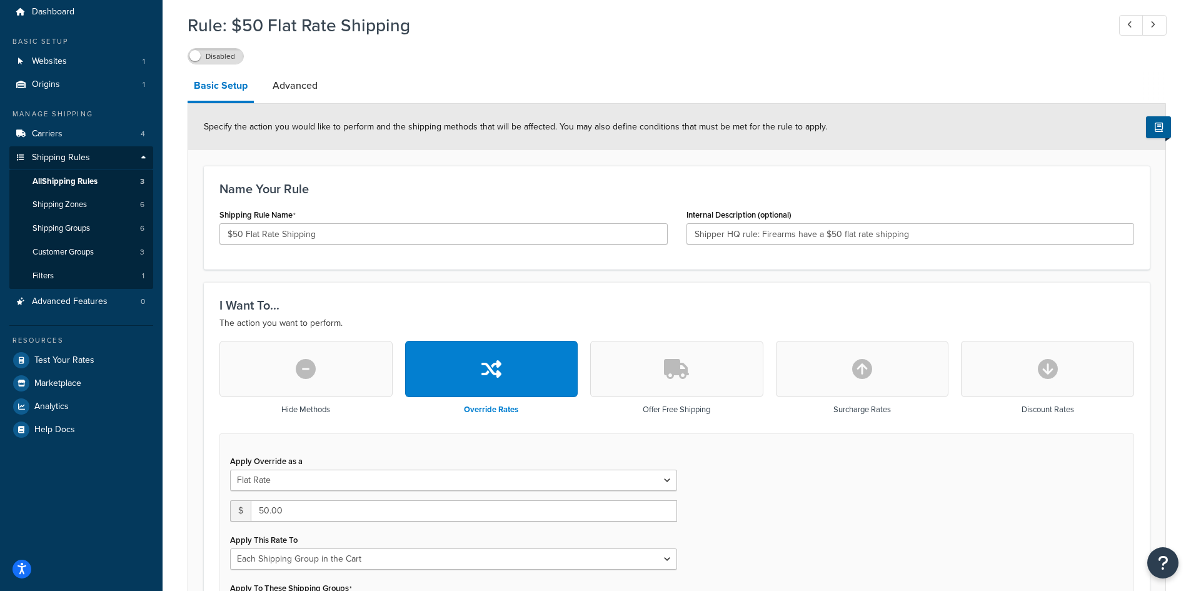
scroll to position [11, 0]
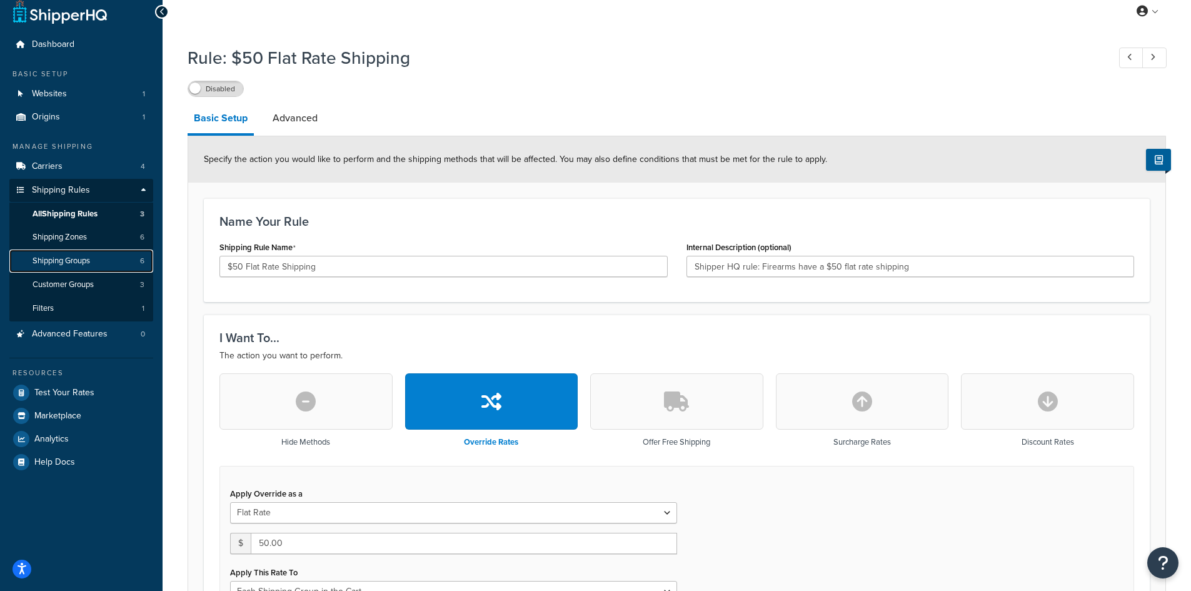
click at [81, 256] on span "Shipping Groups" at bounding box center [62, 261] width 58 height 11
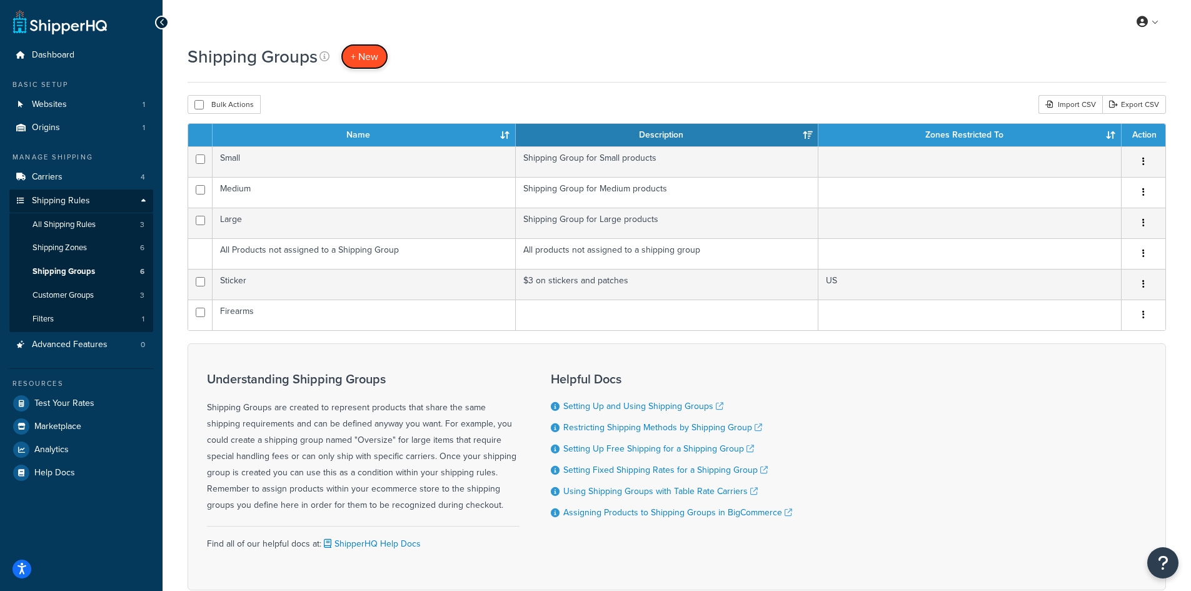
click at [359, 61] on span "+ New" at bounding box center [365, 56] width 28 height 14
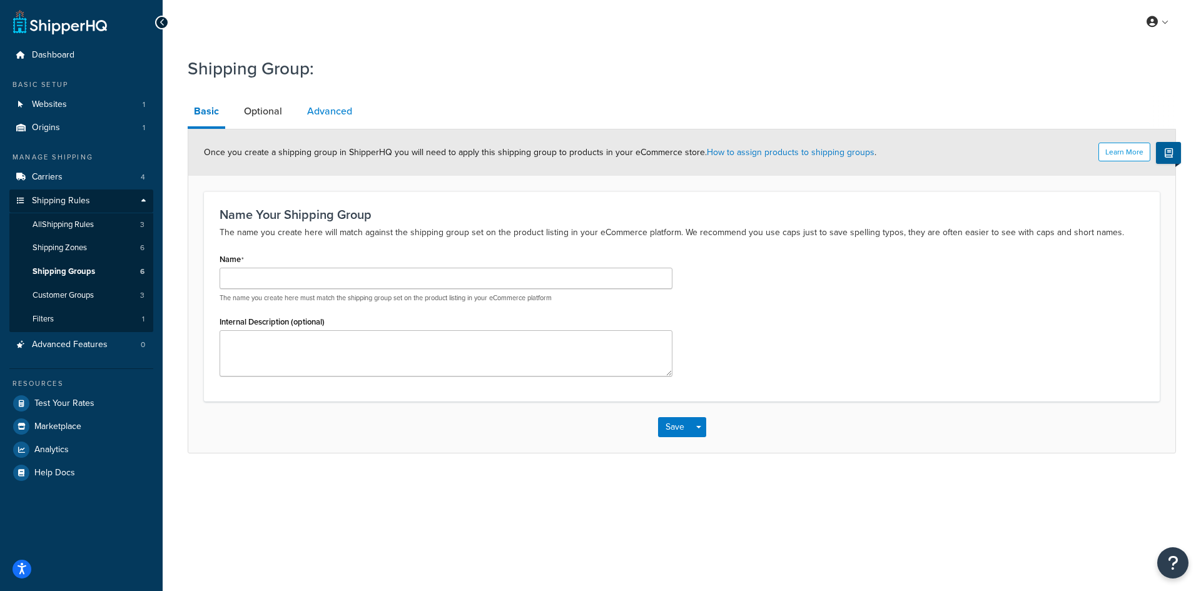
click at [320, 110] on link "Advanced" at bounding box center [330, 111] width 58 height 30
